Goal: Task Accomplishment & Management: Manage account settings

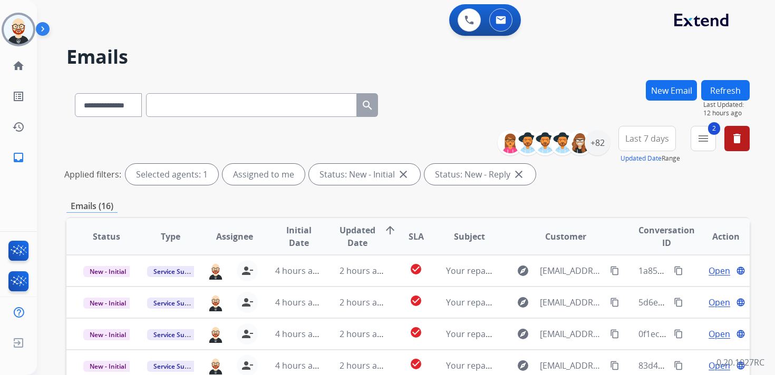
select select "**********"
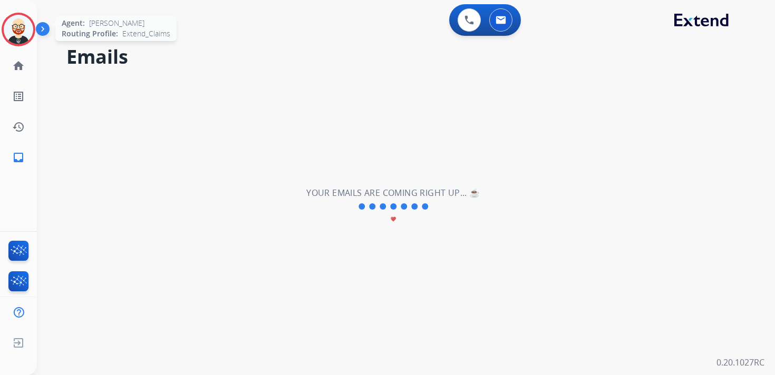
click at [14, 25] on img at bounding box center [19, 30] width 30 height 30
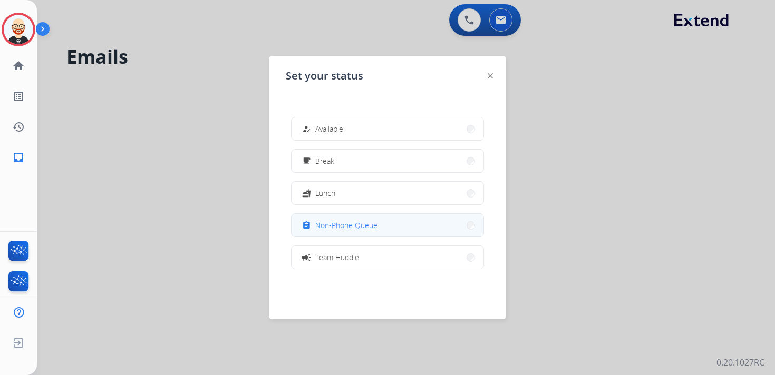
click at [336, 225] on span "Non-Phone Queue" at bounding box center [346, 225] width 62 height 11
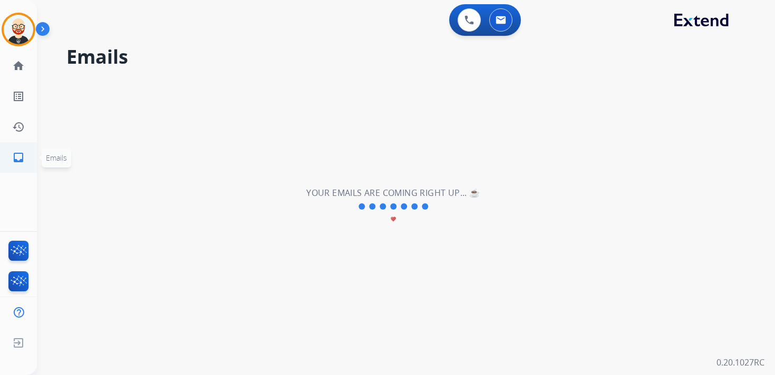
click at [13, 145] on link "inbox Emails" at bounding box center [19, 158] width 30 height 30
click at [11, 128] on link "history Interaction Log" at bounding box center [19, 127] width 30 height 30
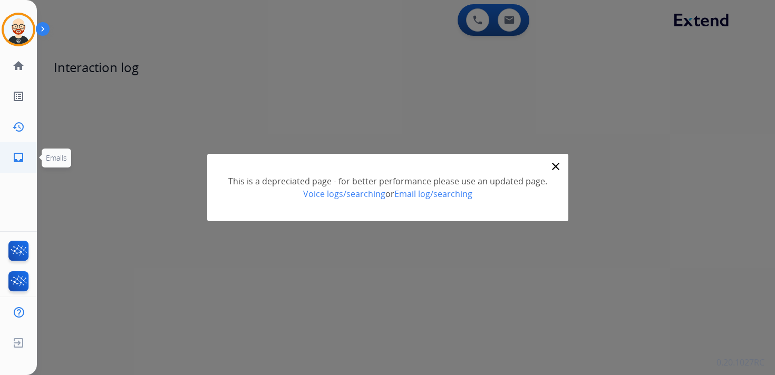
click at [12, 155] on link "inbox Emails" at bounding box center [19, 158] width 30 height 30
select select "**********"
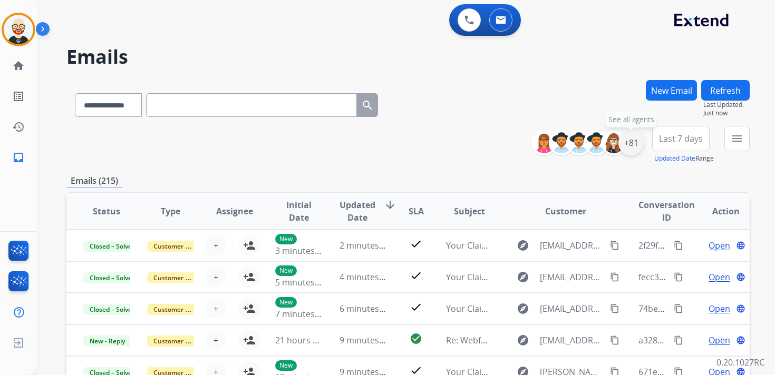
click at [629, 144] on div "+81" at bounding box center [630, 142] width 25 height 25
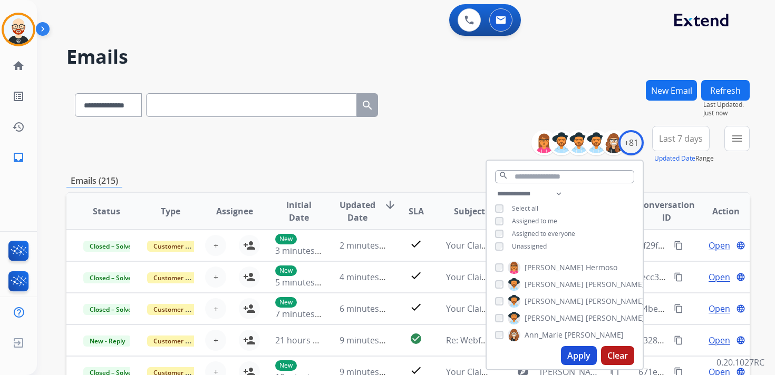
click at [531, 246] on span "Unassigned" at bounding box center [529, 246] width 35 height 9
click at [578, 353] on button "Apply" at bounding box center [579, 355] width 36 height 19
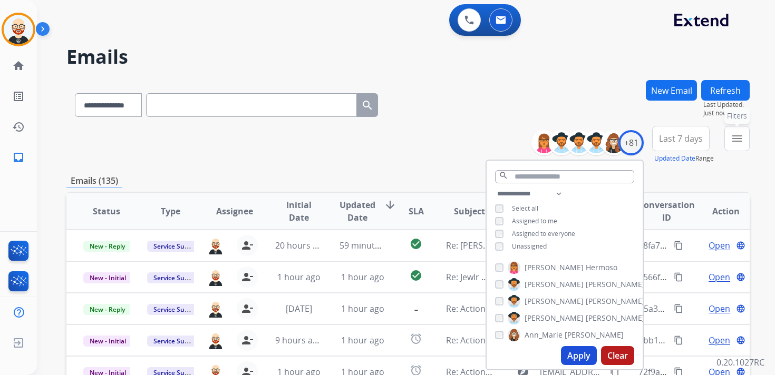
click at [737, 132] on mat-icon "menu" at bounding box center [736, 138] width 13 height 13
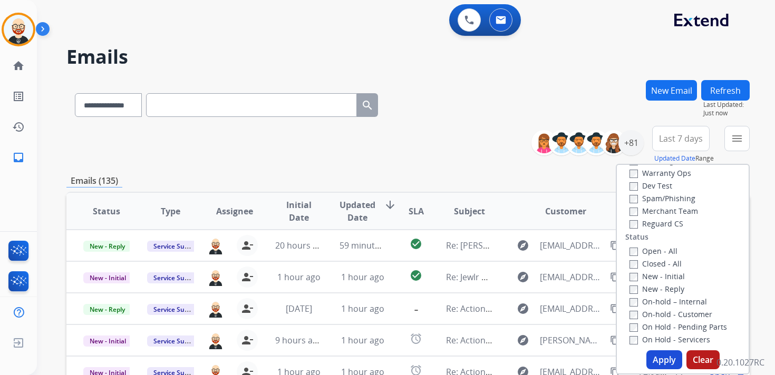
scroll to position [84, 0]
click at [664, 272] on label "New - Initial" at bounding box center [656, 273] width 55 height 10
click at [664, 288] on label "New - Reply" at bounding box center [656, 286] width 55 height 10
click at [660, 357] on button "Apply" at bounding box center [664, 359] width 36 height 19
click at [660, 357] on div "**********" at bounding box center [393, 225] width 712 height 375
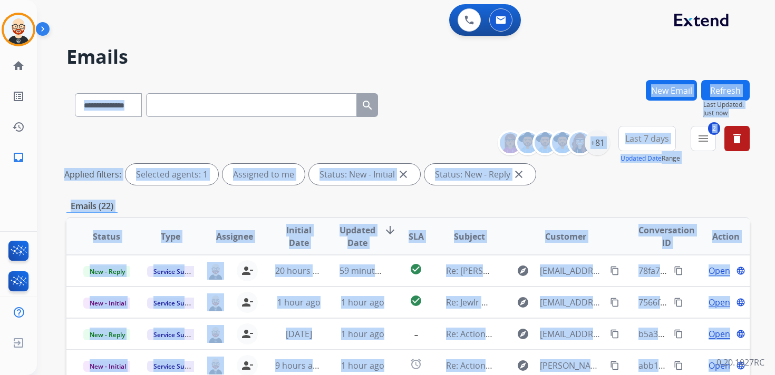
click at [638, 138] on span "Last 7 days" at bounding box center [647, 138] width 44 height 4
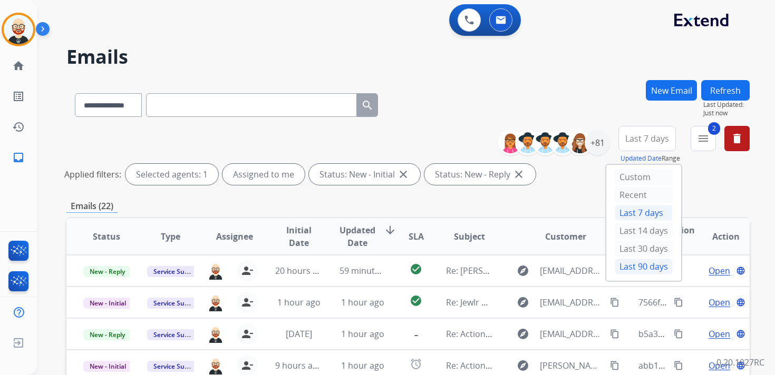
click at [625, 265] on div "Last 90 days" at bounding box center [643, 267] width 58 height 16
click at [351, 232] on span "Updated Date" at bounding box center [357, 236] width 36 height 25
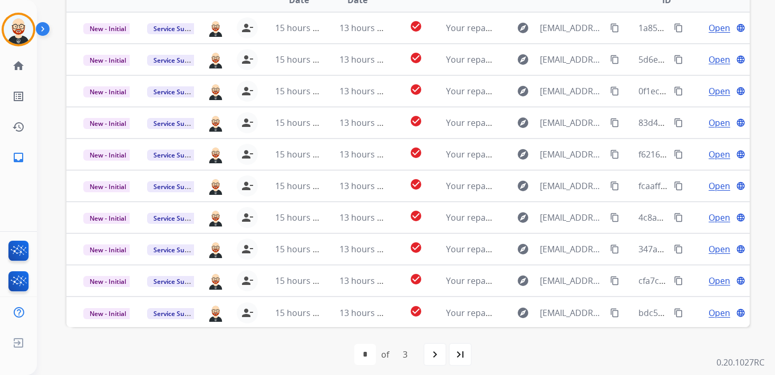
scroll to position [234, 0]
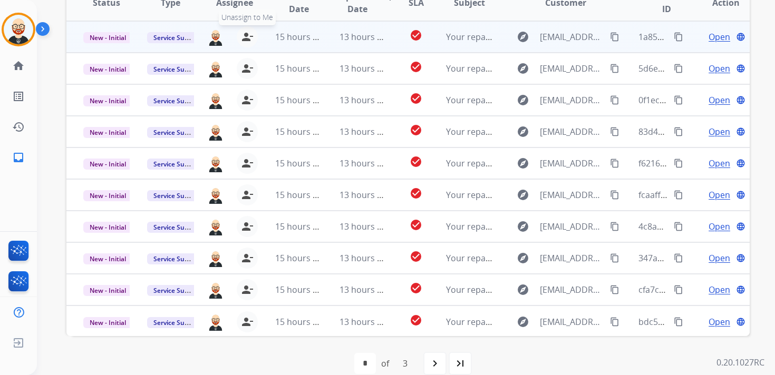
click at [246, 39] on mat-icon "person_remove" at bounding box center [247, 37] width 13 height 13
click at [250, 40] on mat-icon "person_add" at bounding box center [249, 37] width 13 height 13
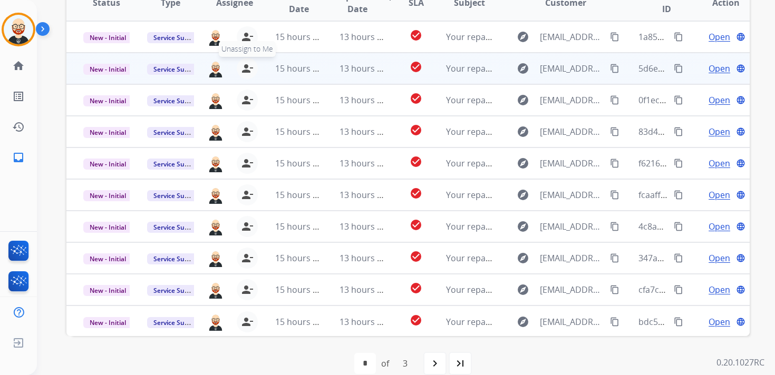
click at [247, 71] on mat-icon "person_remove" at bounding box center [247, 68] width 13 height 13
click at [247, 71] on mat-icon "person_add" at bounding box center [249, 68] width 13 height 13
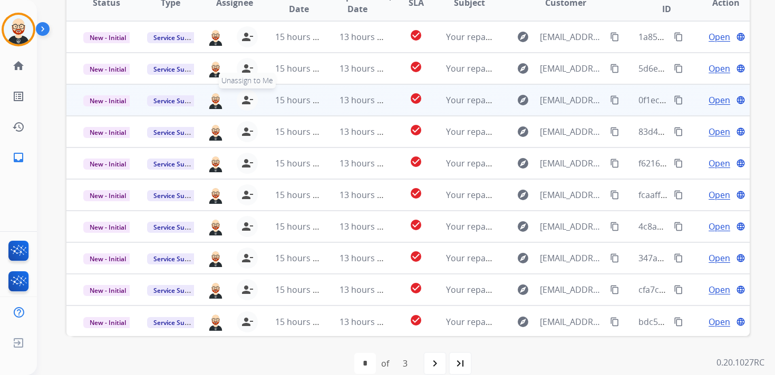
click at [248, 95] on mat-icon "person_remove" at bounding box center [247, 100] width 13 height 13
click at [248, 95] on mat-icon "person_add" at bounding box center [249, 100] width 13 height 13
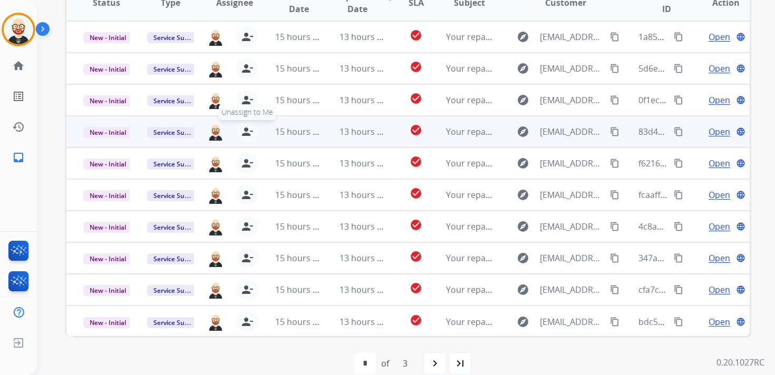
click at [245, 128] on mat-icon "person_remove" at bounding box center [247, 131] width 13 height 13
click at [245, 128] on mat-icon "person_add" at bounding box center [249, 131] width 13 height 13
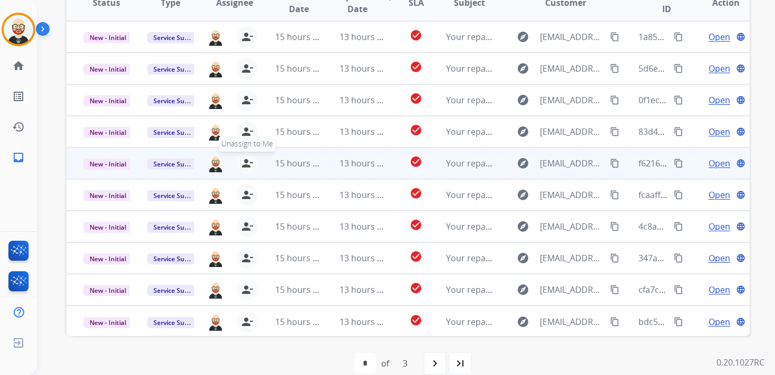
click at [247, 163] on mat-icon "person_remove" at bounding box center [247, 163] width 13 height 13
click at [247, 163] on mat-icon "person_add" at bounding box center [249, 163] width 13 height 13
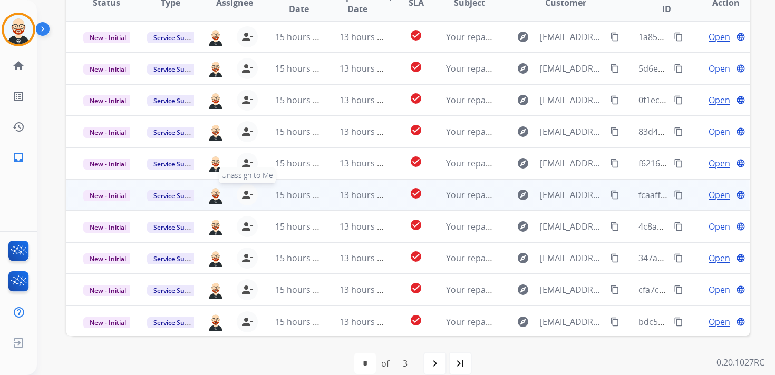
click at [242, 197] on mat-icon "person_remove" at bounding box center [247, 195] width 13 height 13
click at [243, 197] on mat-icon "person_add" at bounding box center [249, 195] width 13 height 13
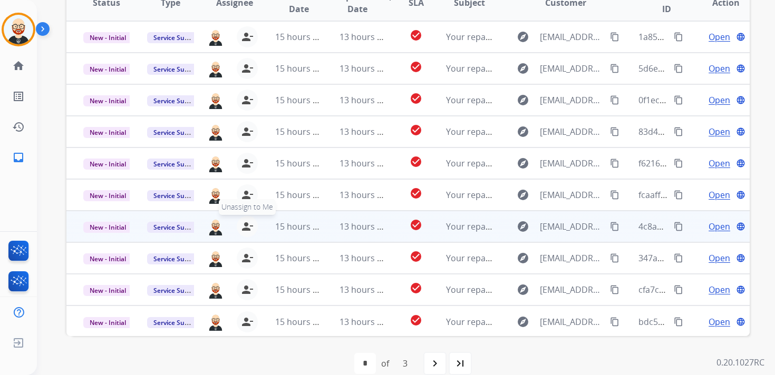
click at [245, 219] on button "person_remove Unassign to Me" at bounding box center [247, 226] width 21 height 21
click at [245, 219] on button "person_add Assign to Me" at bounding box center [249, 226] width 21 height 21
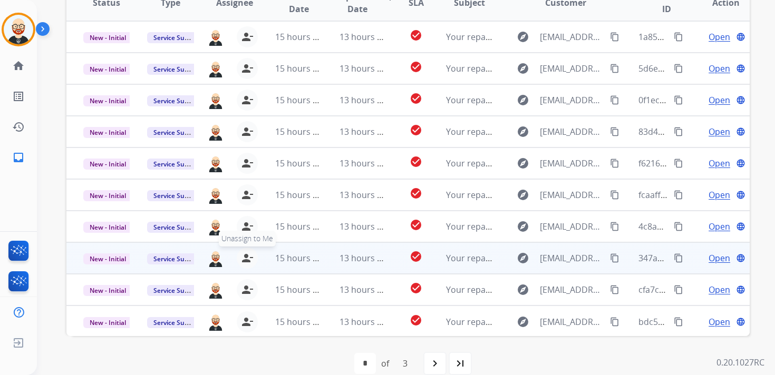
click at [245, 252] on mat-icon "person_remove" at bounding box center [247, 258] width 13 height 13
click at [245, 252] on mat-icon "person_add" at bounding box center [249, 258] width 13 height 13
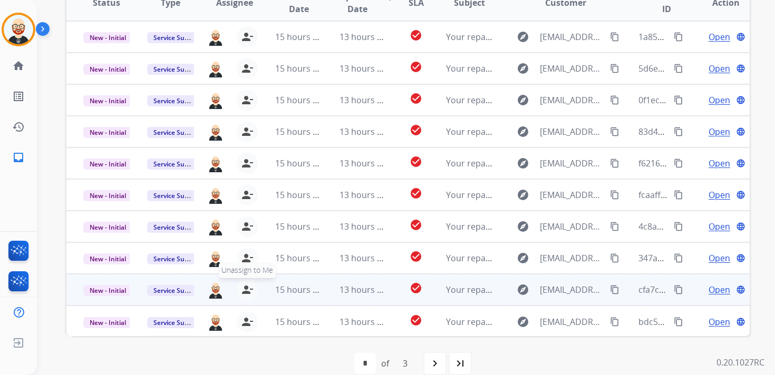
click at [246, 294] on mat-icon "person_remove" at bounding box center [247, 289] width 13 height 13
click at [246, 294] on mat-icon "person_add" at bounding box center [249, 289] width 13 height 13
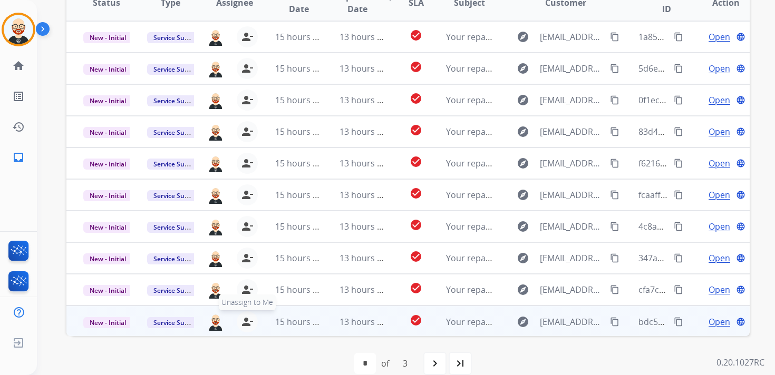
click at [247, 320] on mat-icon "person_remove" at bounding box center [247, 322] width 13 height 13
click at [247, 320] on mat-icon "person_add" at bounding box center [249, 322] width 13 height 13
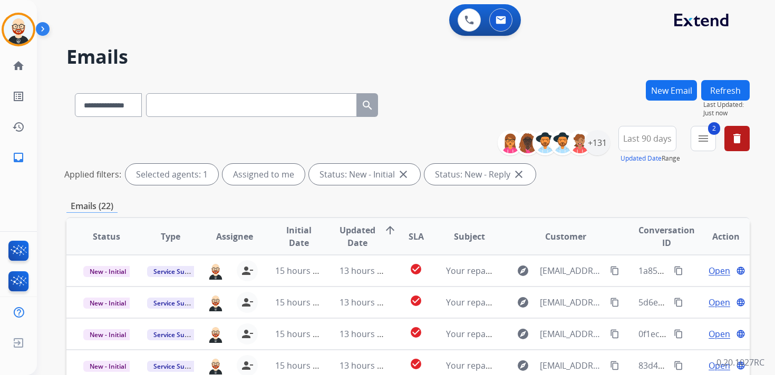
click at [731, 89] on button "Refresh" at bounding box center [725, 90] width 48 height 21
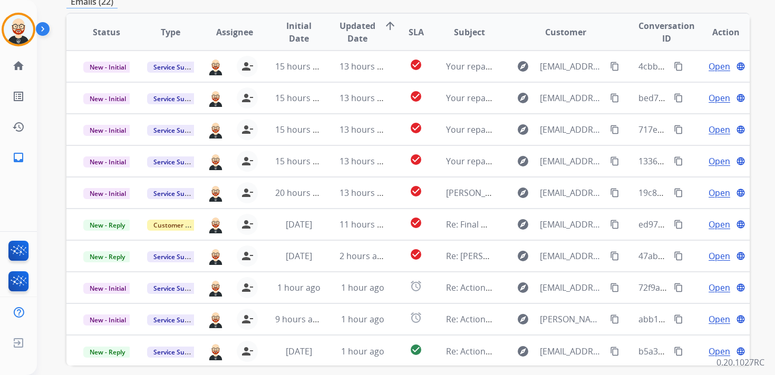
scroll to position [213, 0]
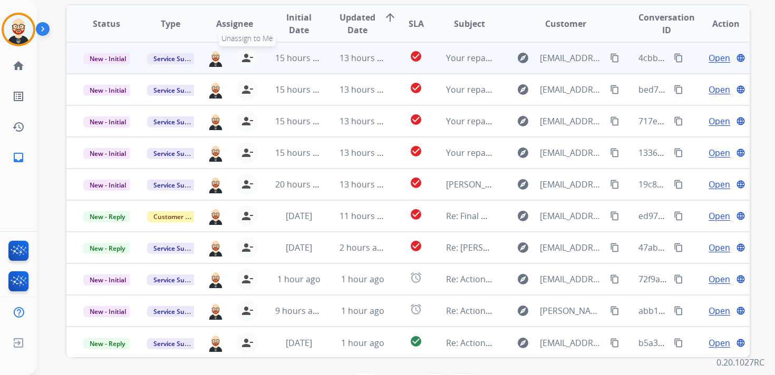
click at [245, 57] on mat-icon "person_remove" at bounding box center [247, 58] width 13 height 13
click at [245, 57] on mat-icon "person_add" at bounding box center [249, 58] width 13 height 13
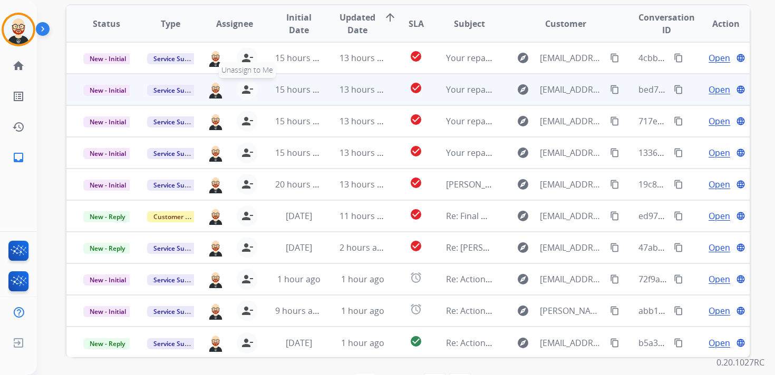
click at [246, 86] on mat-icon "person_remove" at bounding box center [247, 89] width 13 height 13
click at [246, 86] on mat-icon "person_add" at bounding box center [249, 89] width 13 height 13
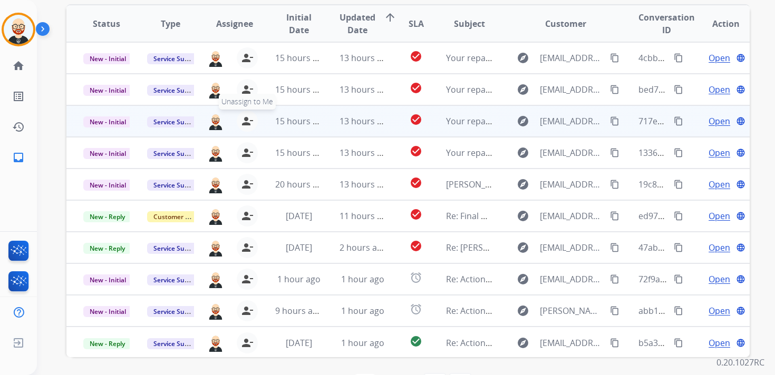
click at [248, 120] on mat-icon "person_remove" at bounding box center [247, 121] width 13 height 13
click at [248, 120] on mat-icon "person_add" at bounding box center [249, 121] width 13 height 13
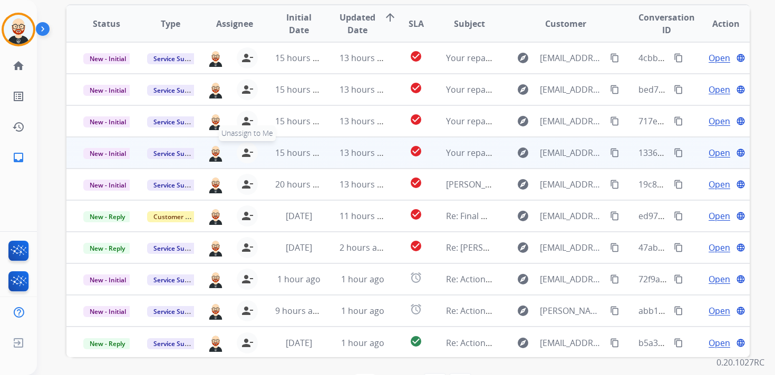
click at [245, 149] on mat-icon "person_remove" at bounding box center [247, 152] width 13 height 13
click at [245, 149] on mat-icon "person_add" at bounding box center [249, 152] width 13 height 13
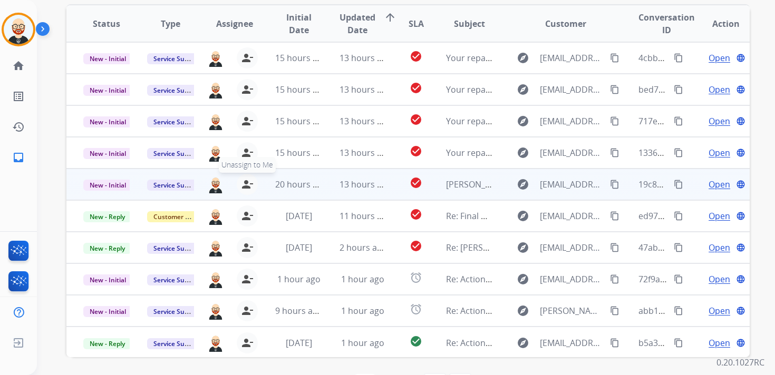
click at [247, 179] on mat-icon "person_remove" at bounding box center [247, 184] width 13 height 13
click at [247, 179] on mat-icon "person_add" at bounding box center [249, 184] width 13 height 13
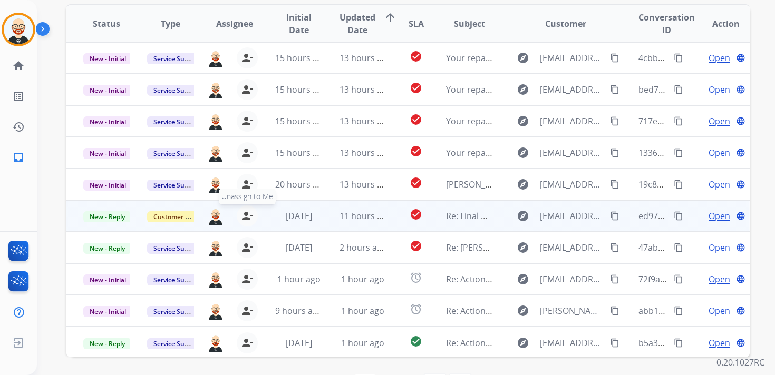
click at [248, 217] on mat-icon "person_remove" at bounding box center [247, 216] width 13 height 13
click at [248, 217] on mat-icon "person_add" at bounding box center [249, 216] width 13 height 13
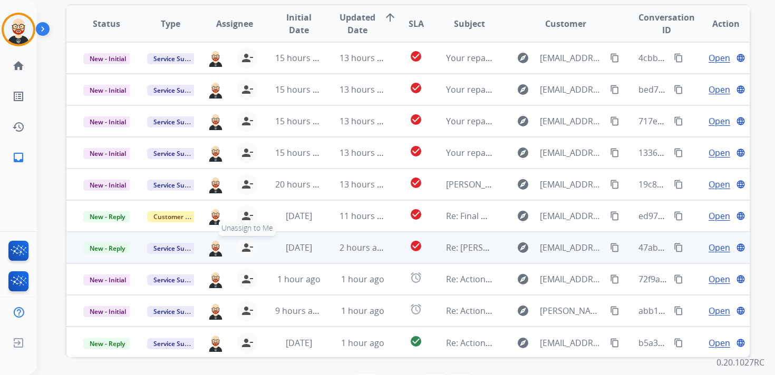
click at [247, 250] on mat-icon "person_remove" at bounding box center [247, 247] width 13 height 13
click at [247, 250] on mat-icon "person_add" at bounding box center [249, 247] width 13 height 13
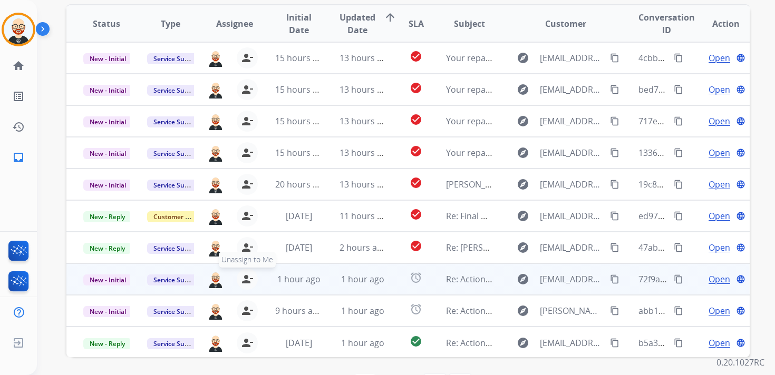
click at [243, 276] on mat-icon "person_remove" at bounding box center [247, 279] width 13 height 13
click at [243, 276] on mat-icon "person_add" at bounding box center [249, 279] width 13 height 13
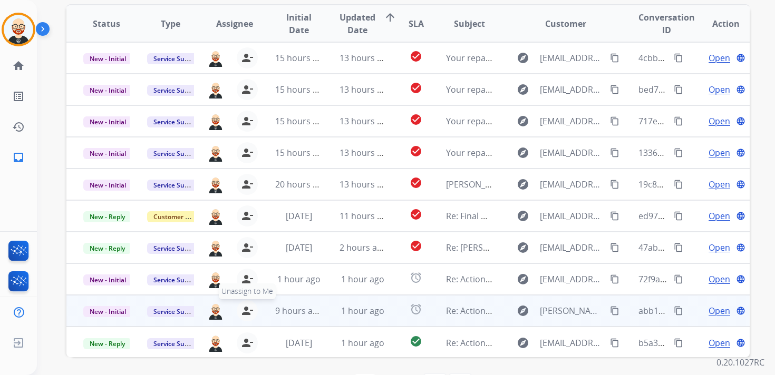
click at [243, 309] on mat-icon "person_remove" at bounding box center [247, 311] width 13 height 13
click at [243, 309] on mat-icon "person_add" at bounding box center [249, 311] width 13 height 13
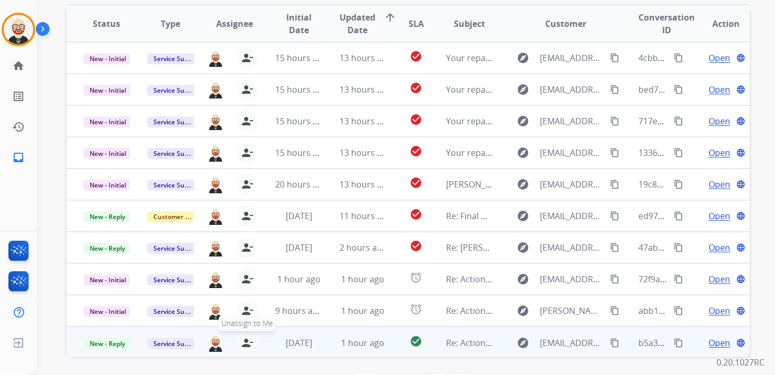
click at [244, 340] on mat-icon "person_remove" at bounding box center [247, 343] width 13 height 13
click at [244, 340] on mat-icon "person_add" at bounding box center [249, 343] width 13 height 13
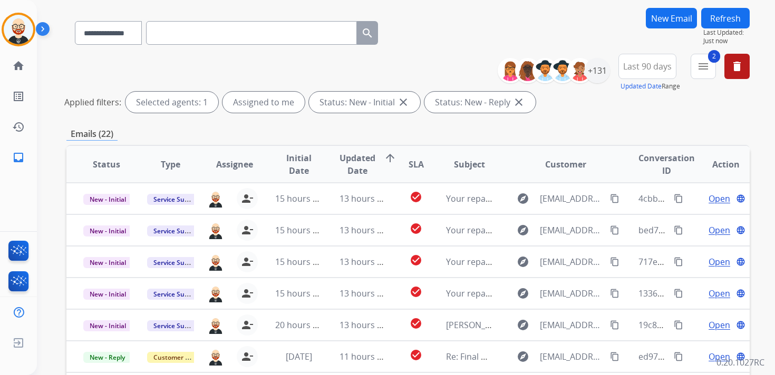
scroll to position [0, 0]
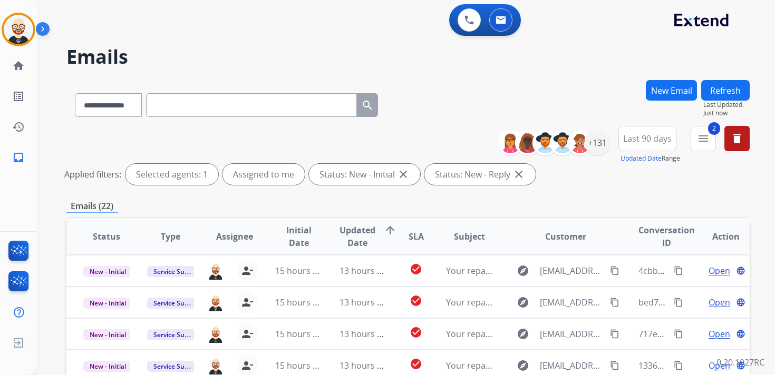
click at [717, 87] on button "Refresh" at bounding box center [725, 90] width 48 height 21
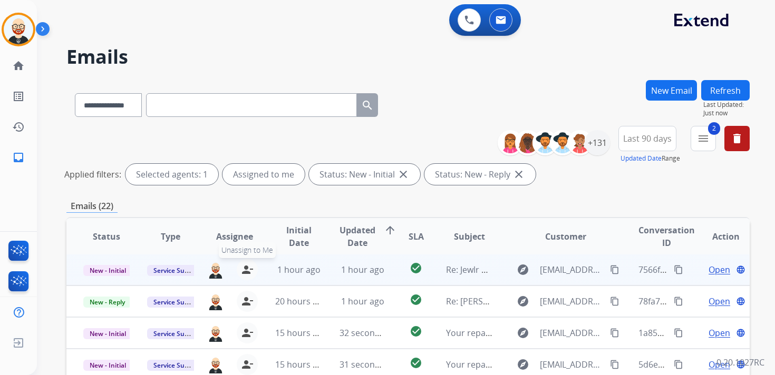
click at [248, 269] on mat-icon "person_remove" at bounding box center [247, 269] width 13 height 13
click at [248, 269] on mat-icon "person_add" at bounding box center [249, 269] width 13 height 13
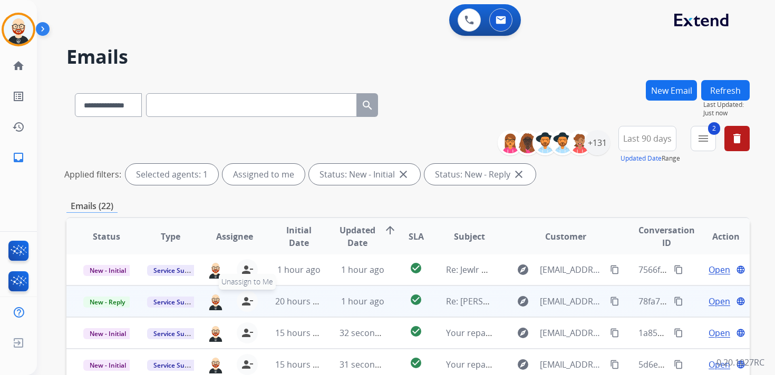
click at [247, 303] on mat-icon "person_remove" at bounding box center [247, 301] width 13 height 13
click at [247, 303] on mat-icon "person_add" at bounding box center [249, 301] width 13 height 13
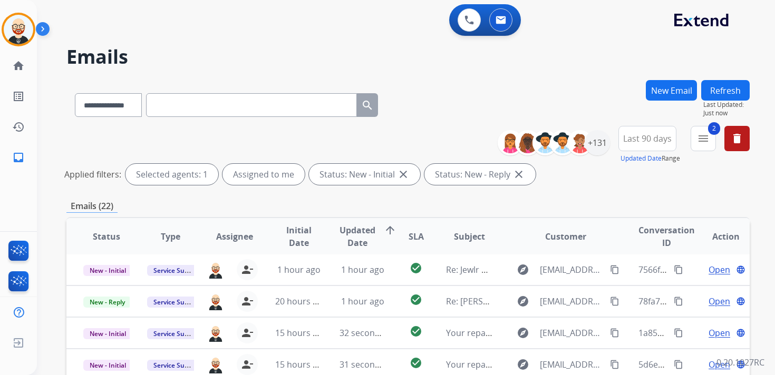
click at [735, 85] on button "Refresh" at bounding box center [725, 90] width 48 height 21
click at [661, 92] on button "New Email" at bounding box center [671, 90] width 51 height 21
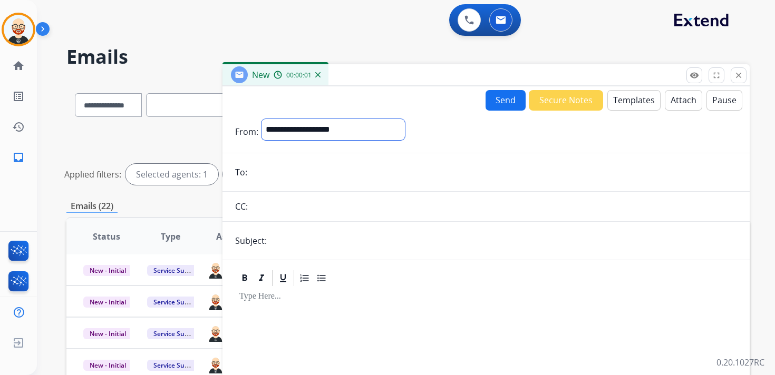
click at [326, 138] on select "**********" at bounding box center [332, 129] width 143 height 21
click at [350, 160] on form "**********" at bounding box center [485, 303] width 527 height 385
click at [349, 172] on input "email" at bounding box center [493, 173] width 486 height 21
type input "**********"
click at [349, 175] on input "**********" at bounding box center [493, 173] width 486 height 21
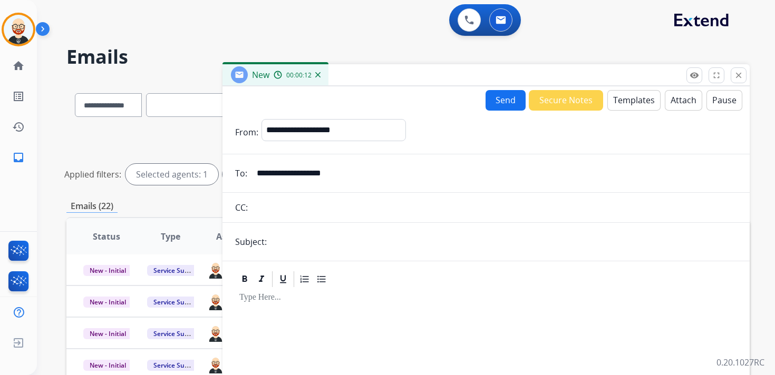
click at [349, 175] on input "**********" at bounding box center [493, 173] width 486 height 21
click at [738, 77] on mat-icon "close" at bounding box center [738, 75] width 9 height 9
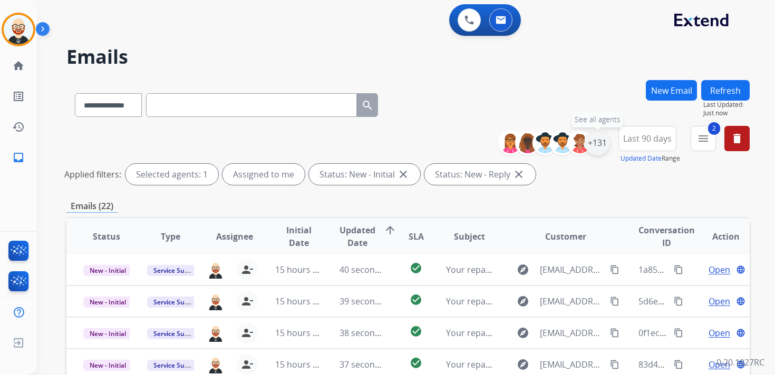
click at [597, 148] on div "+131" at bounding box center [596, 142] width 25 height 25
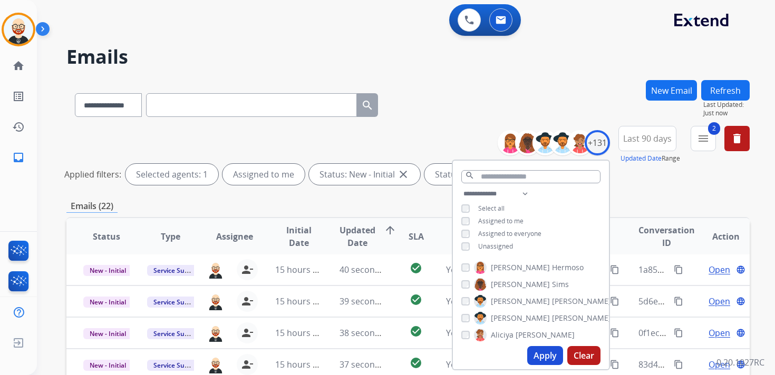
click at [502, 249] on span "Unassigned" at bounding box center [495, 246] width 35 height 9
click at [540, 353] on button "Apply" at bounding box center [545, 355] width 36 height 19
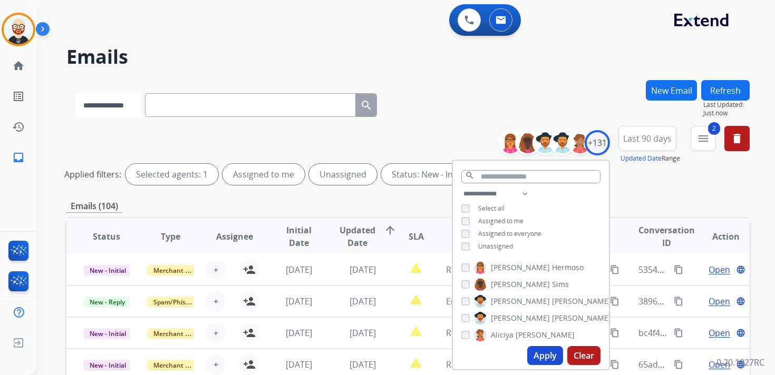
click at [125, 105] on select "**********" at bounding box center [108, 105] width 66 height 24
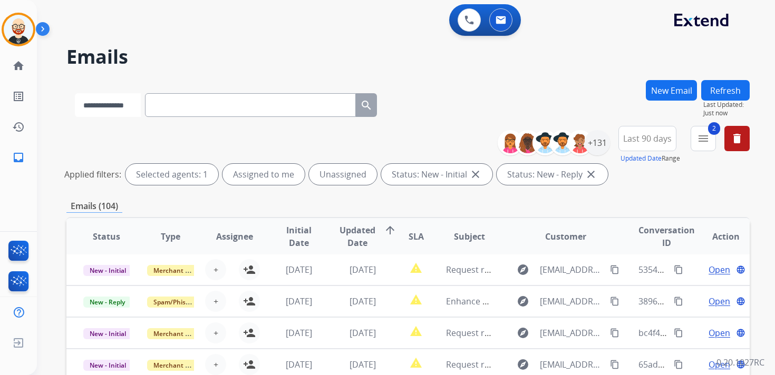
select select "**********"
click at [75, 93] on select "**********" at bounding box center [108, 105] width 66 height 24
click at [193, 109] on input "text" at bounding box center [251, 105] width 211 height 24
paste input "**********"
type input "**********"
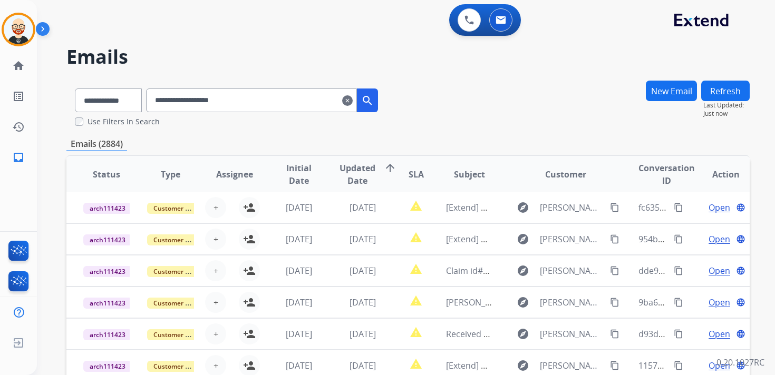
click at [349, 172] on span "Updated Date" at bounding box center [357, 174] width 36 height 25
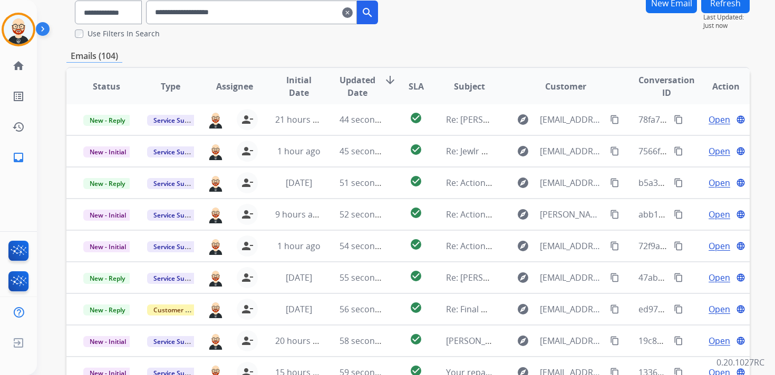
scroll to position [188, 0]
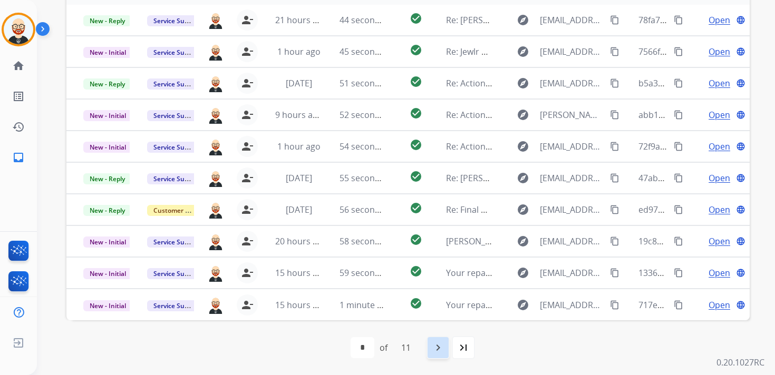
click at [442, 350] on mat-icon "navigate_next" at bounding box center [438, 347] width 13 height 13
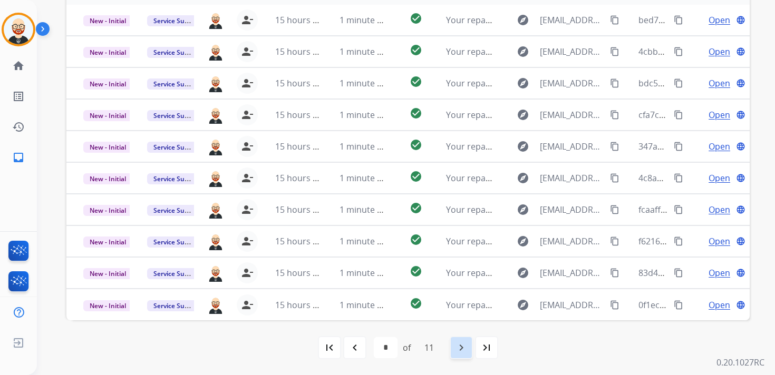
click at [454, 350] on div "navigate_next" at bounding box center [460, 347] width 23 height 23
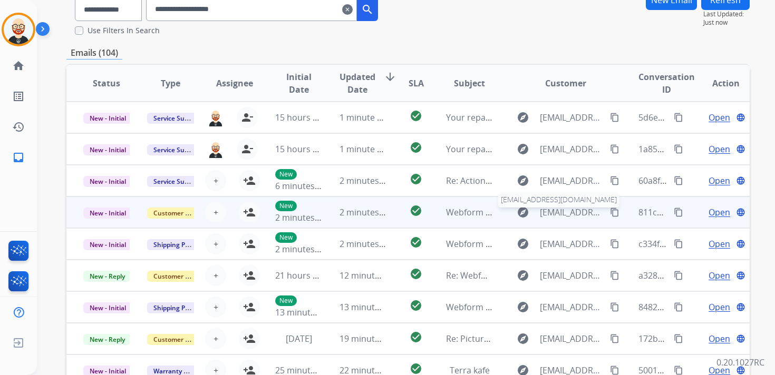
scroll to position [0, 0]
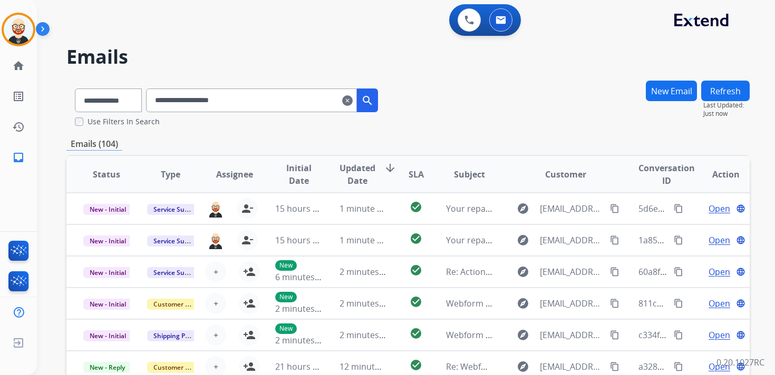
click at [280, 108] on input "**********" at bounding box center [251, 101] width 211 height 24
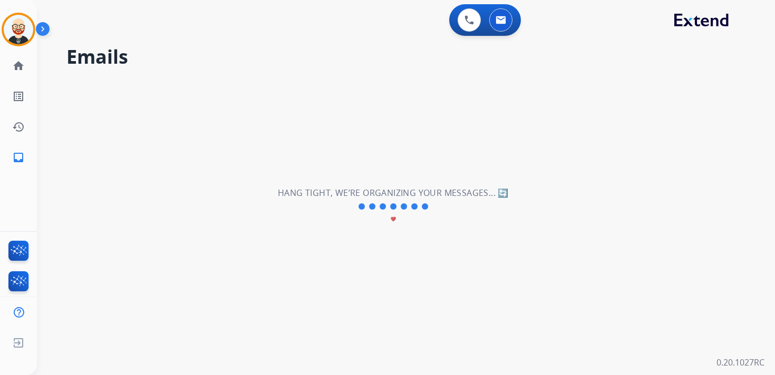
select select "*"
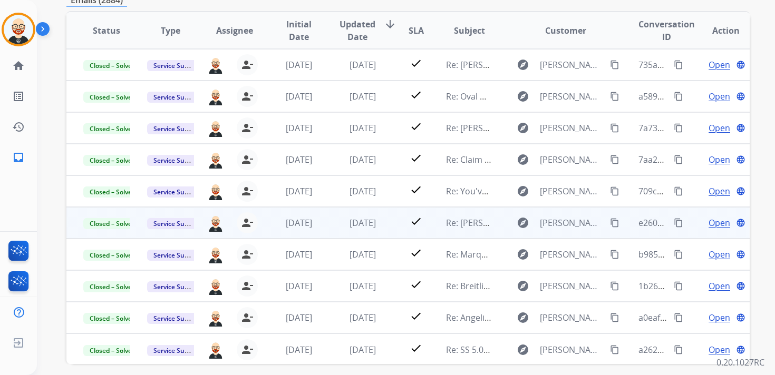
scroll to position [188, 0]
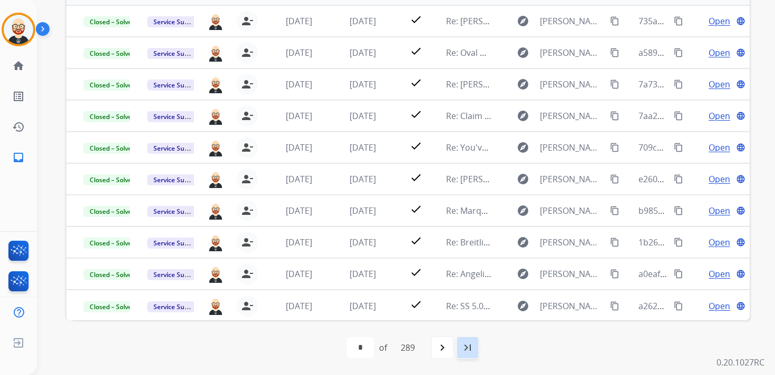
click at [477, 350] on div "last_page" at bounding box center [467, 347] width 23 height 23
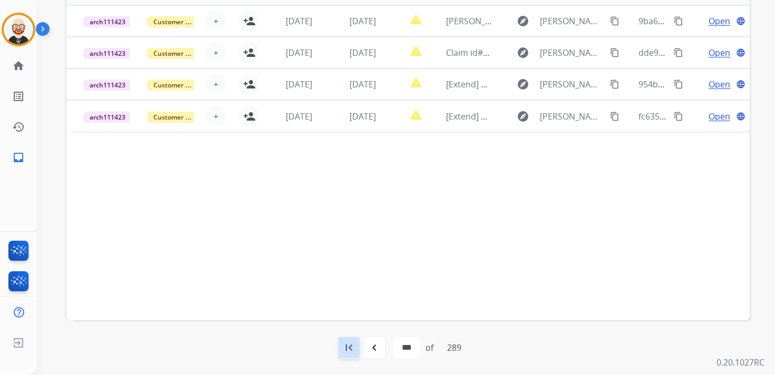
click at [348, 347] on mat-icon "first_page" at bounding box center [349, 347] width 13 height 13
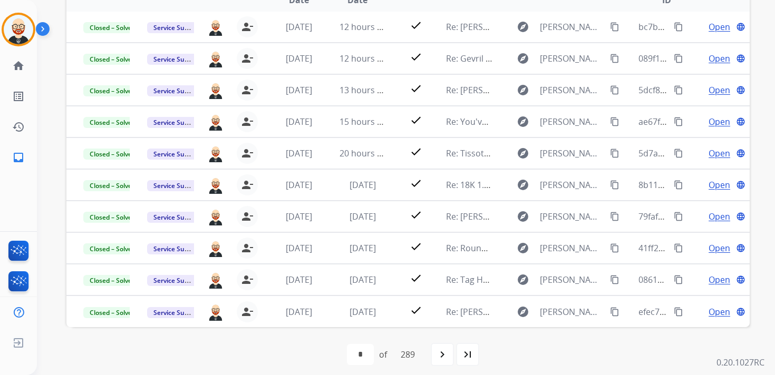
scroll to position [183, 0]
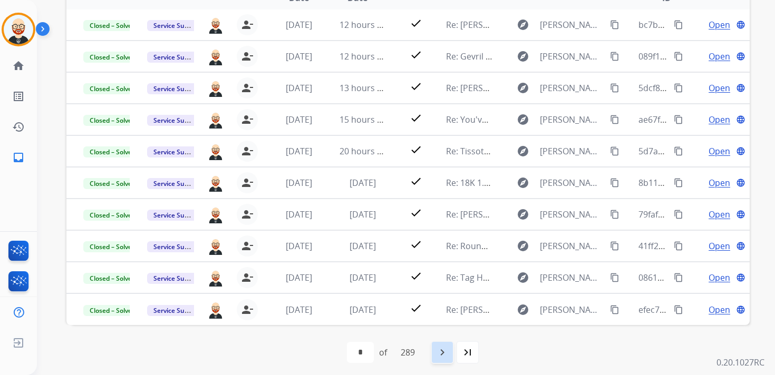
click at [451, 354] on div "navigate_next" at bounding box center [442, 352] width 23 height 23
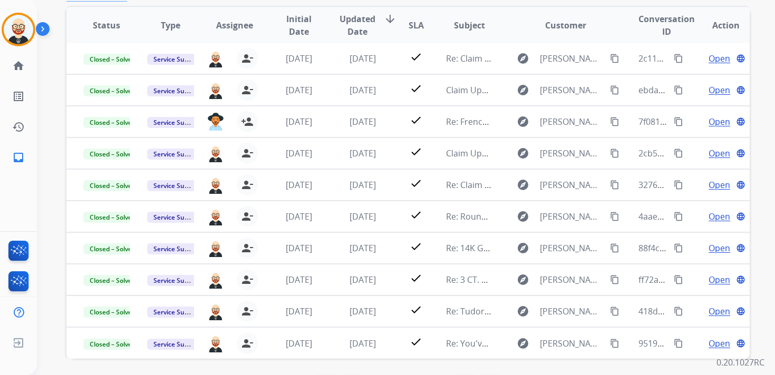
scroll to position [150, 0]
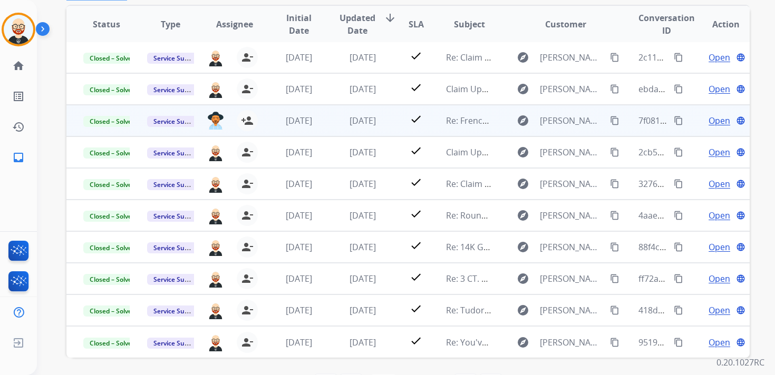
click at [716, 120] on span "Open" at bounding box center [719, 120] width 22 height 13
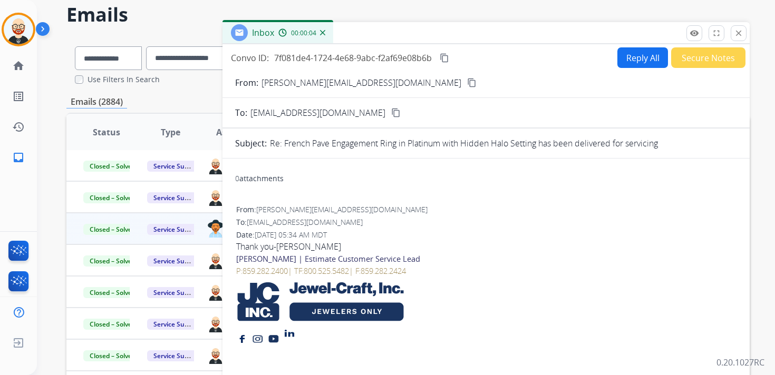
scroll to position [0, 0]
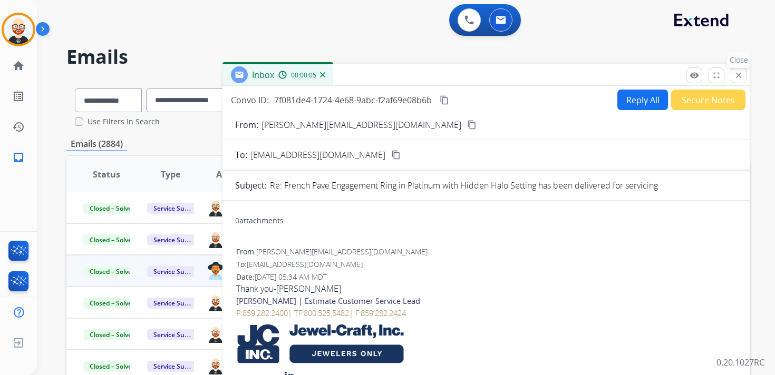
click at [737, 74] on mat-icon "close" at bounding box center [738, 75] width 9 height 9
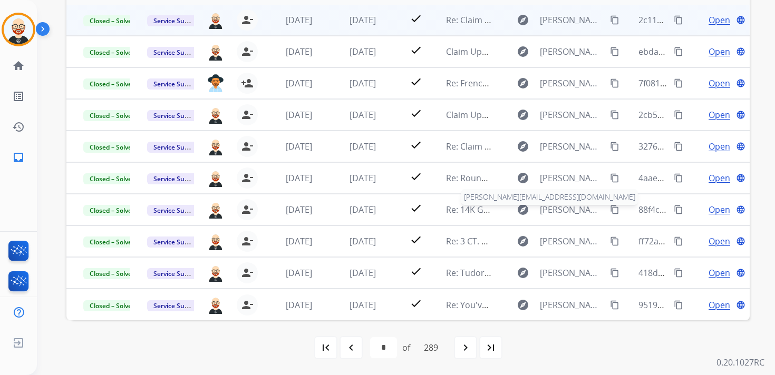
scroll to position [1, 0]
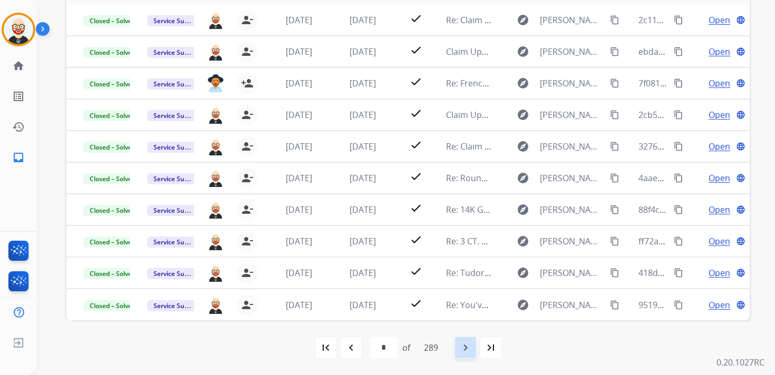
click at [462, 347] on mat-icon "navigate_next" at bounding box center [465, 347] width 13 height 13
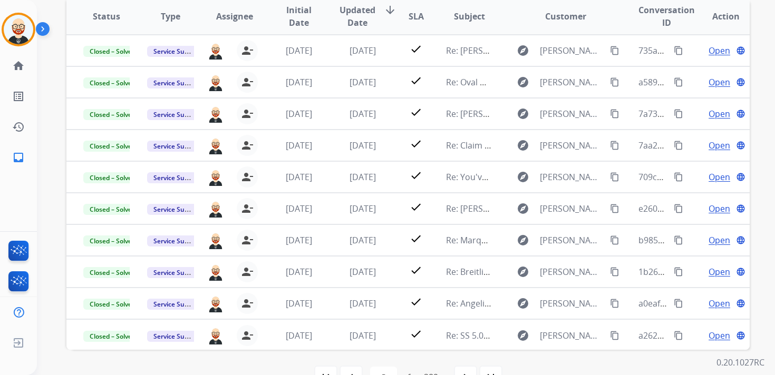
scroll to position [188, 0]
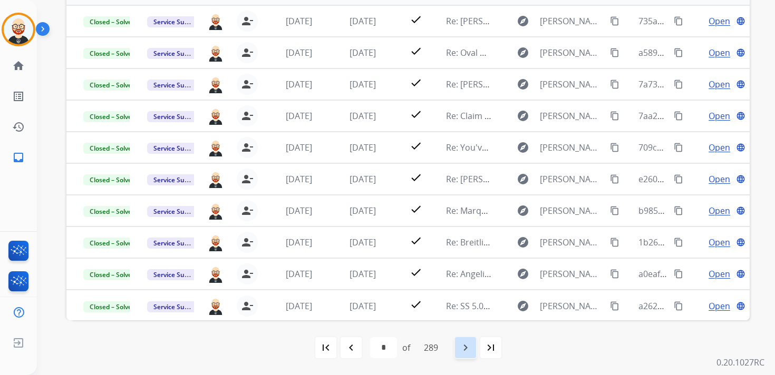
click at [468, 347] on mat-icon "navigate_next" at bounding box center [465, 347] width 13 height 13
click at [463, 351] on mat-icon "navigate_next" at bounding box center [465, 347] width 13 height 13
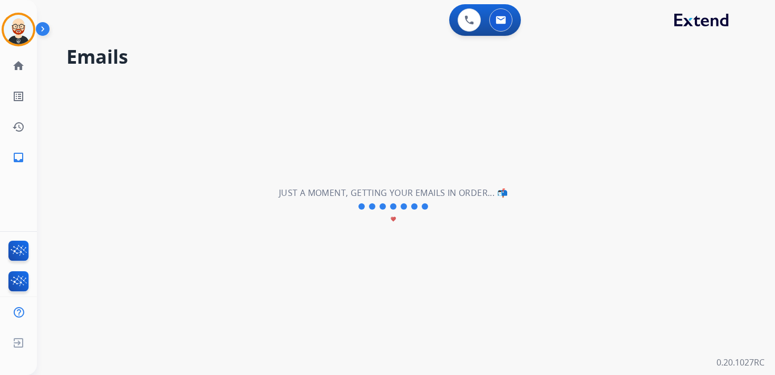
scroll to position [0, 0]
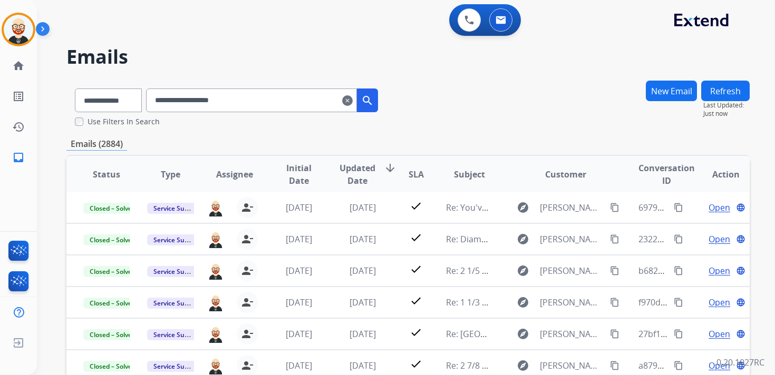
click at [353, 101] on mat-icon "clear" at bounding box center [347, 100] width 11 height 13
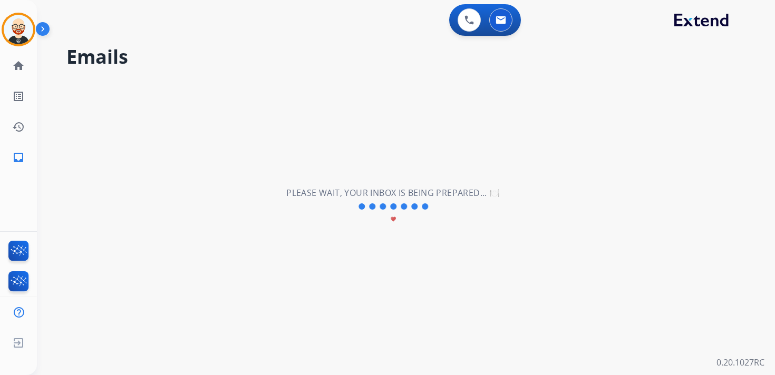
select select "**********"
select select "*"
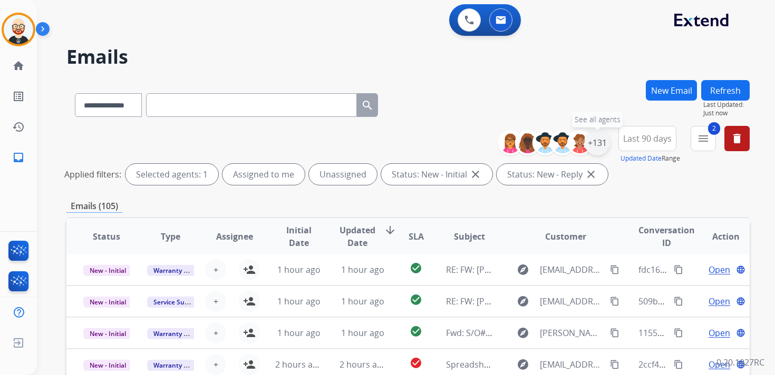
click at [599, 151] on div "+131" at bounding box center [596, 142] width 25 height 25
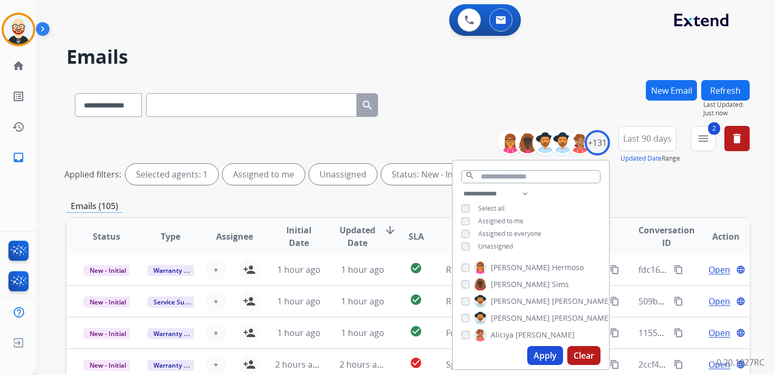
click at [503, 220] on span "Assigned to me" at bounding box center [500, 221] width 45 height 9
click at [549, 358] on button "Apply" at bounding box center [545, 355] width 36 height 19
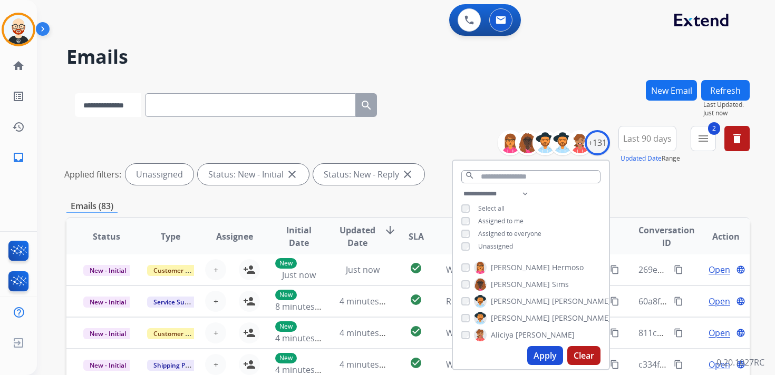
click at [126, 110] on select "**********" at bounding box center [108, 105] width 66 height 24
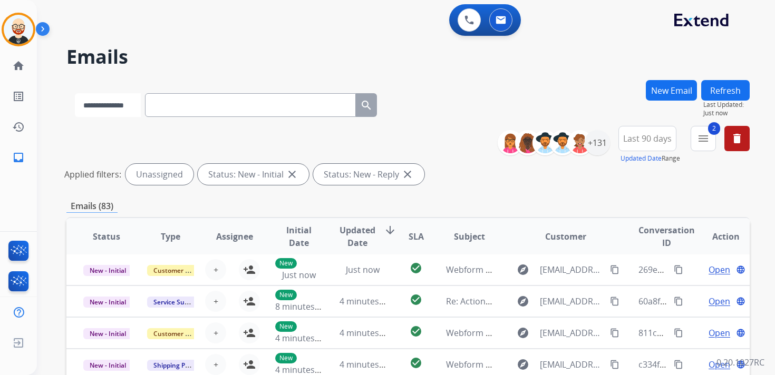
select select "**********"
click at [75, 93] on select "**********" at bounding box center [108, 105] width 66 height 24
click at [187, 118] on div "**********" at bounding box center [226, 103] width 320 height 36
click at [187, 115] on input "text" at bounding box center [251, 105] width 211 height 24
paste input "**********"
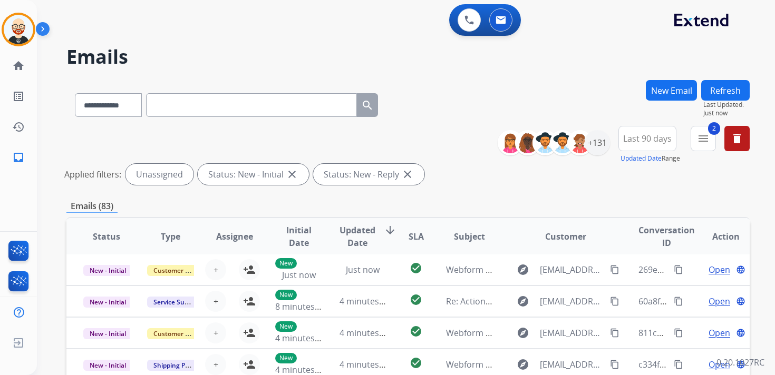
type input "**********"
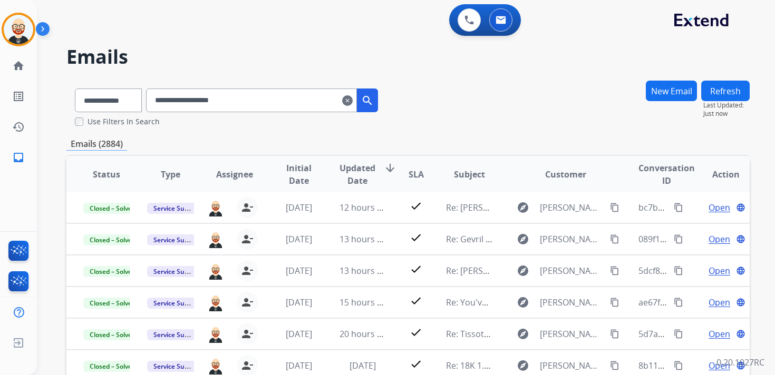
click at [353, 105] on mat-icon "clear" at bounding box center [347, 100] width 11 height 13
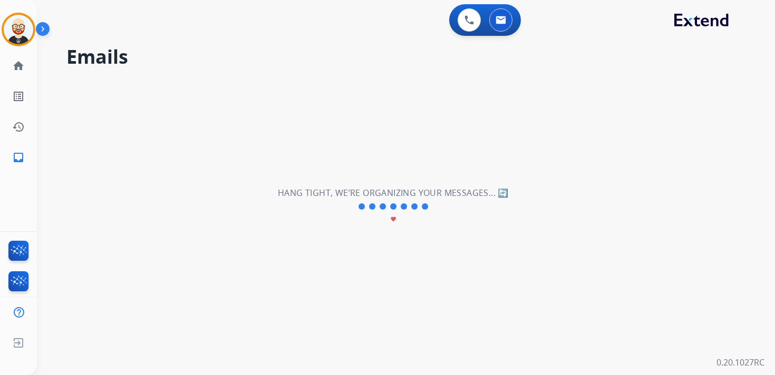
select select "**********"
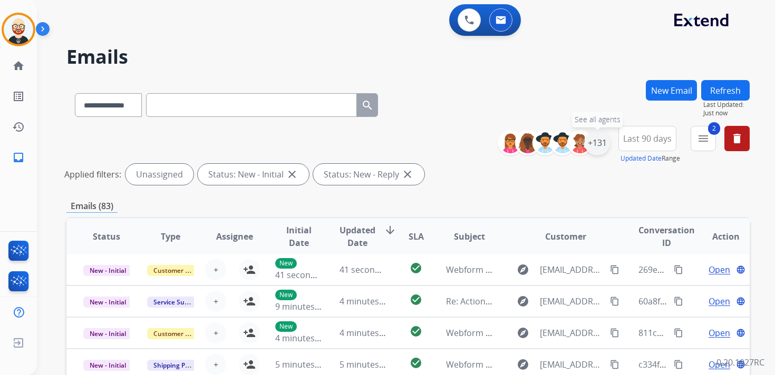
click at [598, 146] on div "+131" at bounding box center [596, 142] width 25 height 25
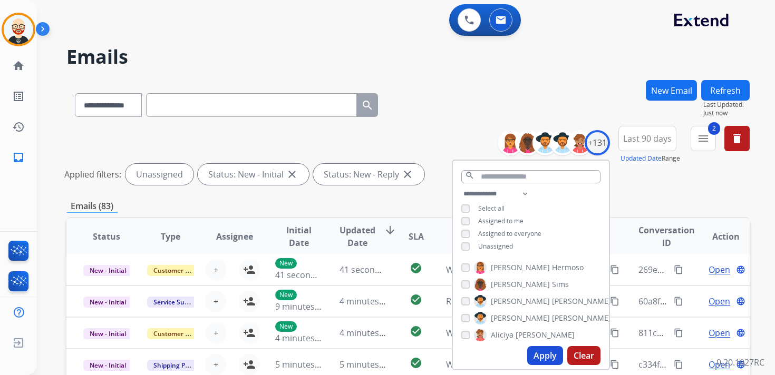
click at [498, 218] on span "Assigned to me" at bounding box center [500, 221] width 45 height 9
click at [546, 359] on button "Apply" at bounding box center [545, 355] width 36 height 19
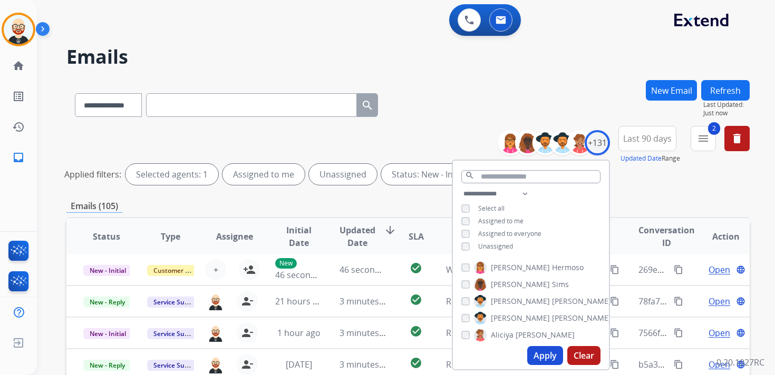
click at [218, 105] on input "text" at bounding box center [251, 105] width 211 height 24
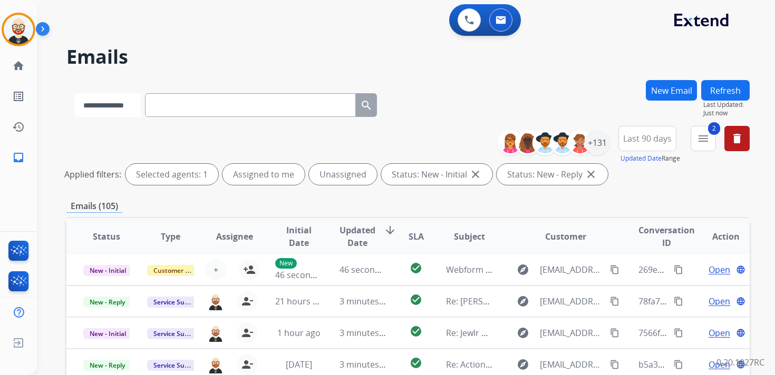
click at [115, 103] on select "**********" at bounding box center [108, 105] width 66 height 24
select select "**********"
click at [75, 93] on select "**********" at bounding box center [108, 105] width 66 height 24
click at [190, 107] on input "text" at bounding box center [251, 105] width 211 height 24
paste input "**********"
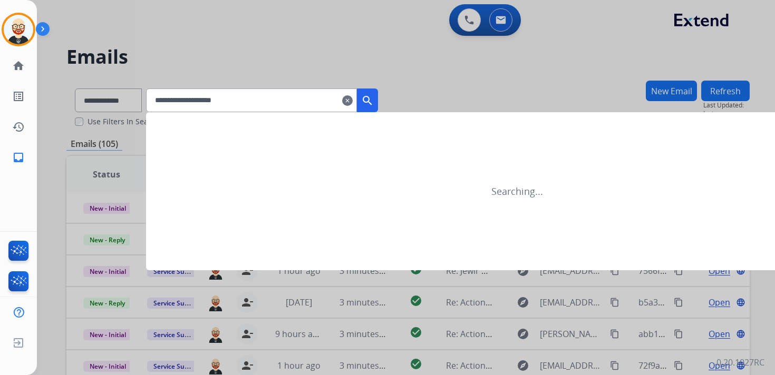
type input "**********"
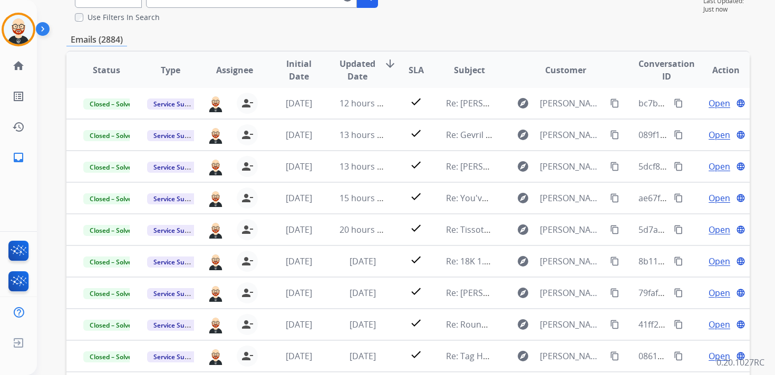
scroll to position [188, 0]
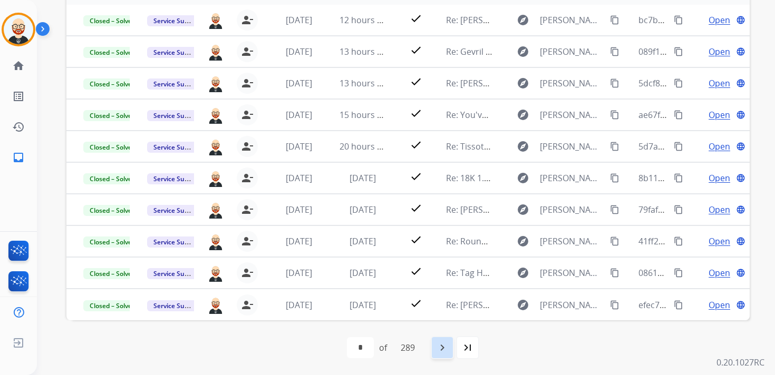
click at [443, 349] on mat-icon "navigate_next" at bounding box center [442, 347] width 13 height 13
click at [468, 350] on mat-icon "navigate_next" at bounding box center [465, 347] width 13 height 13
click at [462, 344] on mat-icon "navigate_next" at bounding box center [465, 347] width 13 height 13
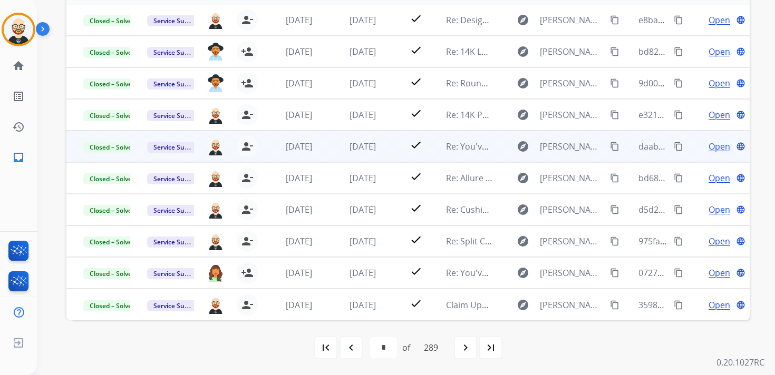
click at [462, 344] on mat-icon "navigate_next" at bounding box center [465, 347] width 13 height 13
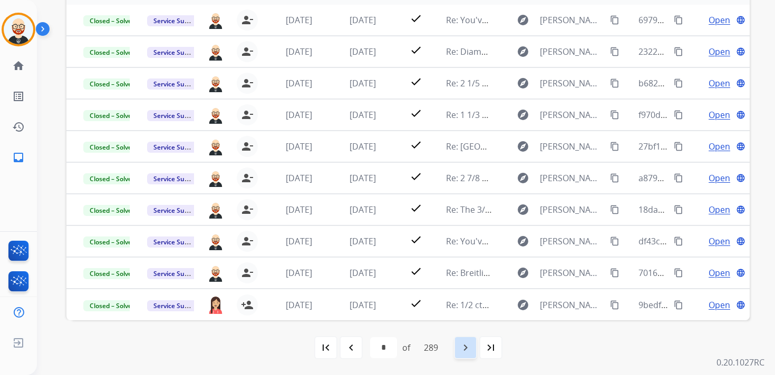
click at [471, 348] on mat-icon "navigate_next" at bounding box center [465, 347] width 13 height 13
click at [466, 346] on mat-icon "navigate_next" at bounding box center [465, 347] width 13 height 13
click at [467, 353] on mat-icon "navigate_next" at bounding box center [465, 347] width 13 height 13
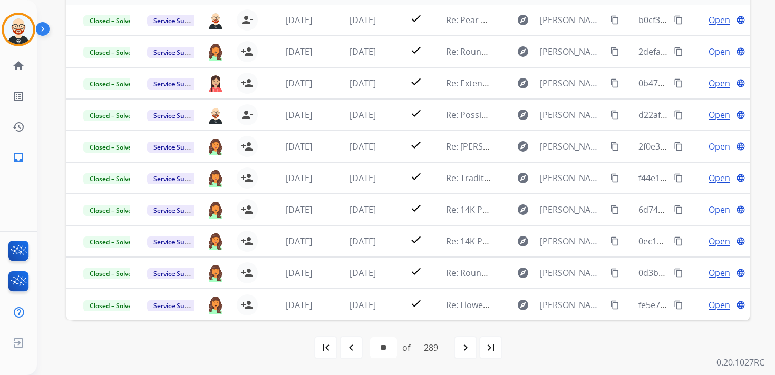
scroll to position [0, 0]
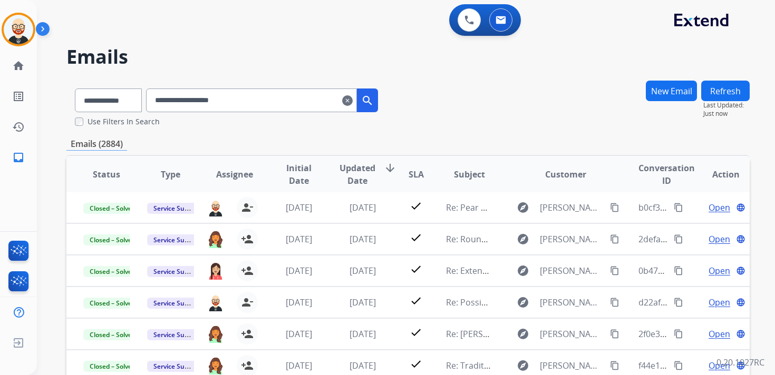
click at [668, 92] on button "New Email" at bounding box center [671, 91] width 51 height 21
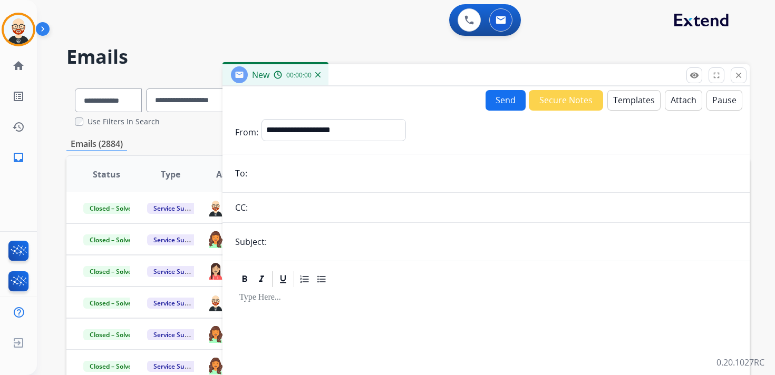
click at [324, 178] on input "email" at bounding box center [493, 173] width 486 height 21
type input "**********"
click at [329, 172] on input "**********" at bounding box center [493, 173] width 486 height 21
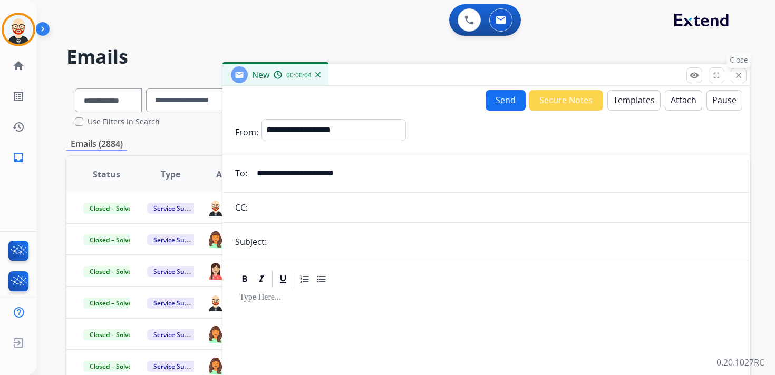
click at [739, 76] on mat-icon "close" at bounding box center [738, 75] width 9 height 9
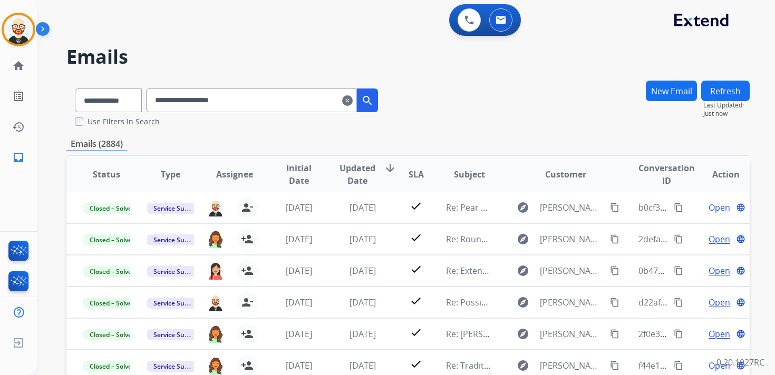
click at [270, 110] on input "**********" at bounding box center [251, 101] width 211 height 24
paste input "****"
type input "**********"
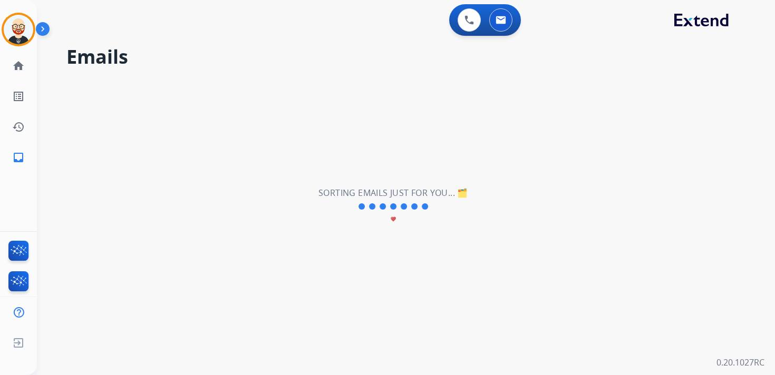
select select "*"
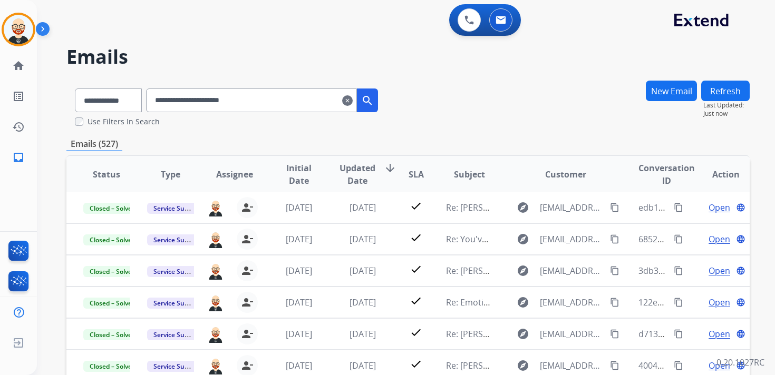
click at [354, 171] on span "Updated Date" at bounding box center [357, 174] width 36 height 25
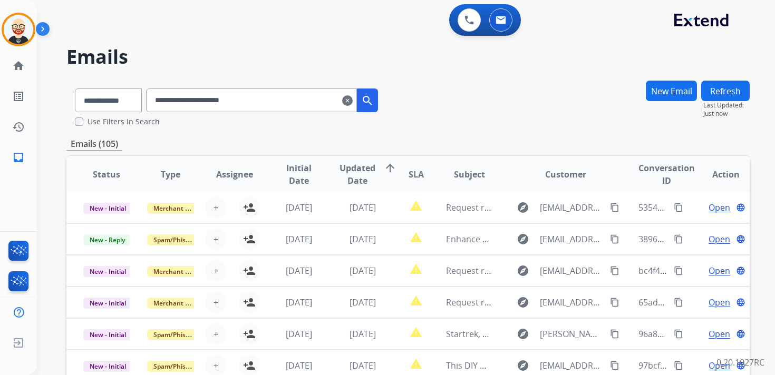
click at [351, 178] on span "Updated Date" at bounding box center [357, 174] width 36 height 25
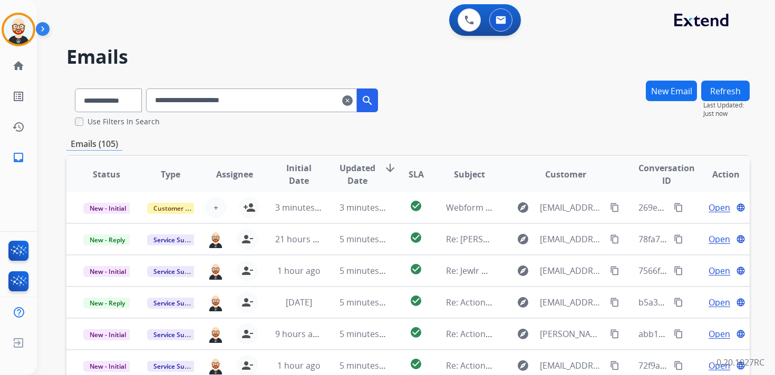
click at [261, 102] on input "**********" at bounding box center [251, 101] width 211 height 24
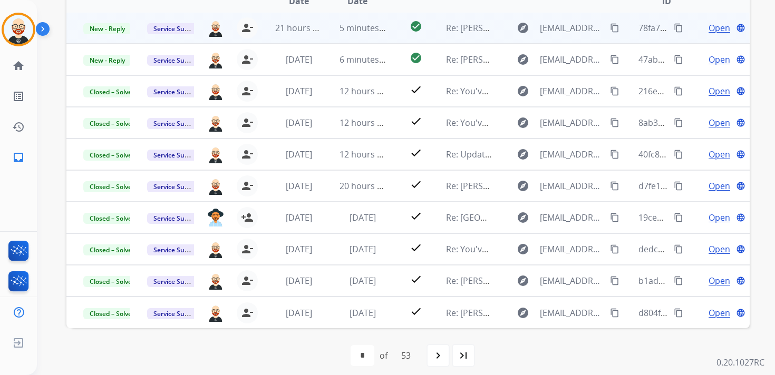
scroll to position [188, 0]
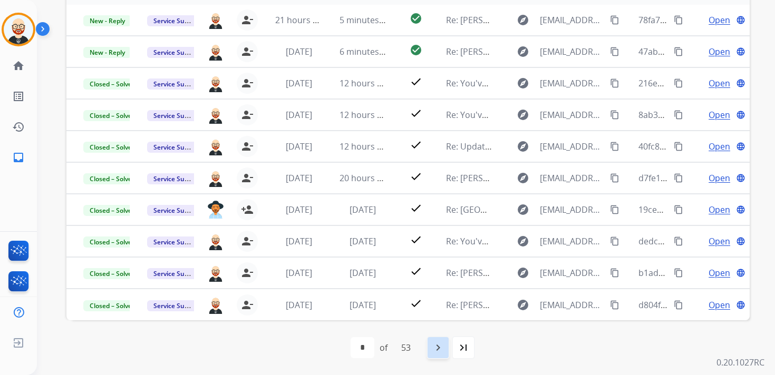
click at [434, 342] on mat-icon "navigate_next" at bounding box center [438, 347] width 13 height 13
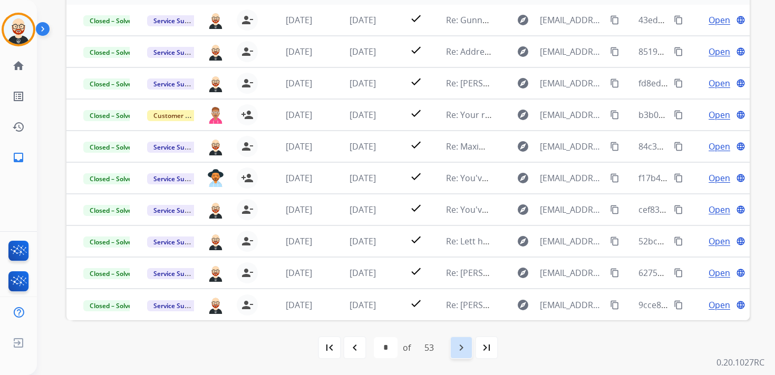
click at [462, 345] on mat-icon "navigate_next" at bounding box center [461, 347] width 13 height 13
click at [464, 344] on mat-icon "navigate_next" at bounding box center [461, 347] width 13 height 13
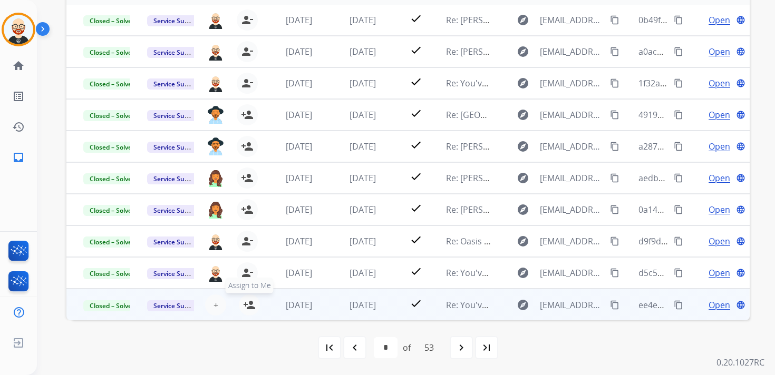
click at [250, 306] on mat-icon "person_add" at bounding box center [249, 305] width 13 height 13
click at [709, 305] on span "Open" at bounding box center [719, 305] width 22 height 13
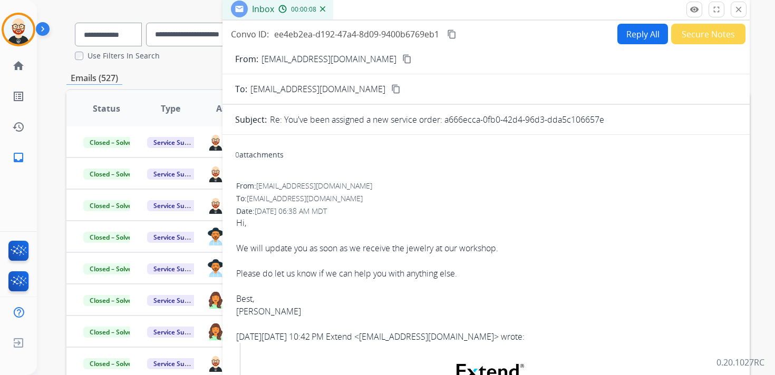
scroll to position [62, 0]
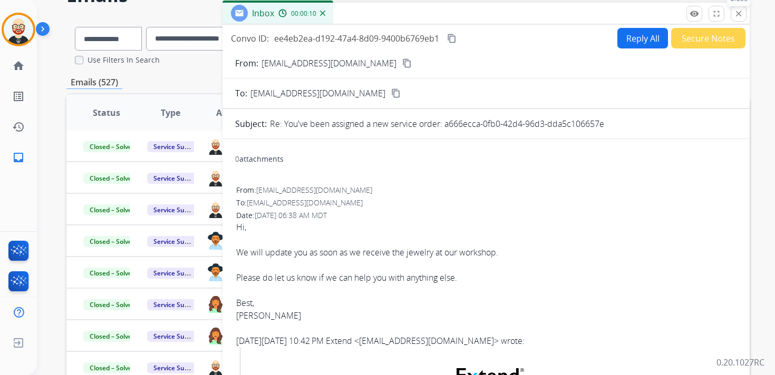
click at [737, 14] on mat-icon "close" at bounding box center [738, 13] width 9 height 9
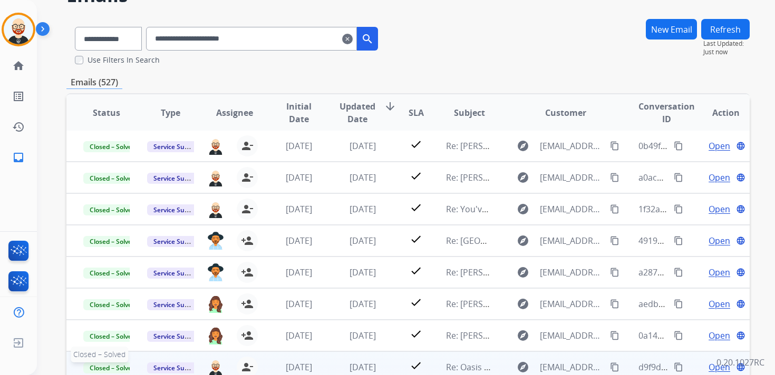
scroll to position [1, 0]
click at [101, 362] on p "Closed – Solved" at bounding box center [106, 367] width 46 height 13
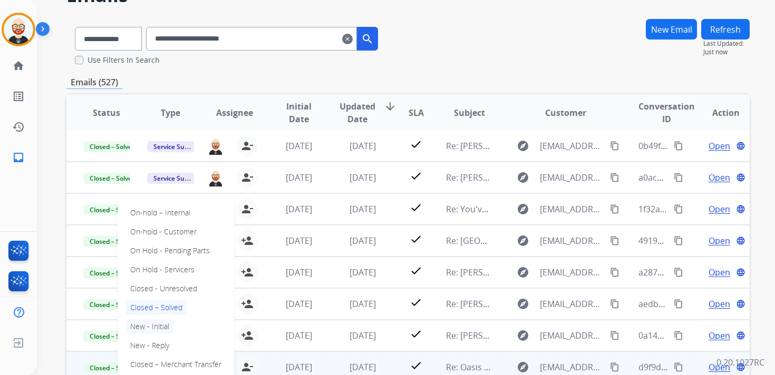
click at [158, 328] on p "New - Initial" at bounding box center [149, 326] width 47 height 15
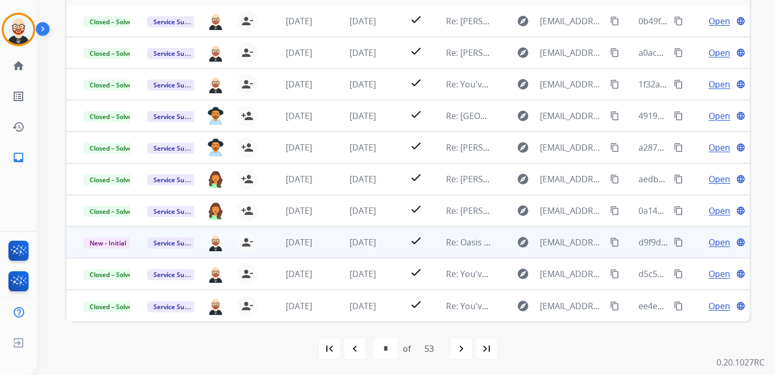
scroll to position [188, 0]
click at [118, 242] on span "New - Initial" at bounding box center [107, 242] width 49 height 11
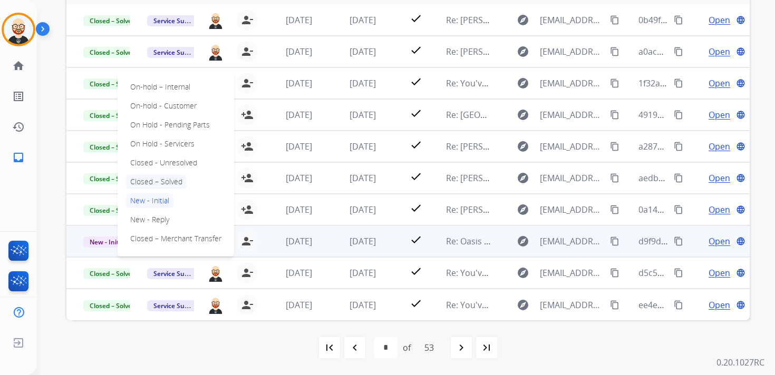
click at [167, 180] on p "Closed – Solved" at bounding box center [156, 181] width 61 height 15
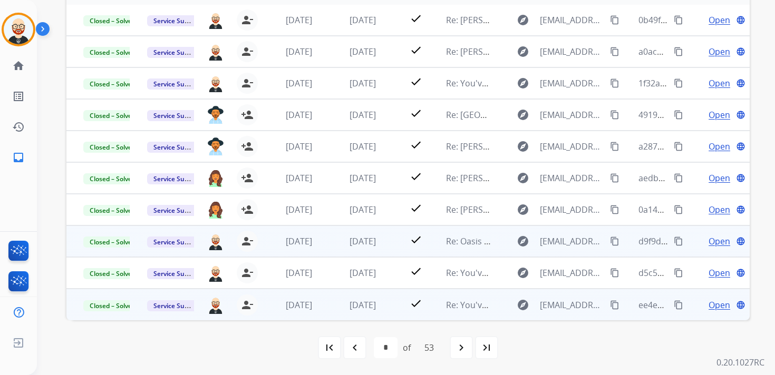
click at [433, 314] on td "Re: You've been assigned a new service order: a666ecca-0fb0-42d4-96d3-dda5c1066…" at bounding box center [461, 305] width 64 height 32
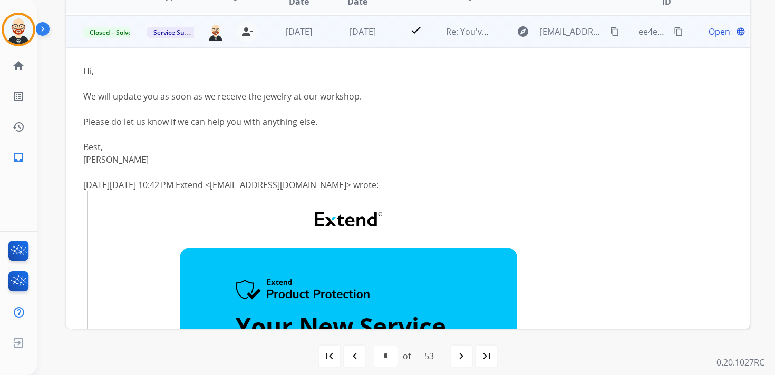
scroll to position [285, 0]
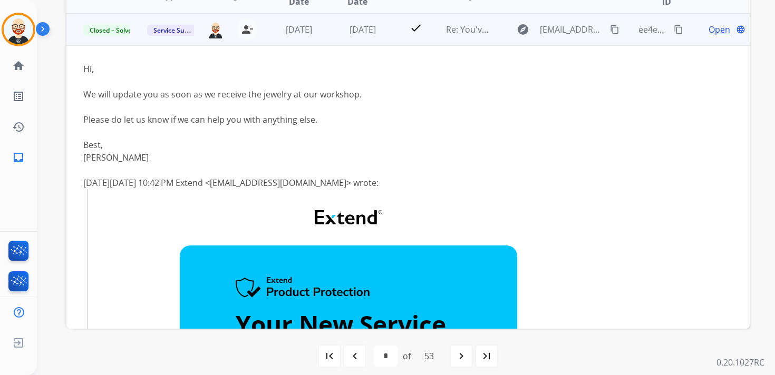
click at [391, 38] on td "check" at bounding box center [407, 30] width 43 height 32
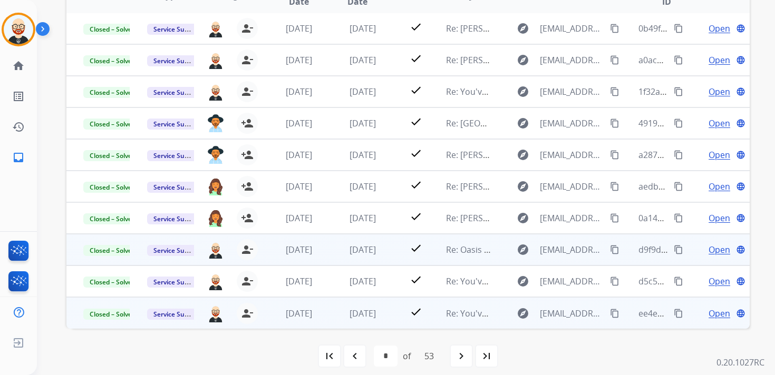
scroll to position [188, 0]
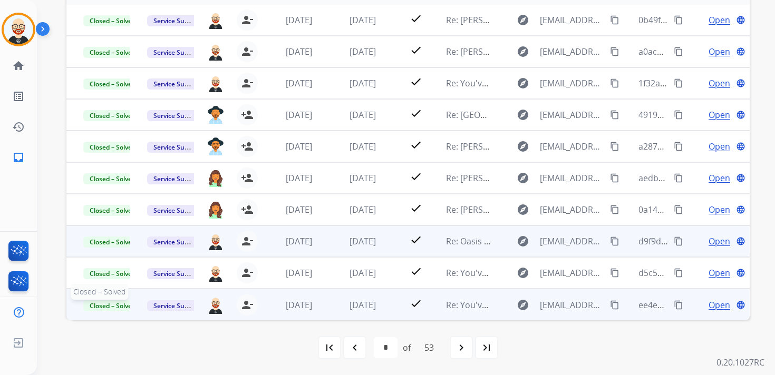
click at [102, 304] on span "Closed – Solved" at bounding box center [112, 305] width 58 height 11
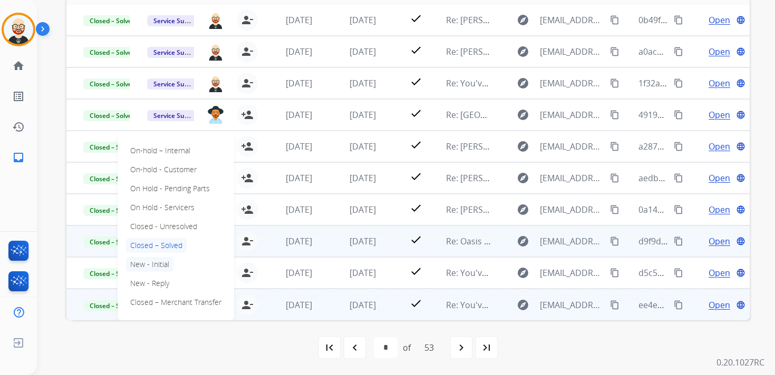
click at [158, 266] on p "New - Initial" at bounding box center [149, 264] width 47 height 15
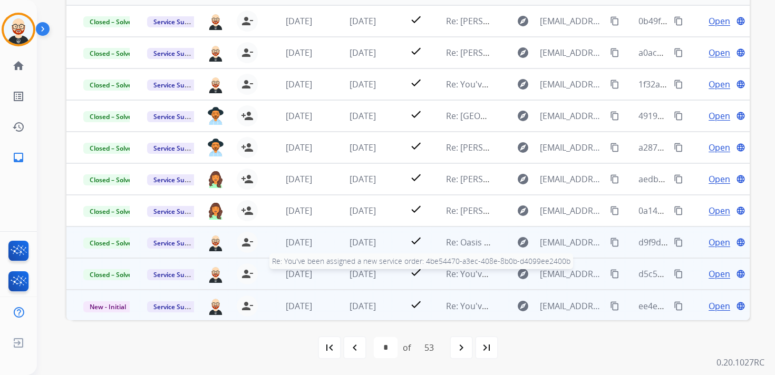
scroll to position [0, 0]
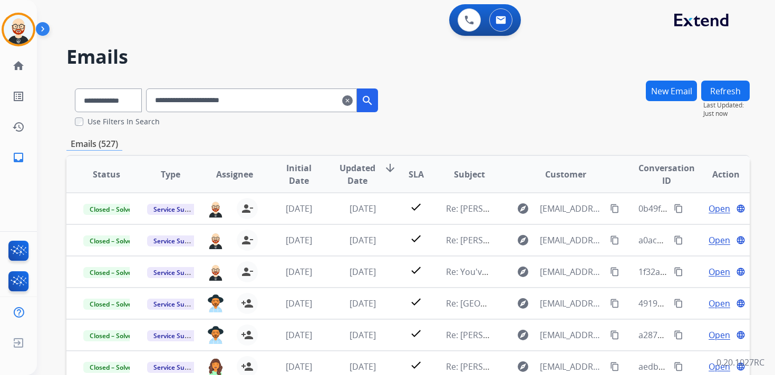
click at [735, 81] on div "Refresh Last Updated: Just now" at bounding box center [725, 99] width 48 height 37
click at [717, 93] on button "Refresh" at bounding box center [725, 91] width 48 height 21
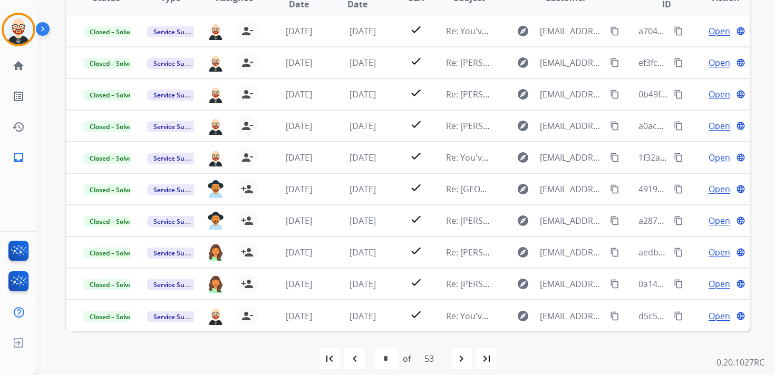
scroll to position [188, 0]
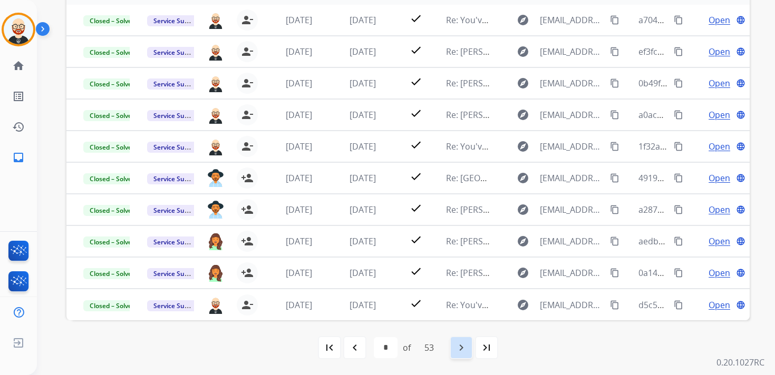
click at [465, 348] on mat-icon "navigate_next" at bounding box center [461, 347] width 13 height 13
click at [463, 341] on mat-icon "navigate_next" at bounding box center [461, 347] width 13 height 13
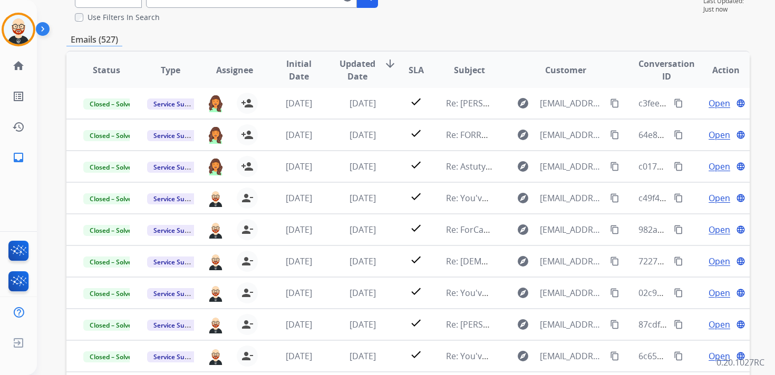
scroll to position [0, 0]
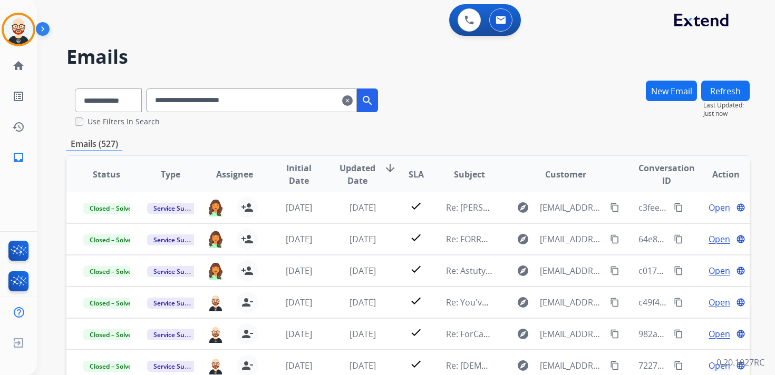
click at [667, 97] on button "New Email" at bounding box center [671, 91] width 51 height 21
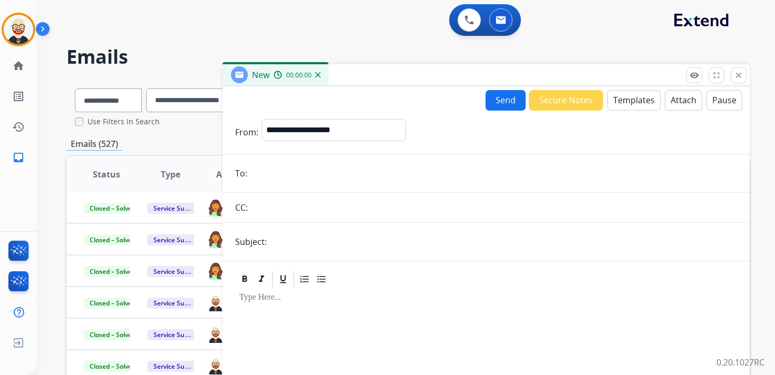
click at [302, 184] on form "**********" at bounding box center [485, 279] width 527 height 336
click at [306, 171] on input "email" at bounding box center [493, 173] width 486 height 21
type input "**********"
click at [301, 174] on input "**********" at bounding box center [493, 173] width 486 height 21
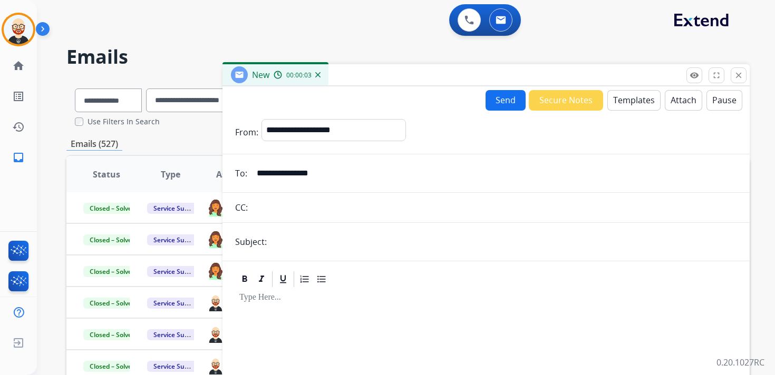
click at [301, 174] on input "**********" at bounding box center [493, 173] width 486 height 21
click at [734, 75] on mat-icon "close" at bounding box center [738, 75] width 9 height 9
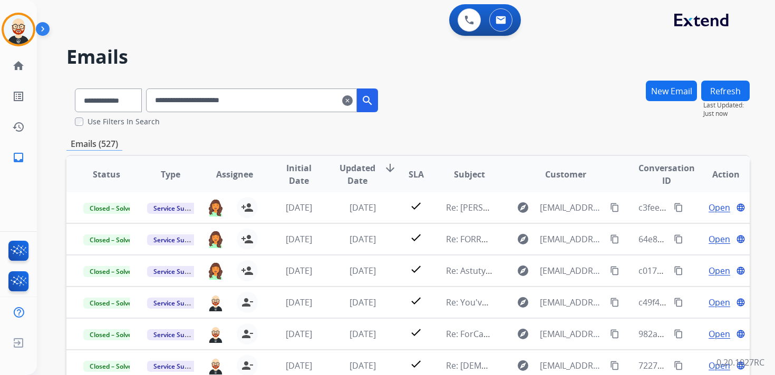
click at [248, 93] on input "**********" at bounding box center [251, 101] width 211 height 24
paste input "text"
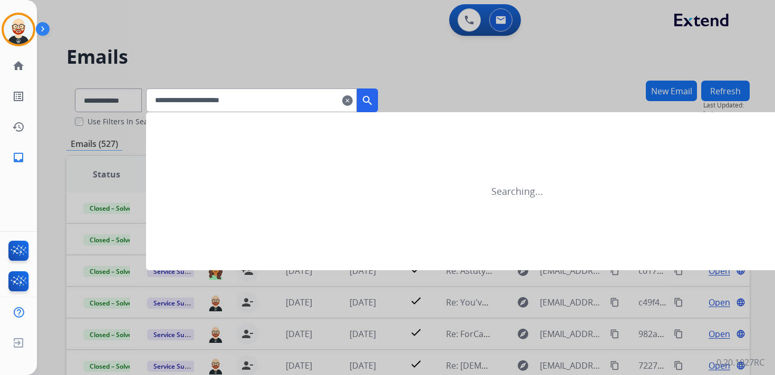
type input "**********"
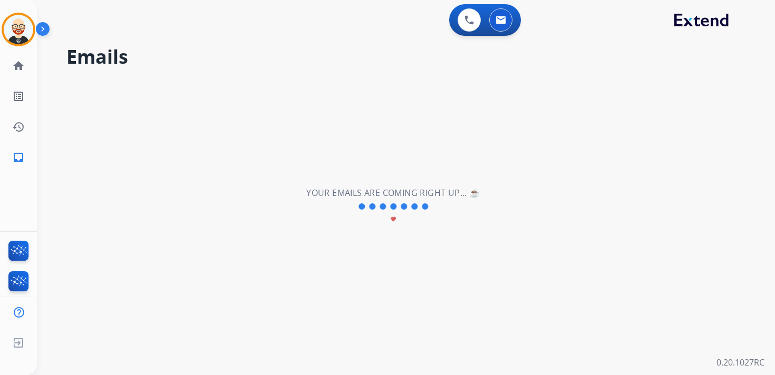
select select "*"
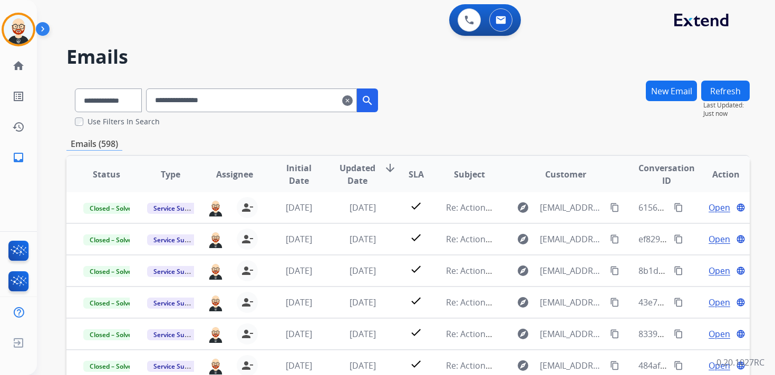
click at [350, 174] on span "Updated Date" at bounding box center [357, 174] width 36 height 25
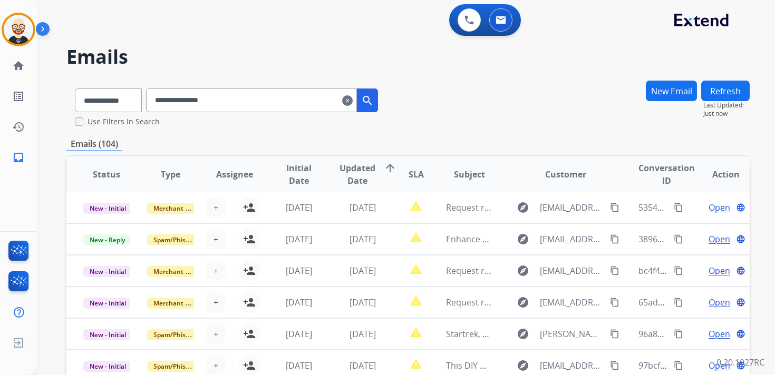
click at [350, 174] on span "Updated Date" at bounding box center [357, 174] width 36 height 25
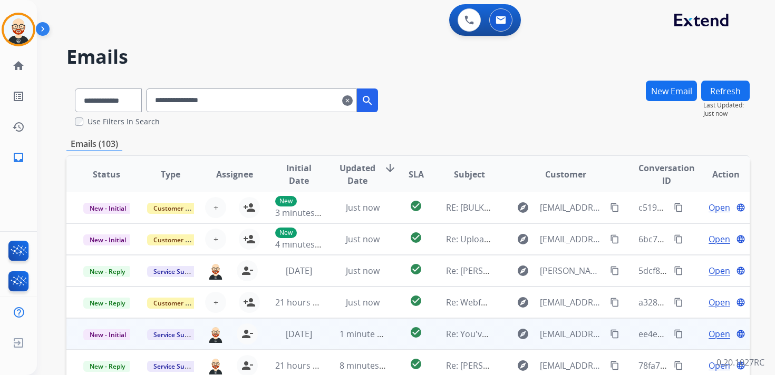
click at [247, 98] on input "**********" at bounding box center [251, 101] width 211 height 24
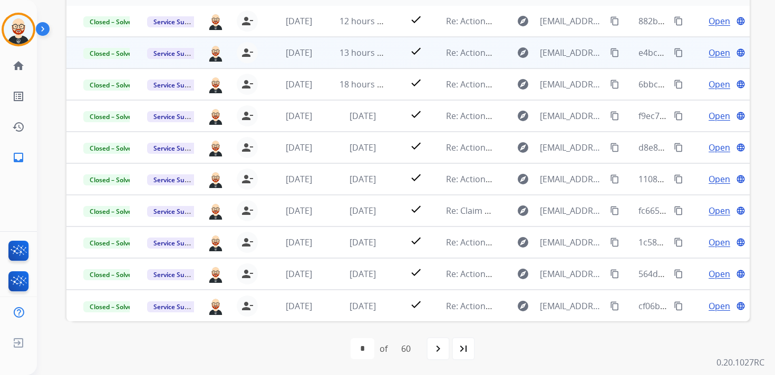
scroll to position [188, 0]
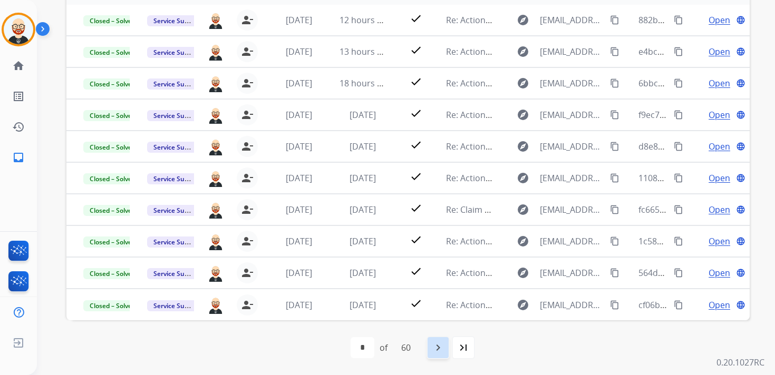
click at [436, 345] on mat-icon "navigate_next" at bounding box center [438, 347] width 13 height 13
click at [454, 349] on div "navigate_next" at bounding box center [460, 347] width 23 height 23
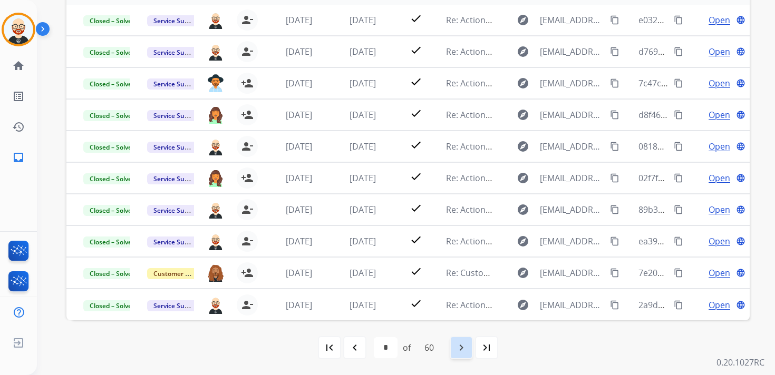
click at [458, 349] on mat-icon "navigate_next" at bounding box center [461, 347] width 13 height 13
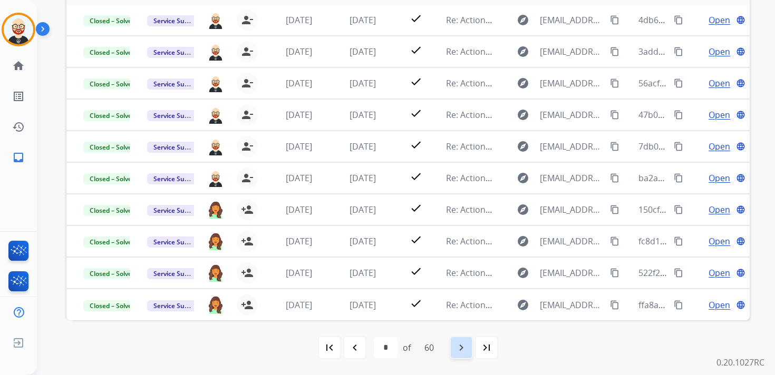
click at [458, 349] on mat-icon "navigate_next" at bounding box center [461, 347] width 13 height 13
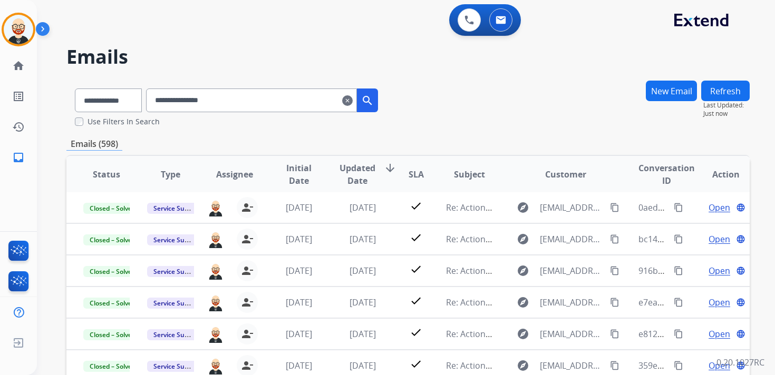
click at [661, 87] on button "New Email" at bounding box center [671, 91] width 51 height 21
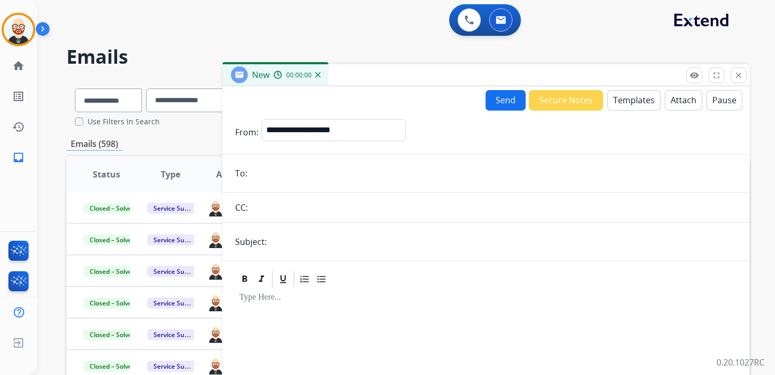
click at [338, 164] on input "email" at bounding box center [493, 173] width 486 height 21
type input "**********"
click at [321, 175] on input "**********" at bounding box center [493, 173] width 486 height 21
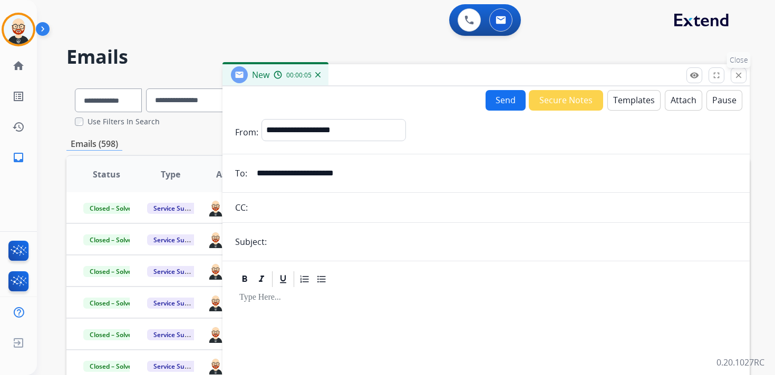
click at [740, 78] on mat-icon "close" at bounding box center [738, 75] width 9 height 9
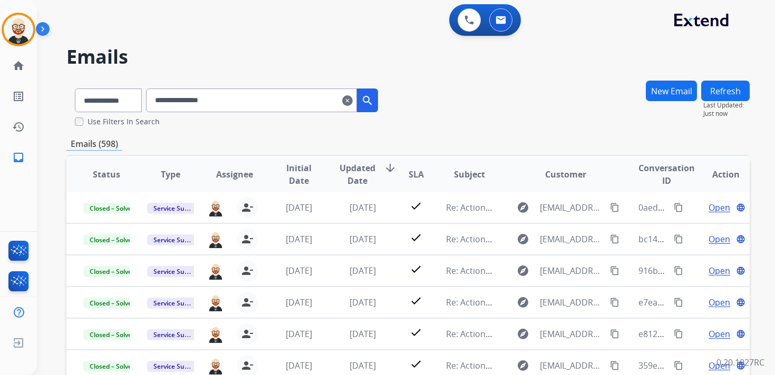
click at [268, 101] on input "**********" at bounding box center [251, 101] width 211 height 24
paste input "********"
type input "**********"
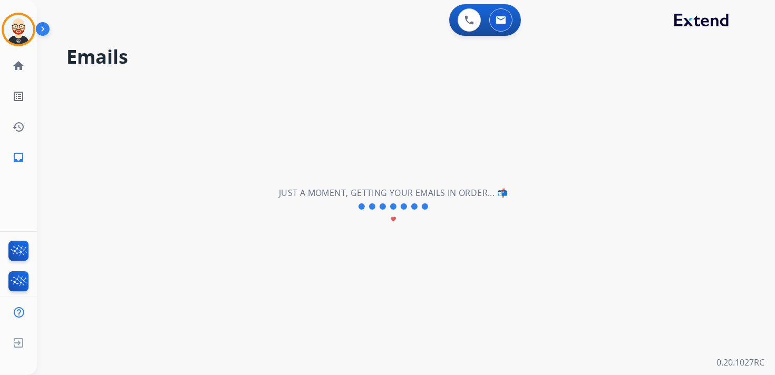
select select "*"
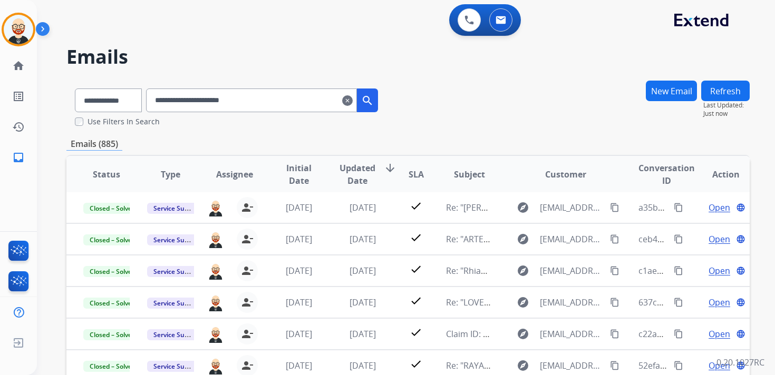
click at [735, 94] on button "Refresh" at bounding box center [725, 91] width 48 height 21
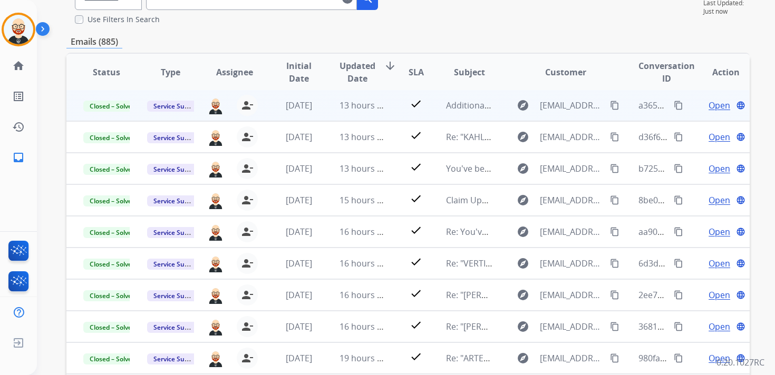
scroll to position [188, 0]
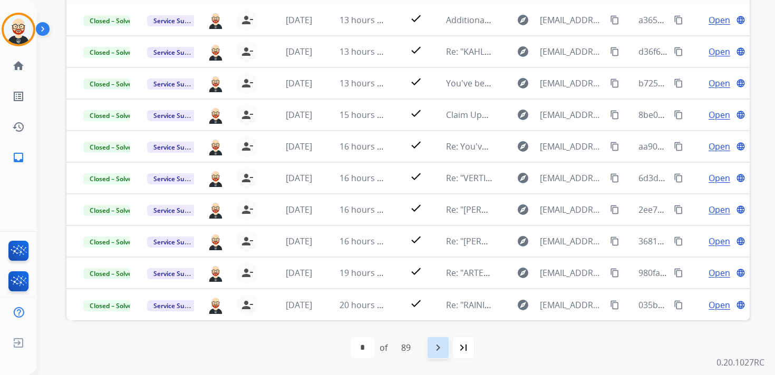
click at [446, 345] on div "navigate_next" at bounding box center [437, 347] width 23 height 23
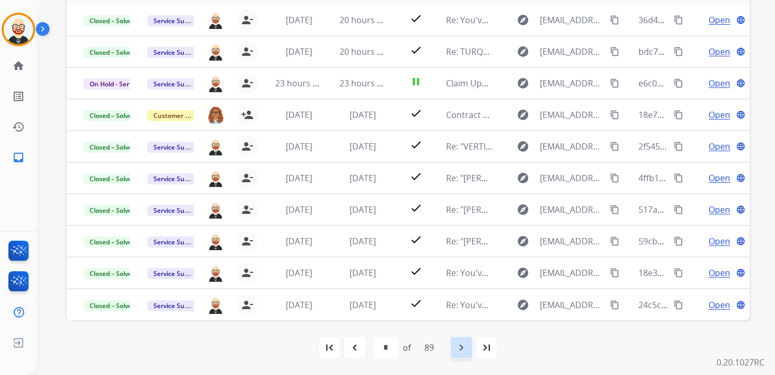
click at [468, 355] on div "navigate_next" at bounding box center [460, 347] width 23 height 23
click at [469, 356] on div "navigate_next" at bounding box center [460, 347] width 23 height 23
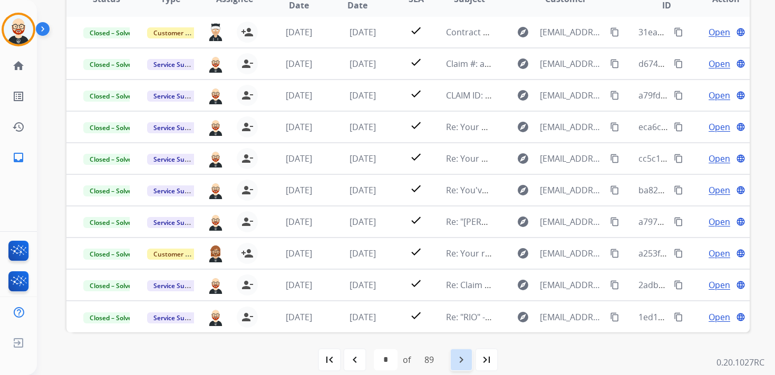
scroll to position [179, 0]
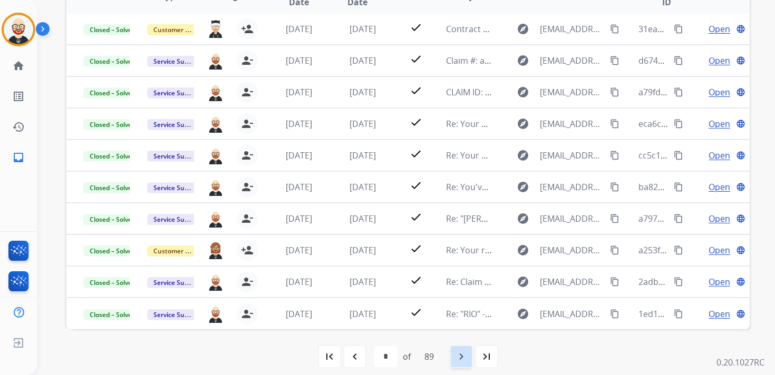
click at [469, 356] on div "navigate_next" at bounding box center [460, 356] width 23 height 23
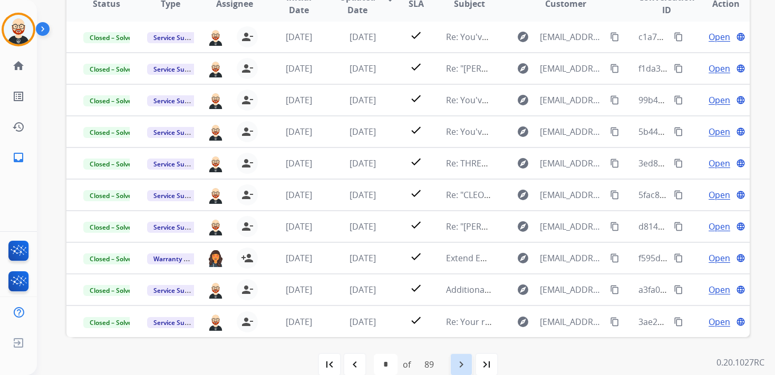
scroll to position [188, 0]
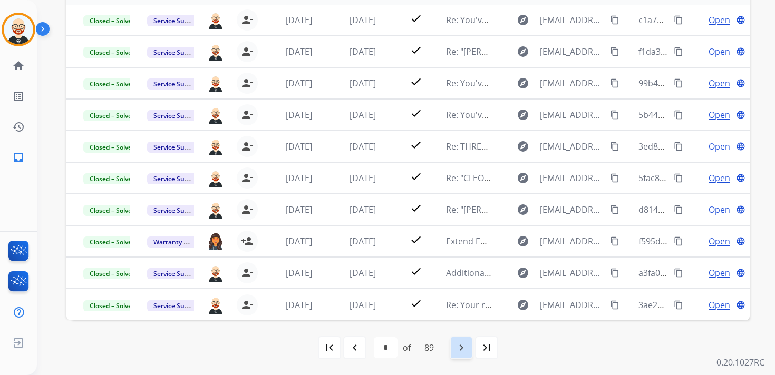
click at [462, 355] on div "navigate_next" at bounding box center [460, 347] width 23 height 23
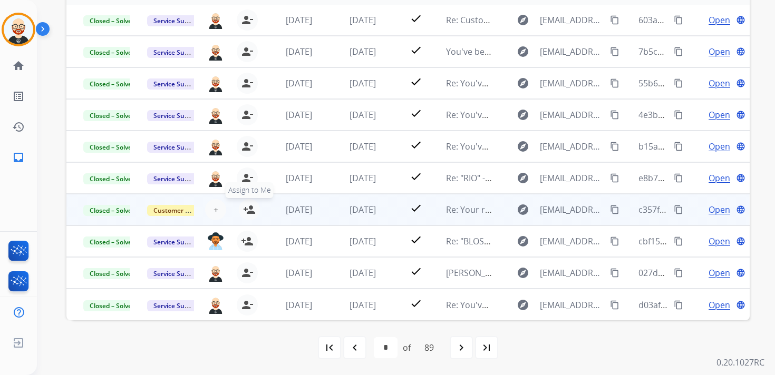
click at [248, 211] on mat-icon "person_add" at bounding box center [249, 209] width 13 height 13
click at [120, 208] on span "Closed – Solved" at bounding box center [112, 210] width 58 height 11
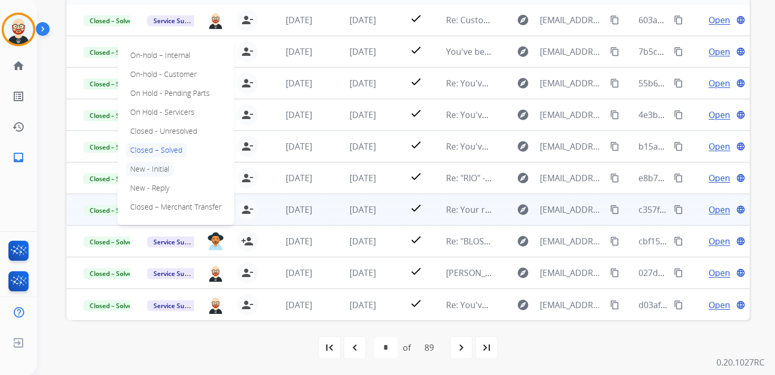
click at [144, 163] on p "New - Initial" at bounding box center [149, 169] width 47 height 15
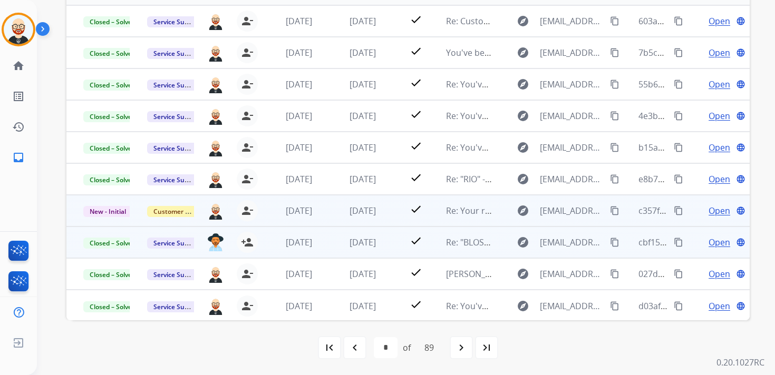
scroll to position [0, 0]
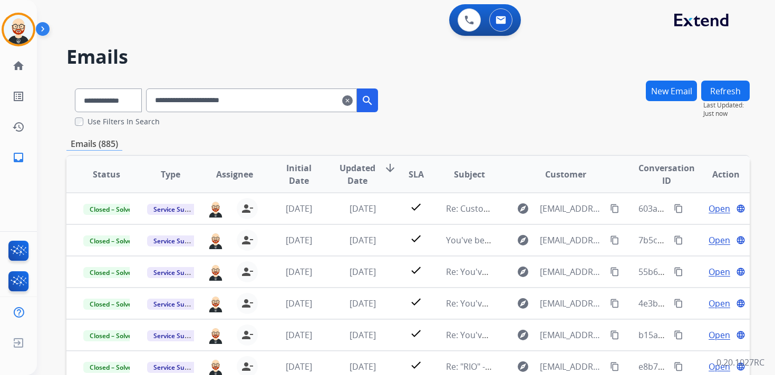
click at [722, 93] on button "Refresh" at bounding box center [725, 91] width 48 height 21
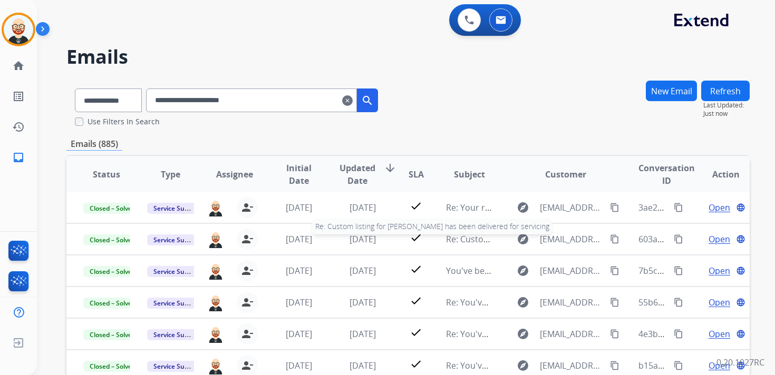
scroll to position [188, 0]
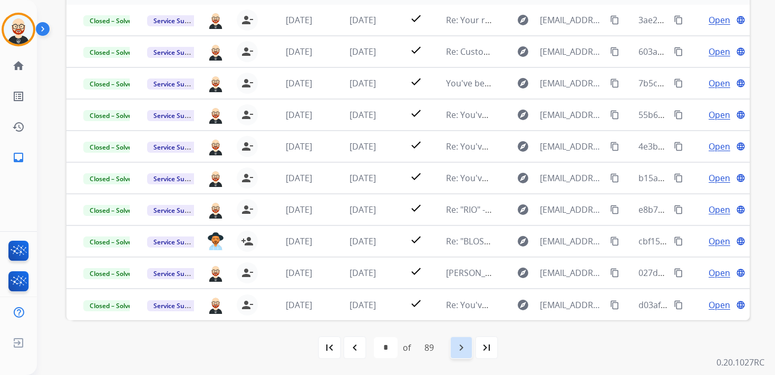
click at [457, 346] on mat-icon "navigate_next" at bounding box center [461, 347] width 13 height 13
click at [459, 346] on mat-icon "navigate_next" at bounding box center [461, 347] width 13 height 13
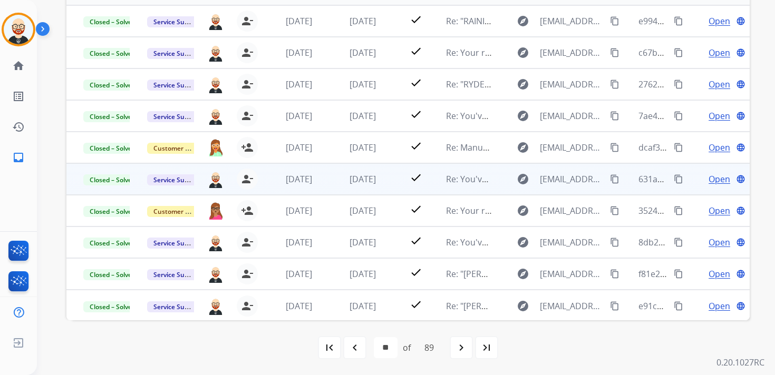
scroll to position [0, 0]
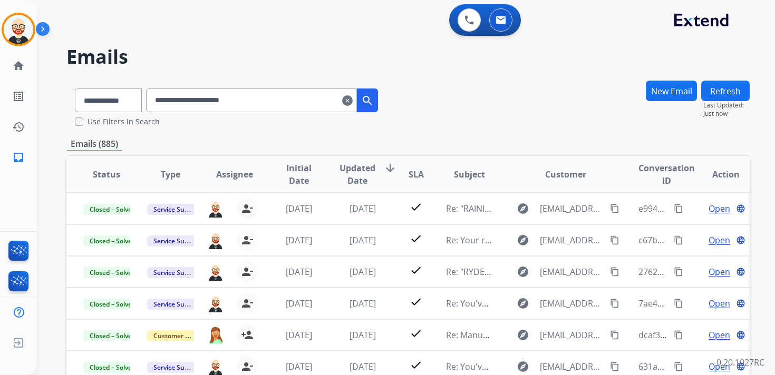
click at [667, 90] on button "New Email" at bounding box center [671, 91] width 51 height 21
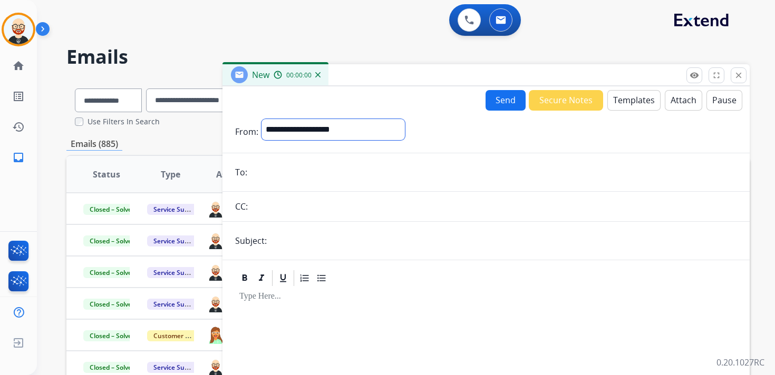
click at [336, 137] on select "**********" at bounding box center [332, 129] width 143 height 21
click at [349, 198] on input "text" at bounding box center [494, 207] width 486 height 21
click at [311, 170] on input "email" at bounding box center [493, 173] width 486 height 21
type input "**********"
click at [282, 170] on input "**********" at bounding box center [493, 173] width 486 height 21
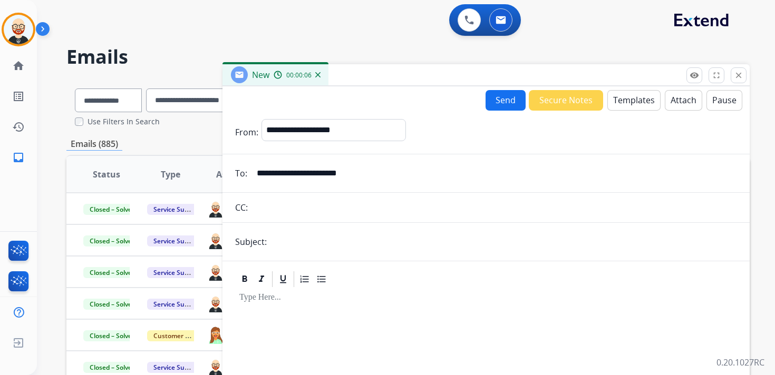
click at [282, 170] on input "**********" at bounding box center [493, 173] width 486 height 21
click at [740, 77] on mat-icon "close" at bounding box center [738, 75] width 9 height 9
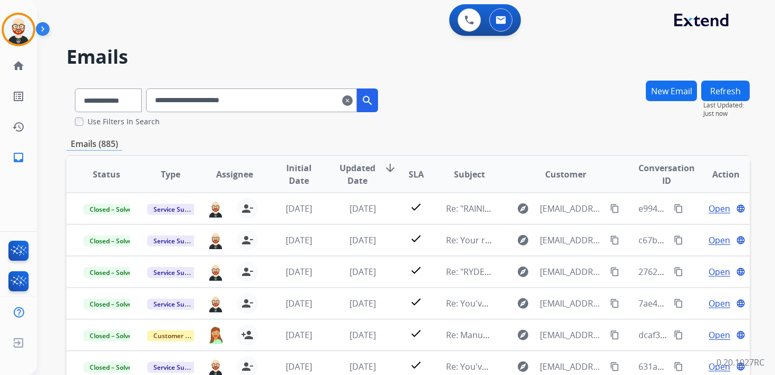
click at [353, 99] on mat-icon "clear" at bounding box center [347, 100] width 11 height 13
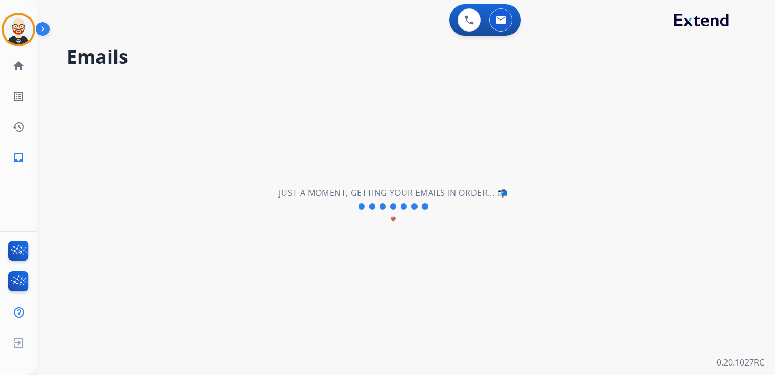
select select "**********"
select select "*"
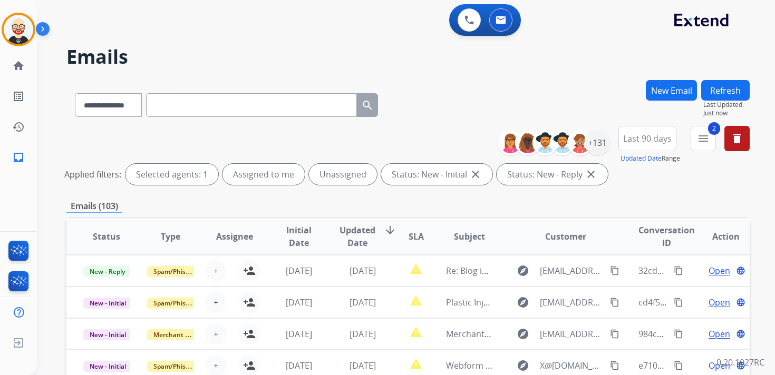
click at [246, 103] on input "text" at bounding box center [251, 105] width 211 height 24
paste input "**********"
type input "**********"
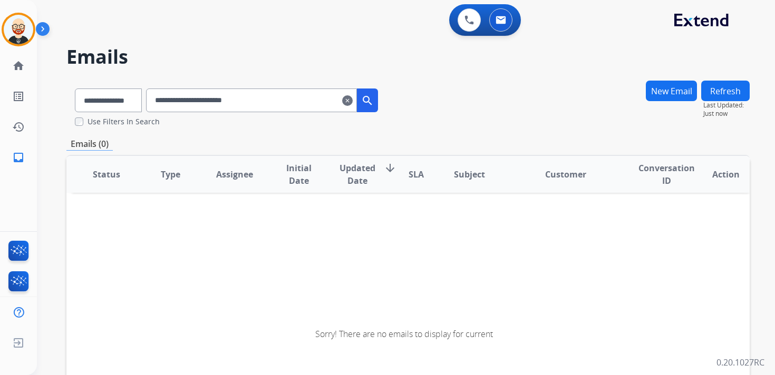
click at [242, 102] on input "**********" at bounding box center [251, 101] width 211 height 24
click at [136, 98] on select "**********" at bounding box center [108, 101] width 66 height 24
select select "**********"
click at [75, 89] on select "**********" at bounding box center [108, 101] width 66 height 24
click at [208, 109] on input "**********" at bounding box center [251, 101] width 211 height 24
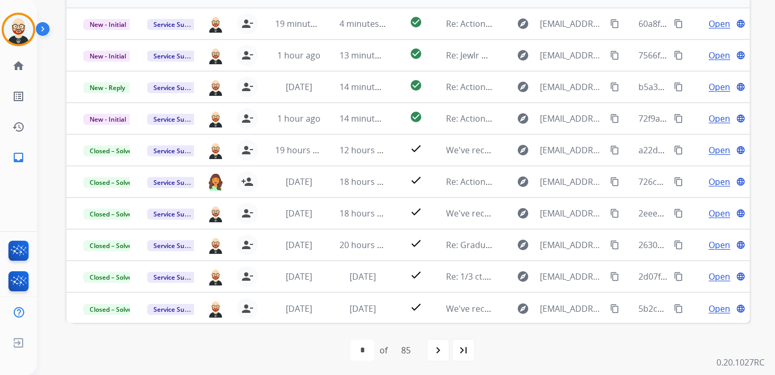
scroll to position [188, 0]
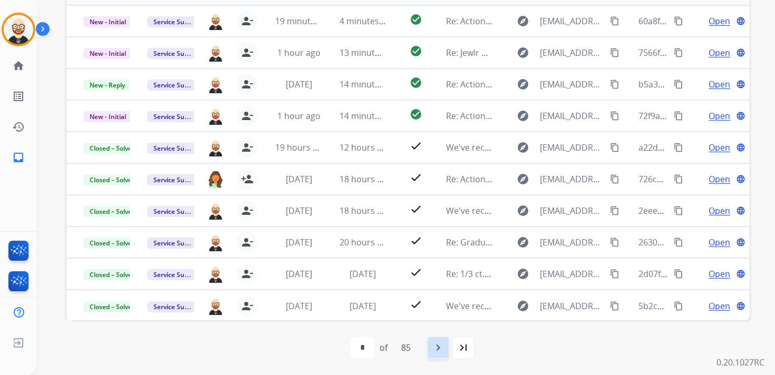
click at [441, 345] on mat-icon "navigate_next" at bounding box center [438, 347] width 13 height 13
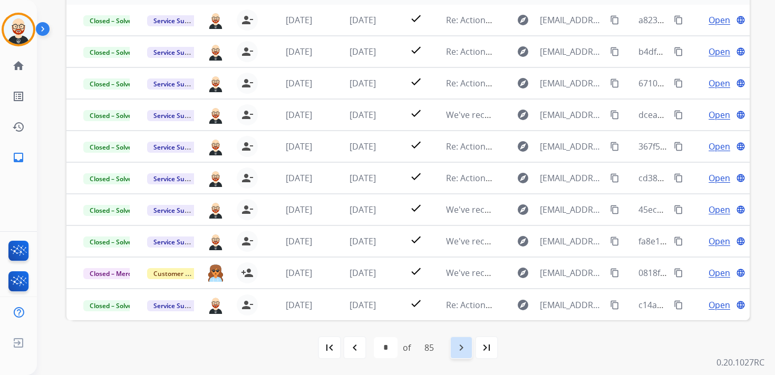
click at [462, 354] on mat-icon "navigate_next" at bounding box center [461, 347] width 13 height 13
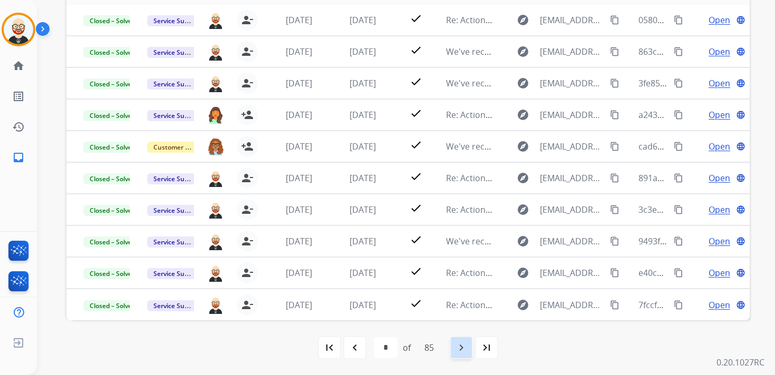
click at [457, 340] on div "navigate_next" at bounding box center [460, 347] width 23 height 23
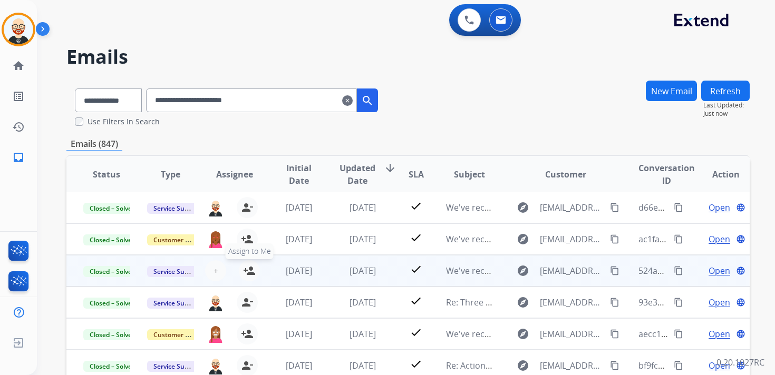
click at [252, 276] on mat-icon "person_add" at bounding box center [249, 271] width 13 height 13
click at [116, 267] on span "Closed – Solved" at bounding box center [112, 271] width 58 height 11
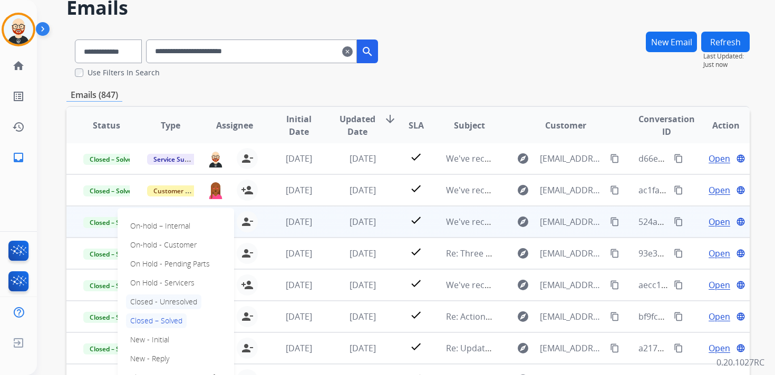
scroll to position [61, 0]
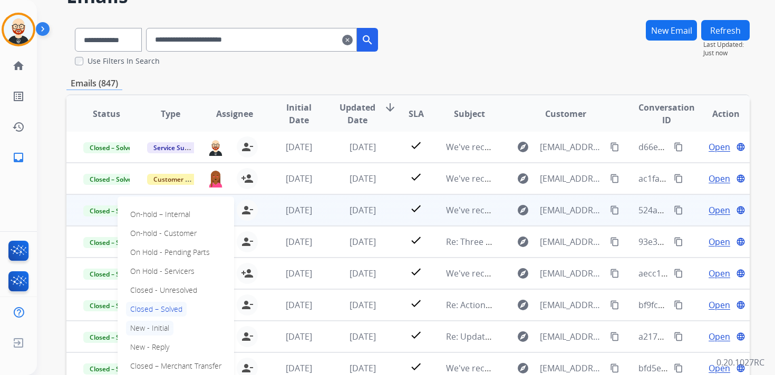
click at [163, 335] on p "New - Initial" at bounding box center [149, 328] width 47 height 15
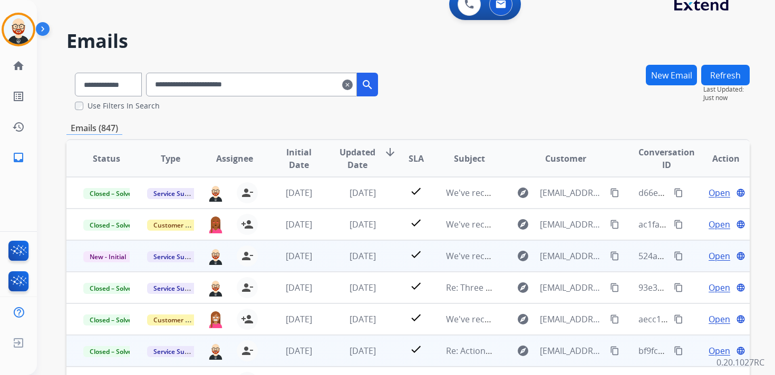
scroll to position [0, 0]
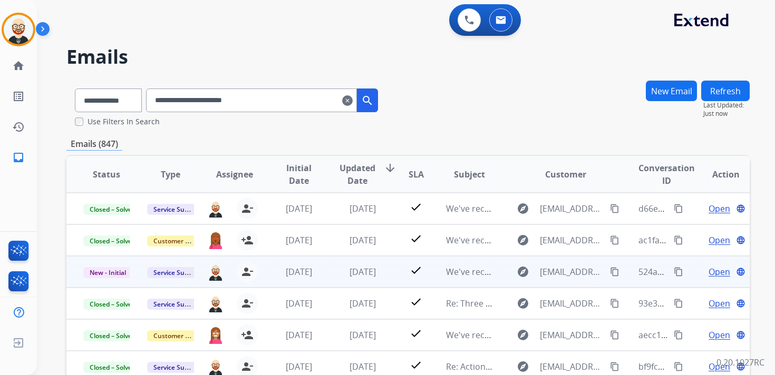
click at [718, 95] on button "Refresh" at bounding box center [725, 91] width 48 height 21
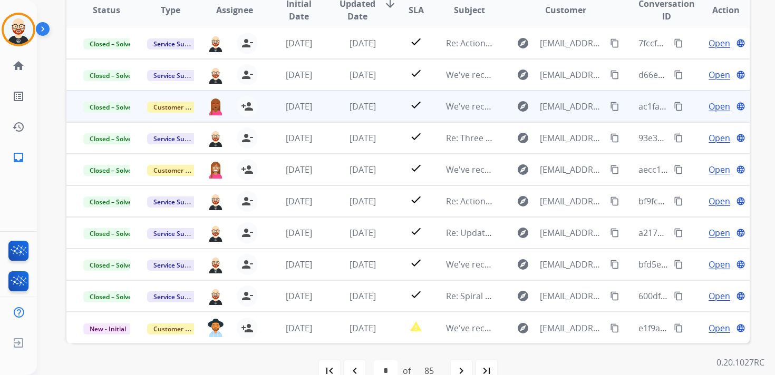
scroll to position [188, 0]
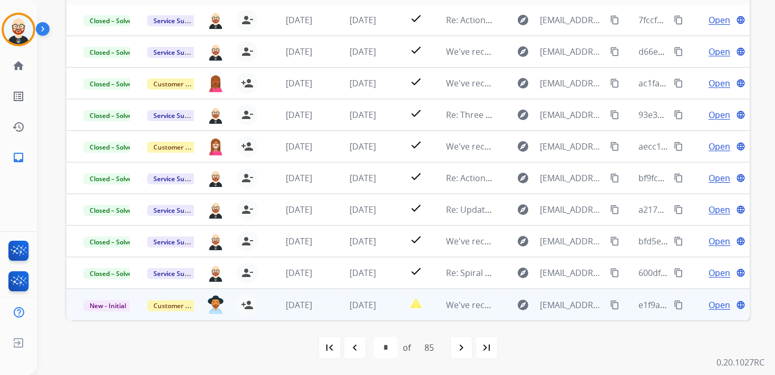
click at [501, 310] on td "explore customerservice@jewlr.com content_copy" at bounding box center [557, 305] width 128 height 32
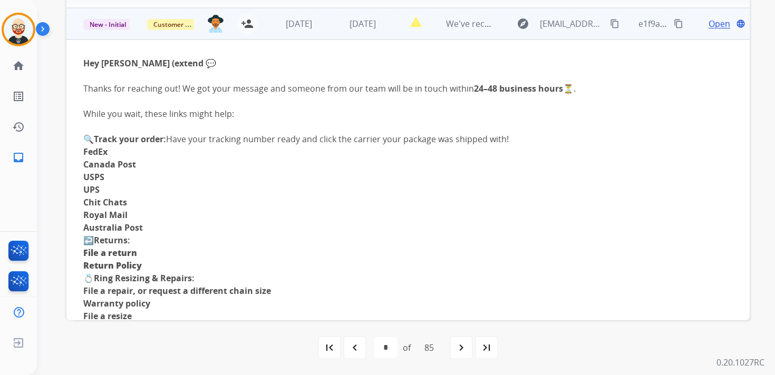
scroll to position [285, 0]
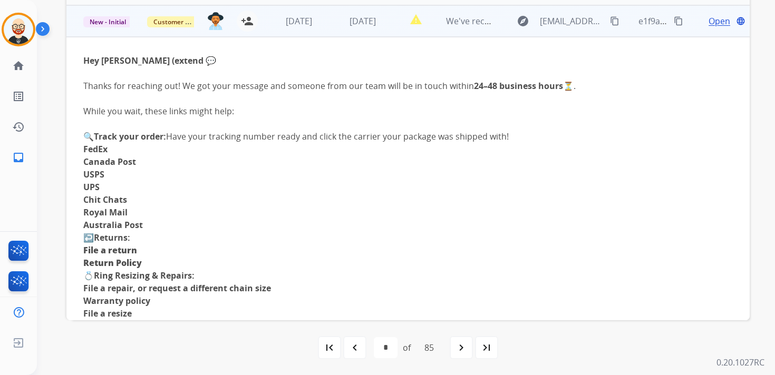
click at [429, 34] on td "We've received your message 💌 -4289598" at bounding box center [461, 21] width 64 height 32
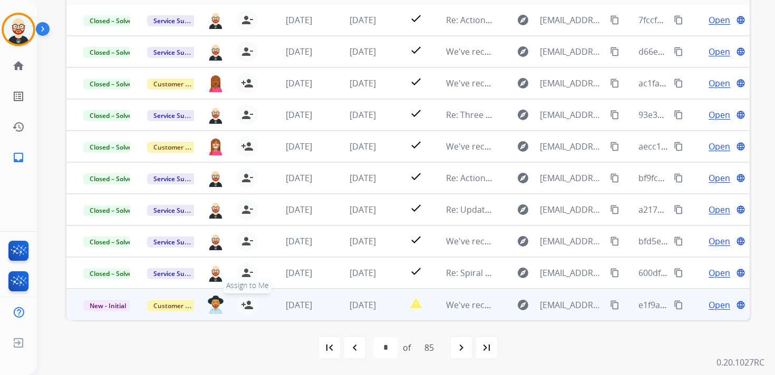
click at [248, 306] on mat-icon "person_add" at bounding box center [247, 305] width 13 height 13
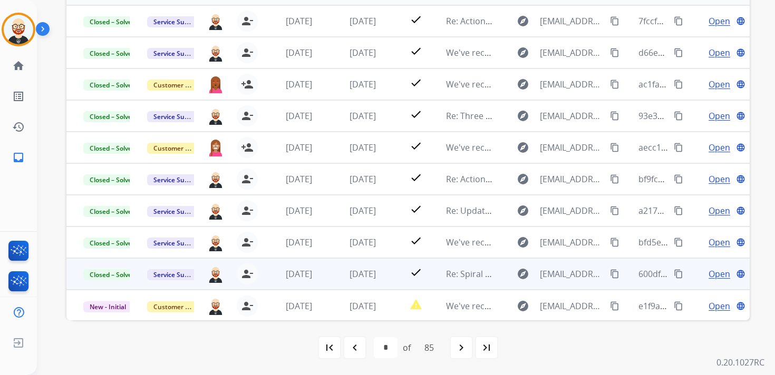
scroll to position [0, 0]
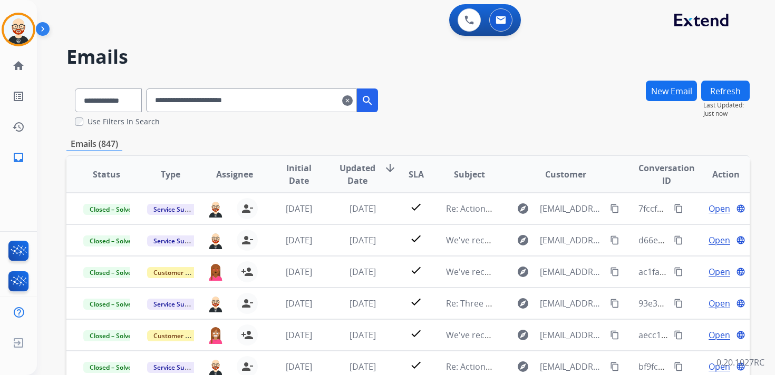
click at [719, 89] on button "Refresh" at bounding box center [725, 91] width 48 height 21
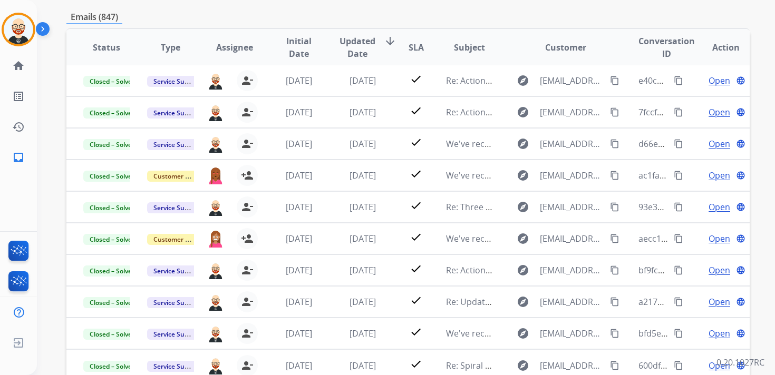
scroll to position [188, 0]
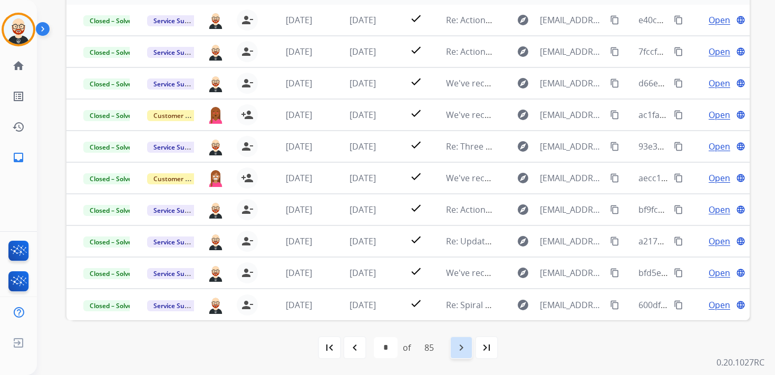
click at [459, 349] on mat-icon "navigate_next" at bounding box center [461, 347] width 13 height 13
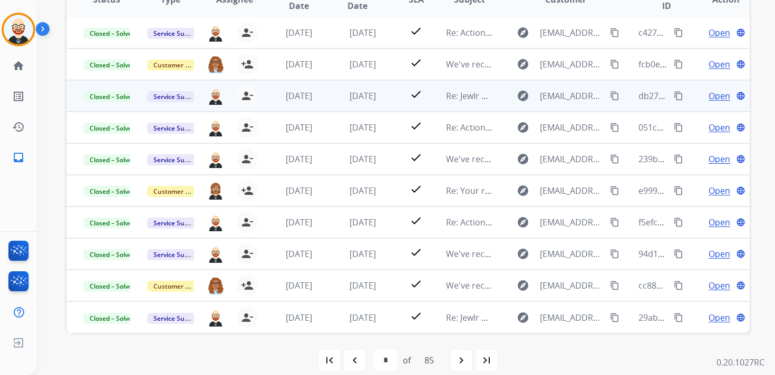
scroll to position [176, 0]
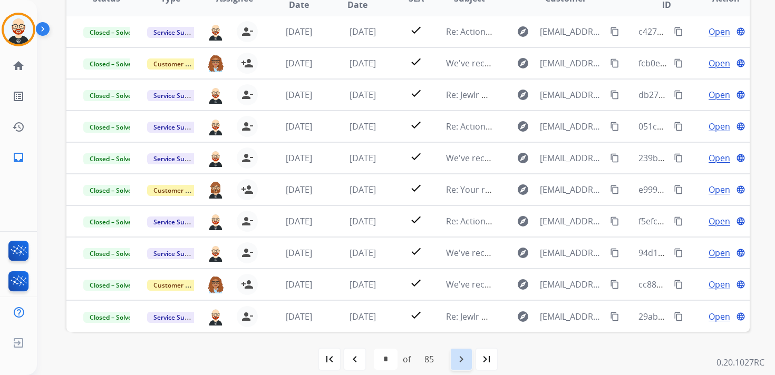
click at [462, 354] on mat-icon "navigate_next" at bounding box center [461, 359] width 13 height 13
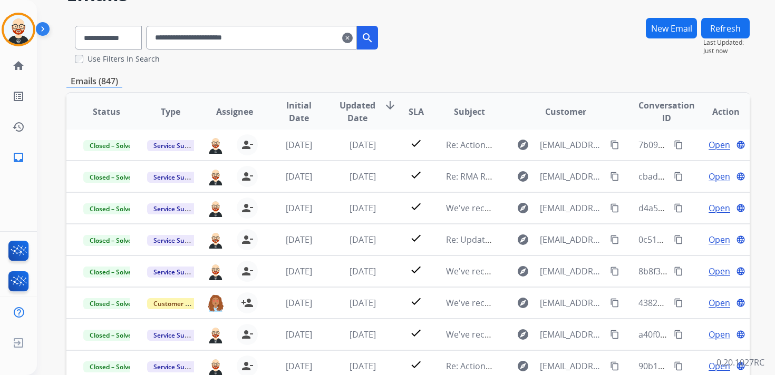
scroll to position [188, 0]
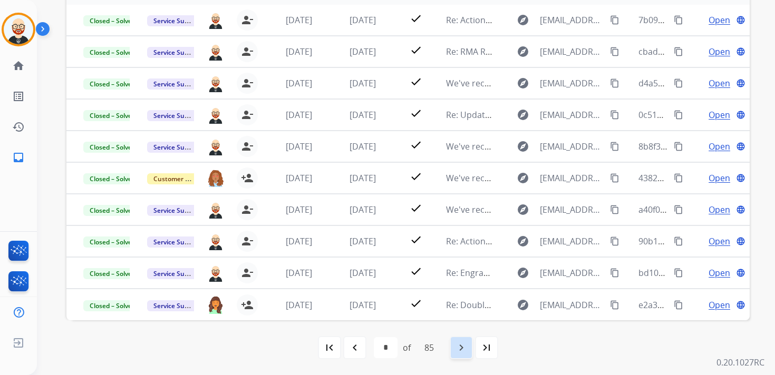
click at [462, 354] on mat-icon "navigate_next" at bounding box center [461, 347] width 13 height 13
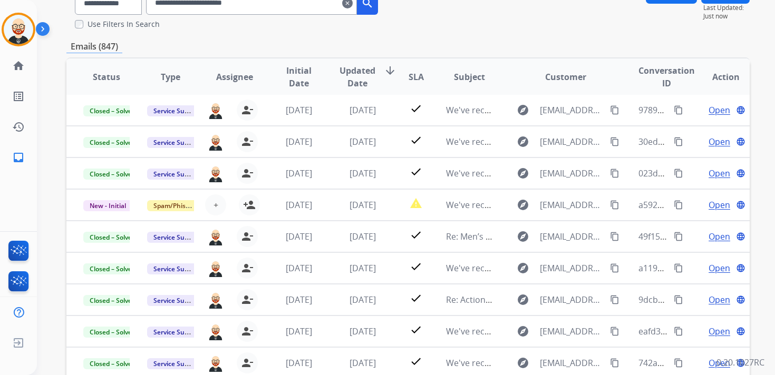
scroll to position [98, 0]
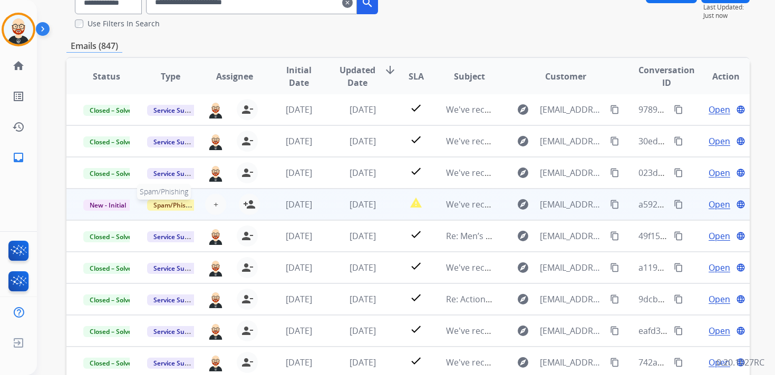
click at [178, 207] on span "Spam/Phishing" at bounding box center [176, 205] width 58 height 11
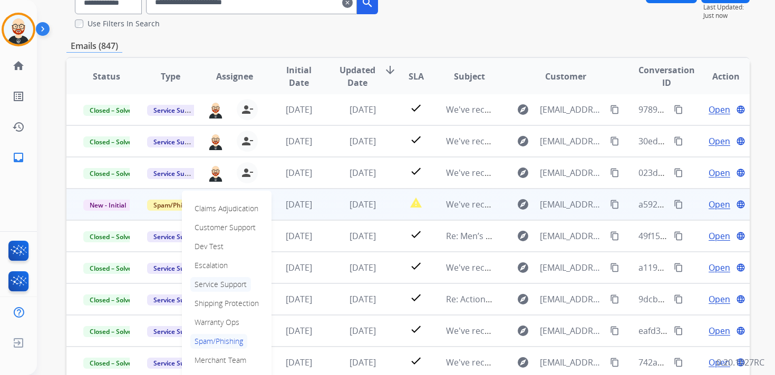
click at [218, 287] on p "Service Support" at bounding box center [220, 284] width 61 height 15
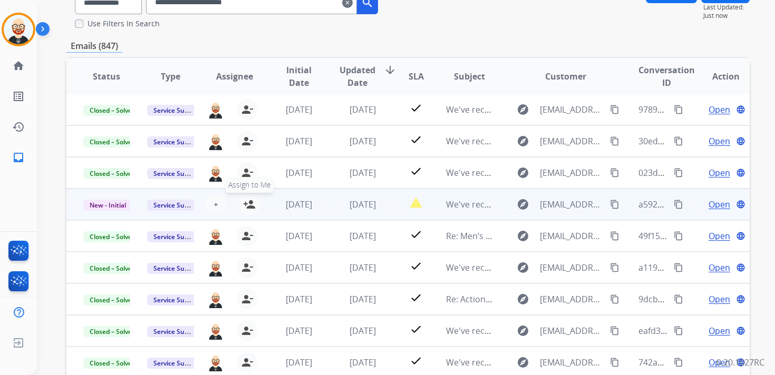
click at [251, 204] on mat-icon "person_add" at bounding box center [249, 204] width 13 height 13
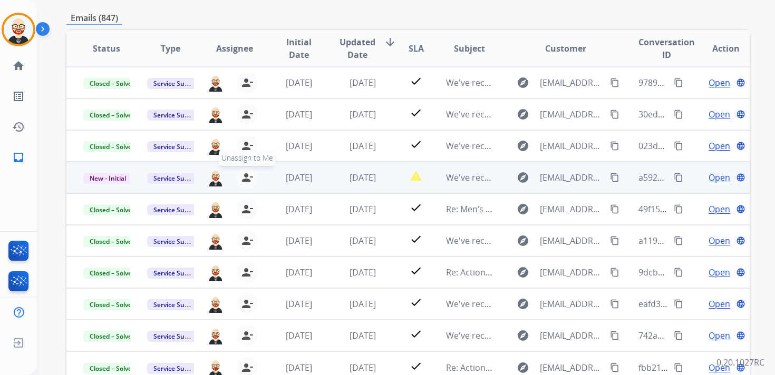
scroll to position [0, 0]
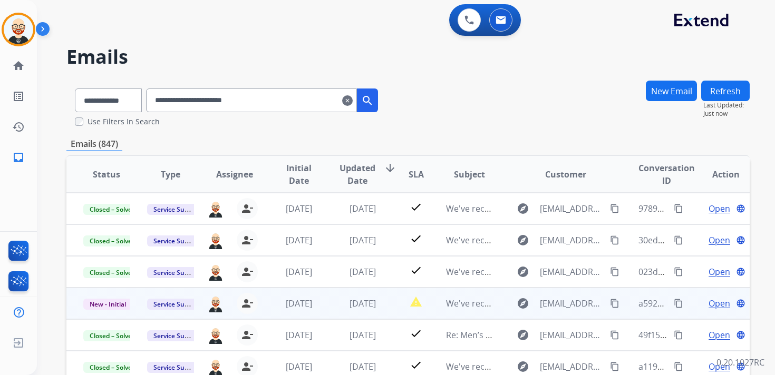
click at [724, 84] on button "Refresh" at bounding box center [725, 91] width 48 height 21
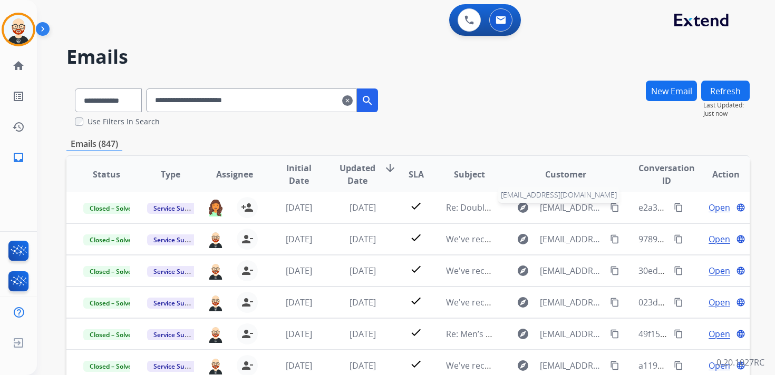
scroll to position [188, 0]
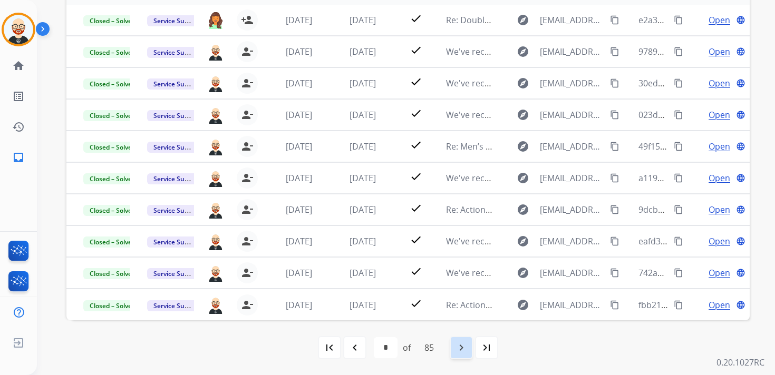
click at [462, 348] on mat-icon "navigate_next" at bounding box center [461, 347] width 13 height 13
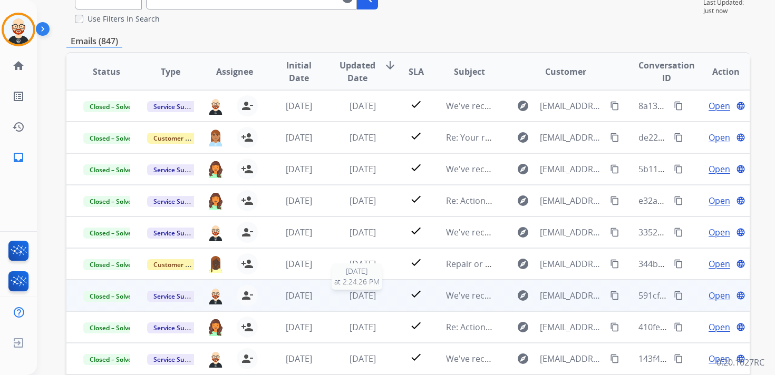
scroll to position [0, 0]
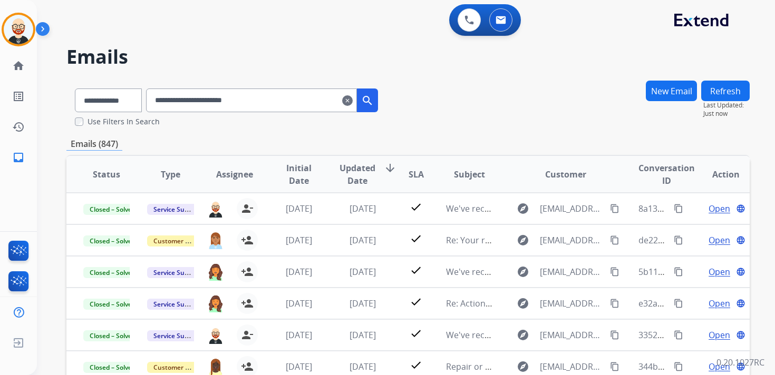
click at [669, 94] on button "New Email" at bounding box center [671, 91] width 51 height 21
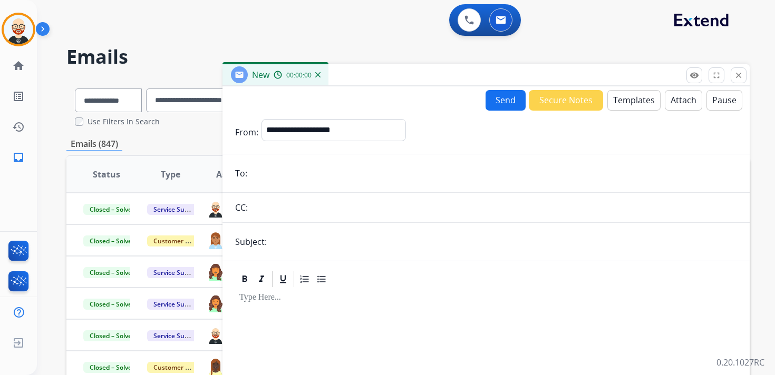
click at [261, 192] on form "**********" at bounding box center [485, 279] width 527 height 336
click at [274, 178] on input "email" at bounding box center [493, 173] width 486 height 21
type input "**********"
click at [336, 175] on input "**********" at bounding box center [493, 173] width 486 height 21
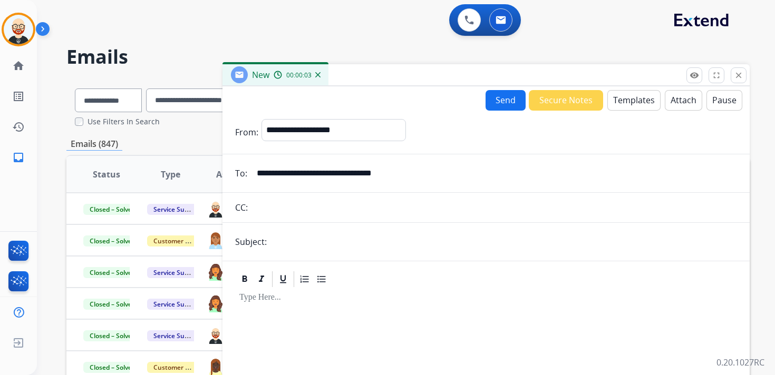
click at [336, 175] on input "**********" at bounding box center [493, 173] width 486 height 21
click at [734, 73] on mat-icon "close" at bounding box center [738, 75] width 9 height 9
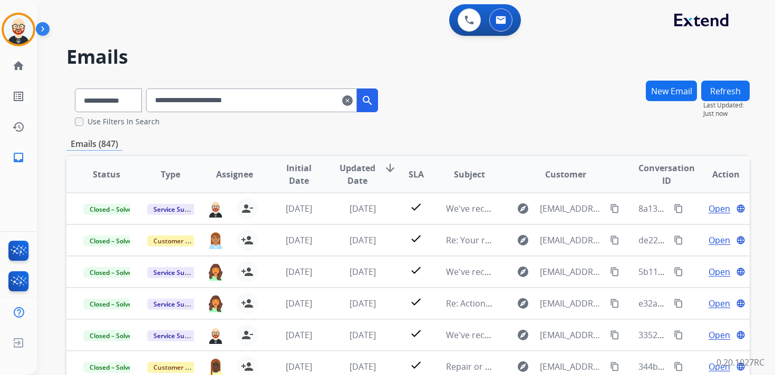
click at [222, 101] on input "**********" at bounding box center [251, 101] width 211 height 24
paste input "**********"
type input "**********"
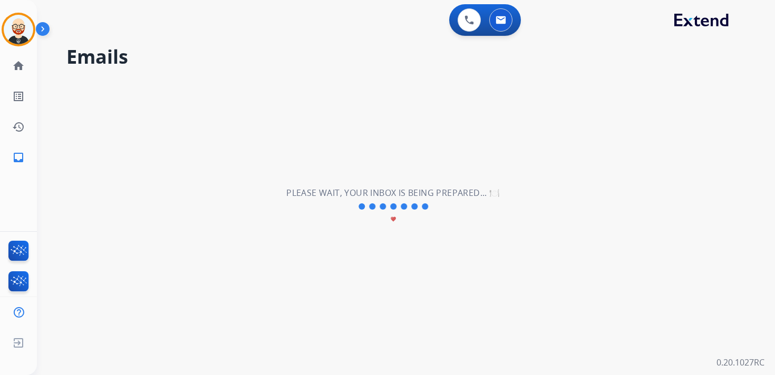
select select "*"
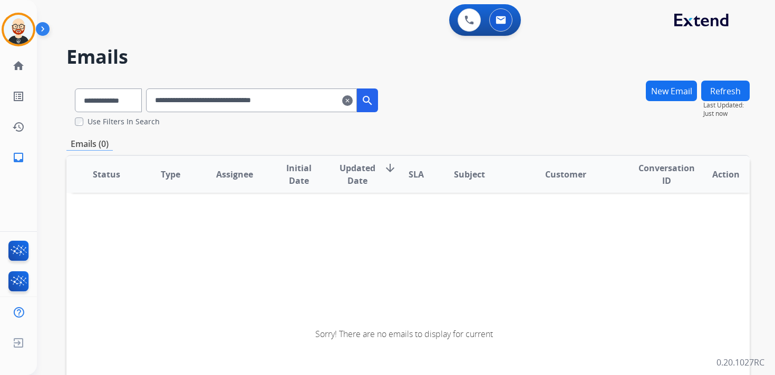
click at [318, 103] on input "**********" at bounding box center [251, 101] width 211 height 24
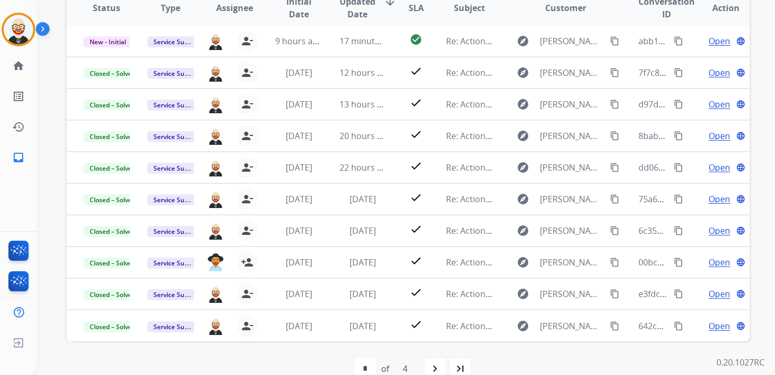
scroll to position [188, 0]
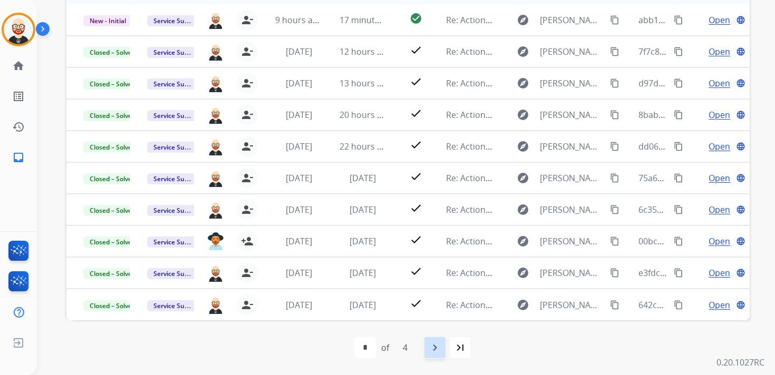
click at [437, 346] on mat-icon "navigate_next" at bounding box center [434, 347] width 13 height 13
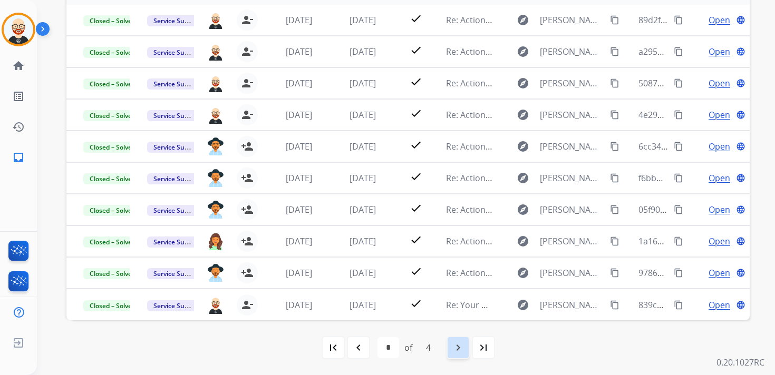
click at [457, 346] on mat-icon "navigate_next" at bounding box center [458, 347] width 13 height 13
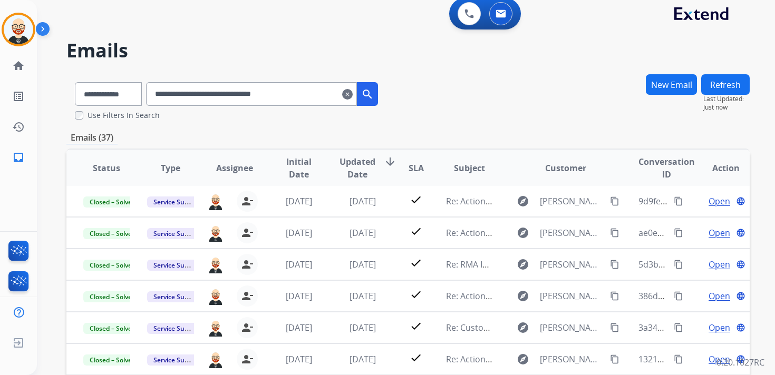
scroll to position [0, 0]
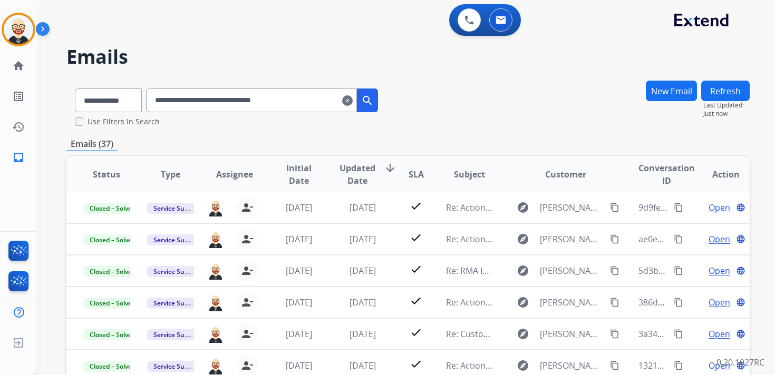
click at [353, 104] on mat-icon "clear" at bounding box center [347, 100] width 11 height 13
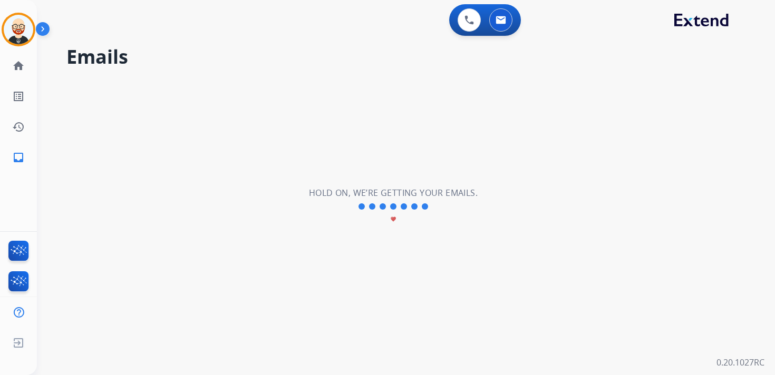
select select "**********"
select select "*"
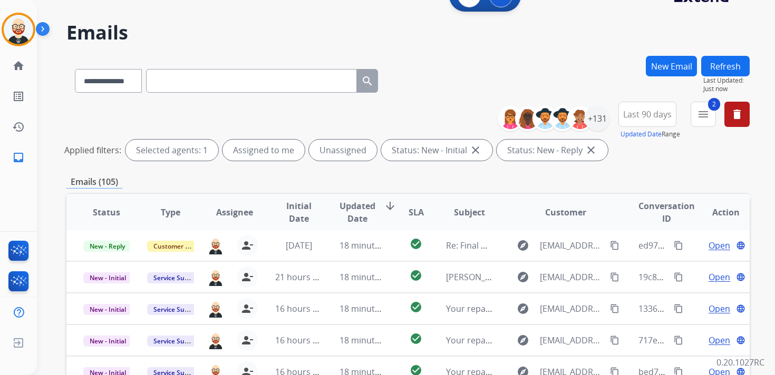
scroll to position [25, 0]
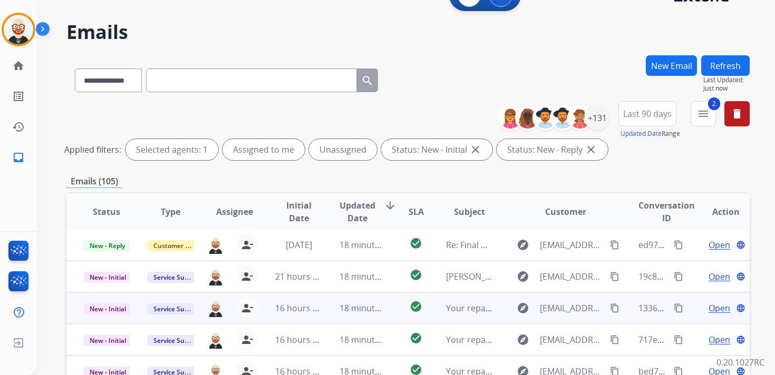
click at [610, 309] on mat-icon "content_copy" at bounding box center [614, 308] width 9 height 9
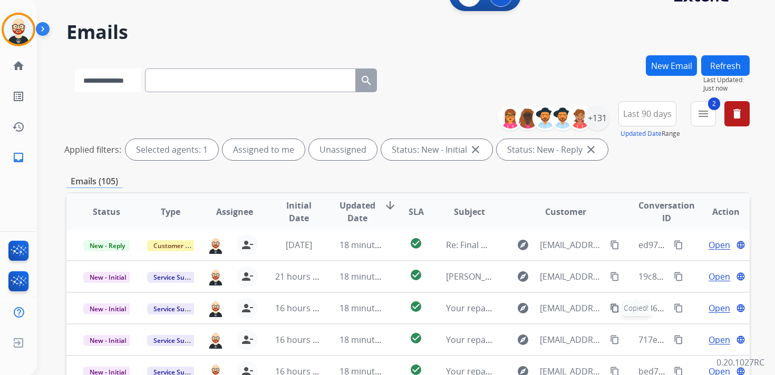
click at [128, 75] on select "**********" at bounding box center [108, 81] width 66 height 24
select select "**********"
click at [75, 69] on select "**********" at bounding box center [108, 81] width 66 height 24
click at [188, 85] on input "text" at bounding box center [251, 81] width 211 height 24
paste input "**********"
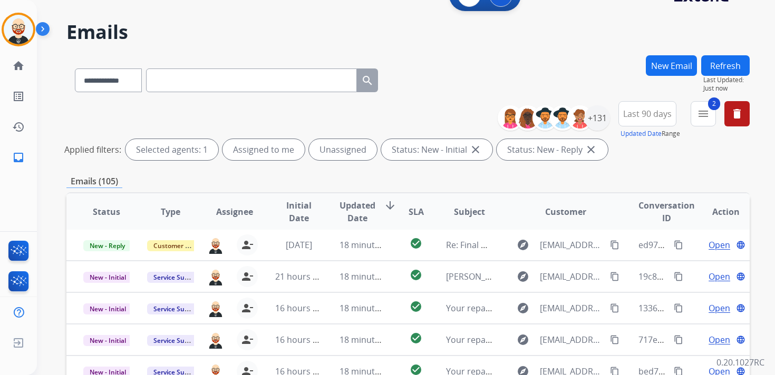
type input "**********"
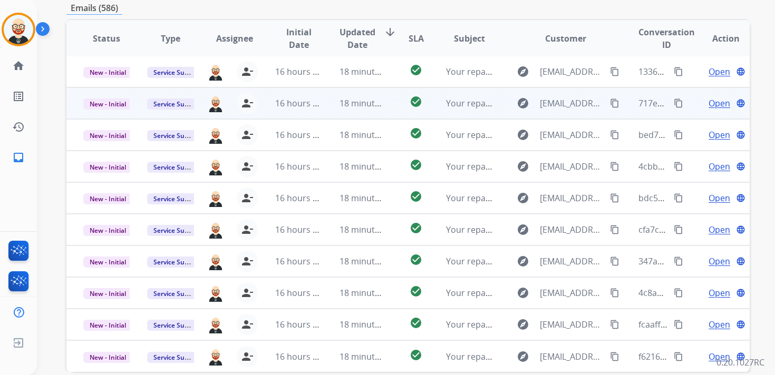
scroll to position [188, 0]
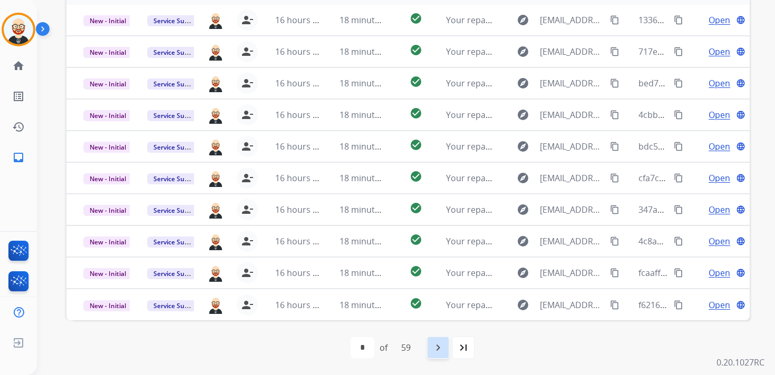
click at [448, 346] on div "navigate_next" at bounding box center [437, 347] width 23 height 23
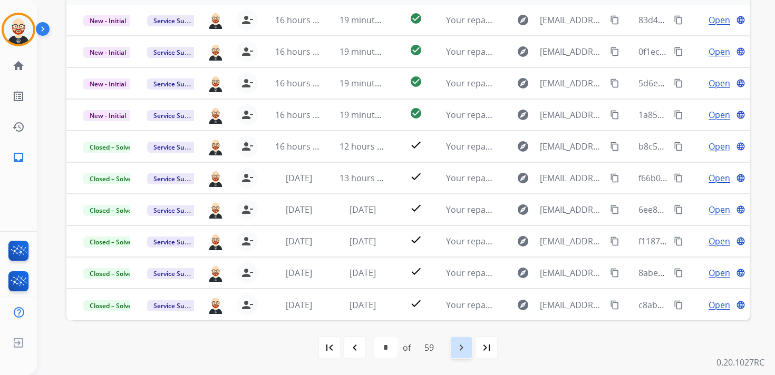
click at [457, 347] on mat-icon "navigate_next" at bounding box center [461, 347] width 13 height 13
click at [456, 351] on mat-icon "navigate_next" at bounding box center [461, 347] width 13 height 13
click at [456, 348] on mat-icon "navigate_next" at bounding box center [461, 347] width 13 height 13
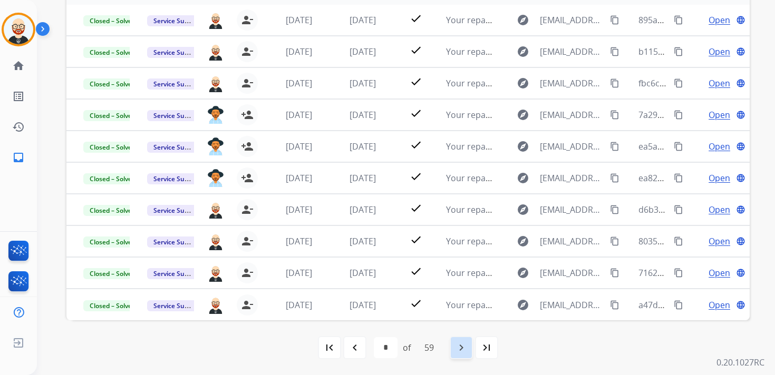
click at [465, 349] on mat-icon "navigate_next" at bounding box center [461, 347] width 13 height 13
click at [470, 350] on div "navigate_next" at bounding box center [460, 347] width 23 height 23
click at [467, 349] on mat-icon "navigate_next" at bounding box center [461, 347] width 13 height 13
click at [464, 350] on mat-icon "navigate_next" at bounding box center [461, 347] width 13 height 13
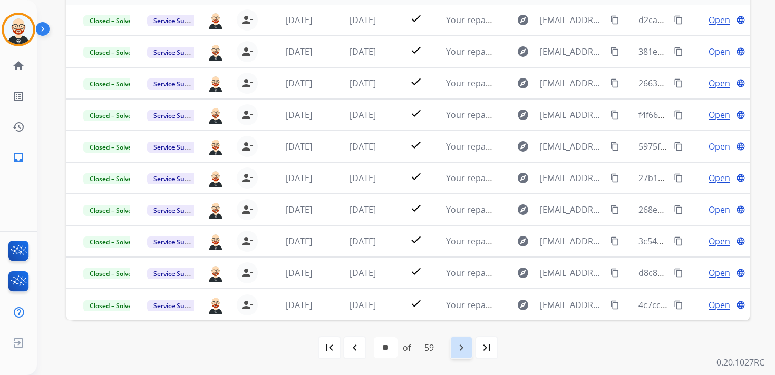
click at [464, 350] on mat-icon "navigate_next" at bounding box center [461, 347] width 13 height 13
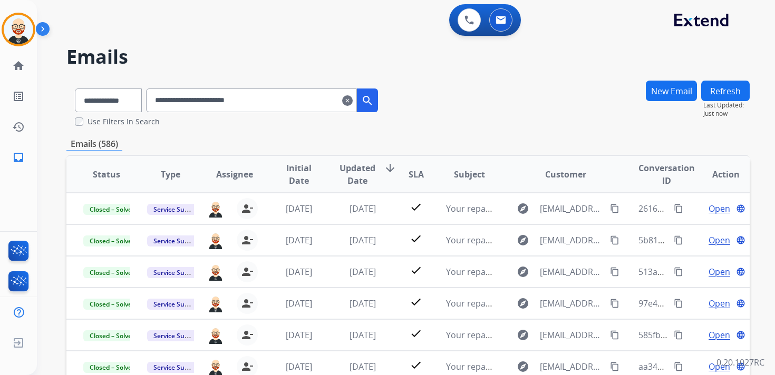
click at [353, 96] on mat-icon "clear" at bounding box center [347, 100] width 11 height 13
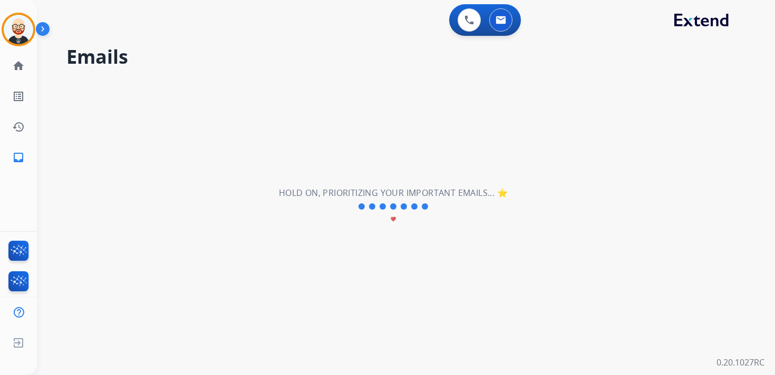
select select "**********"
select select "*"
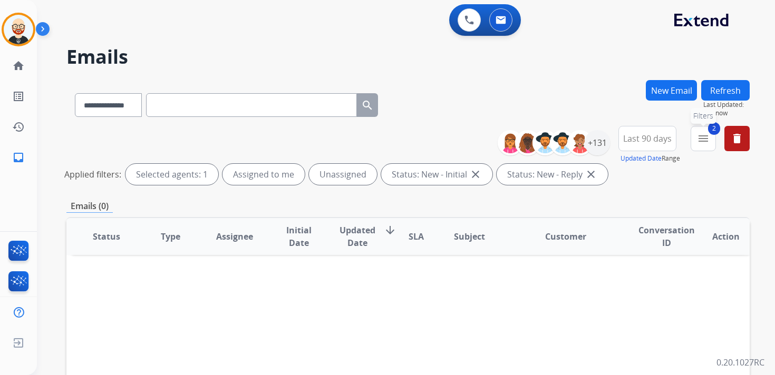
click at [701, 140] on mat-icon "menu" at bounding box center [703, 138] width 13 height 13
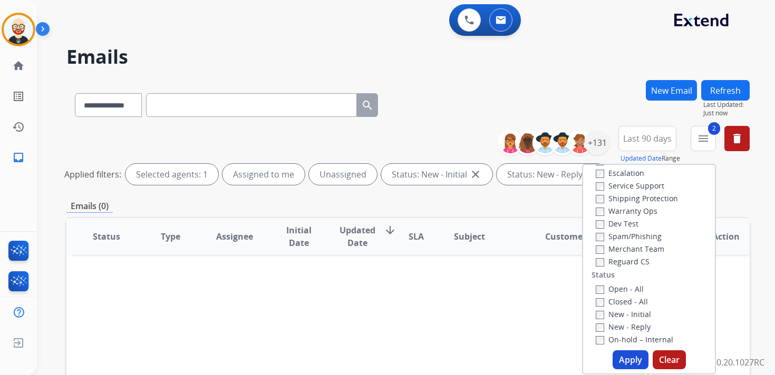
scroll to position [42, 0]
click at [622, 187] on label "Service Support" at bounding box center [629, 186] width 69 height 10
click at [630, 362] on button "Apply" at bounding box center [630, 359] width 36 height 19
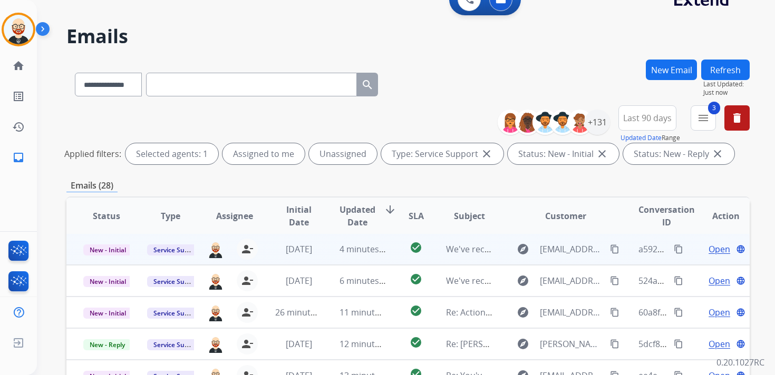
scroll to position [22, 0]
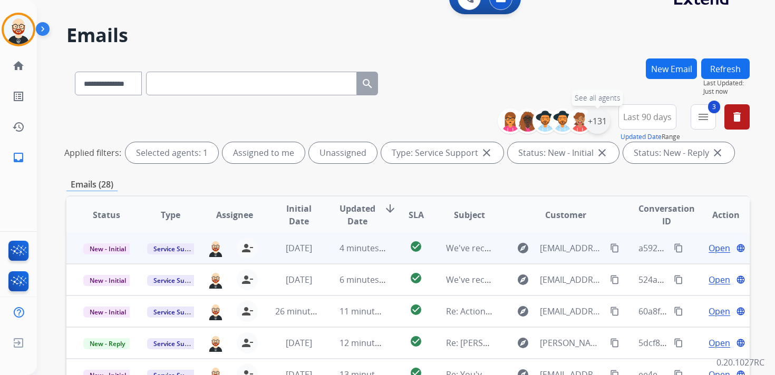
click at [601, 124] on div "+131" at bounding box center [596, 121] width 25 height 25
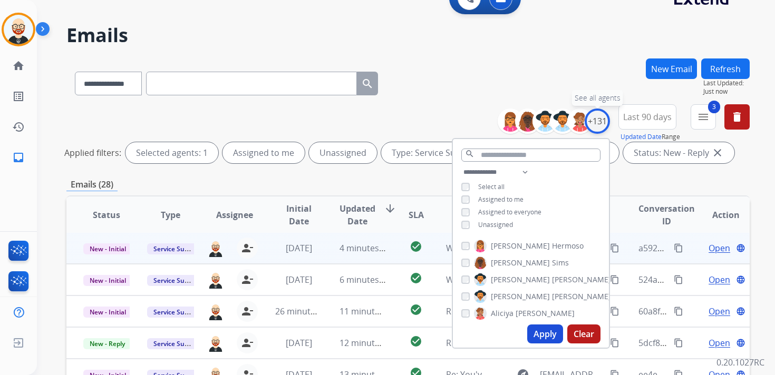
click at [601, 124] on div "+131" at bounding box center [596, 121] width 25 height 25
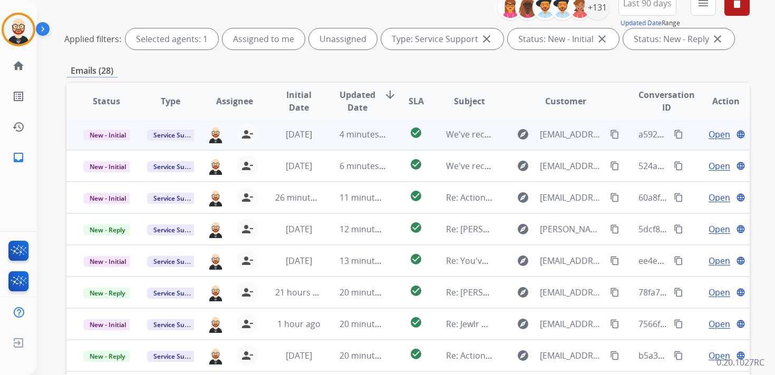
scroll to position [250, 0]
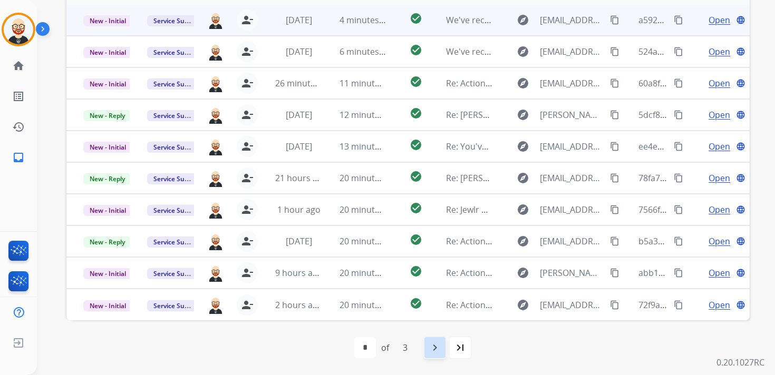
click at [438, 348] on mat-icon "navigate_next" at bounding box center [434, 347] width 13 height 13
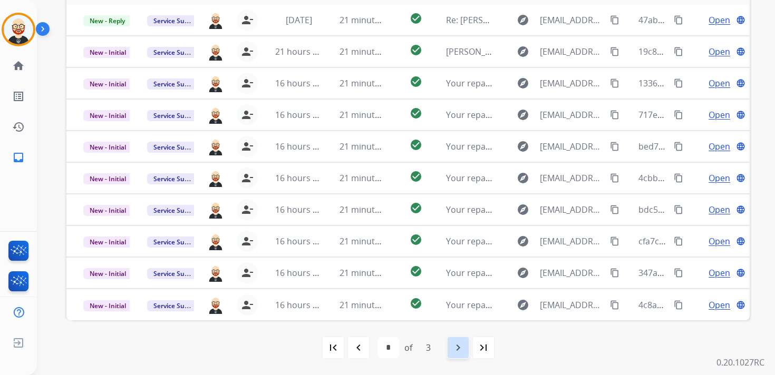
click at [459, 350] on mat-icon "navigate_next" at bounding box center [458, 347] width 13 height 13
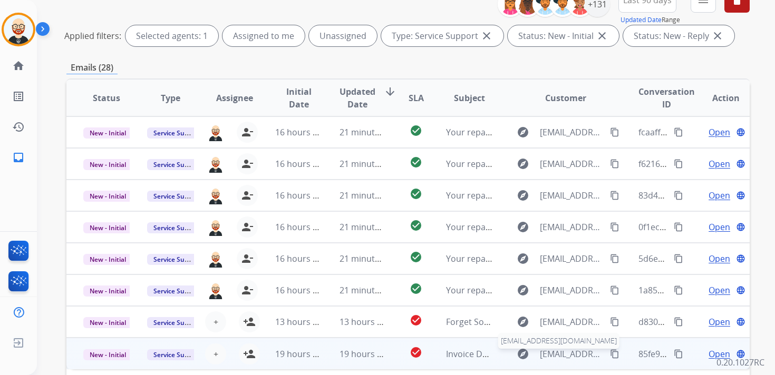
scroll to position [0, 0]
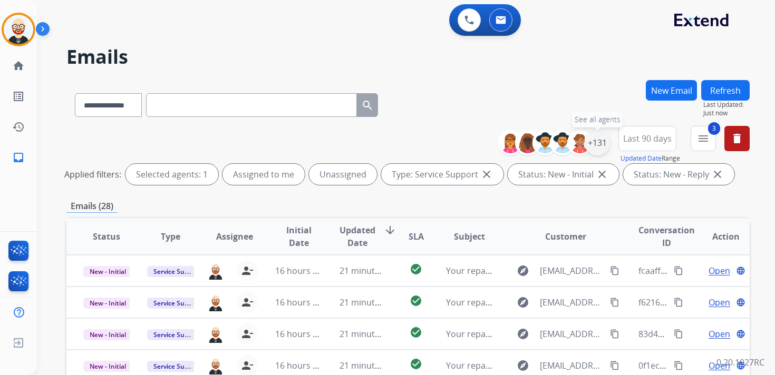
click at [602, 147] on div "+131" at bounding box center [596, 142] width 25 height 25
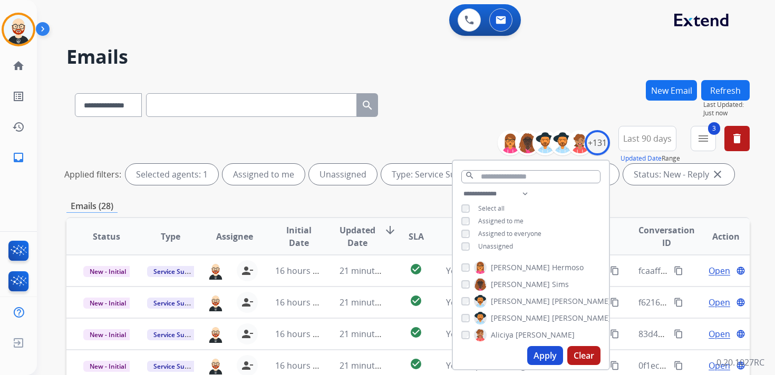
click at [504, 245] on span "Unassigned" at bounding box center [495, 246] width 35 height 9
click at [544, 350] on button "Apply" at bounding box center [545, 355] width 36 height 19
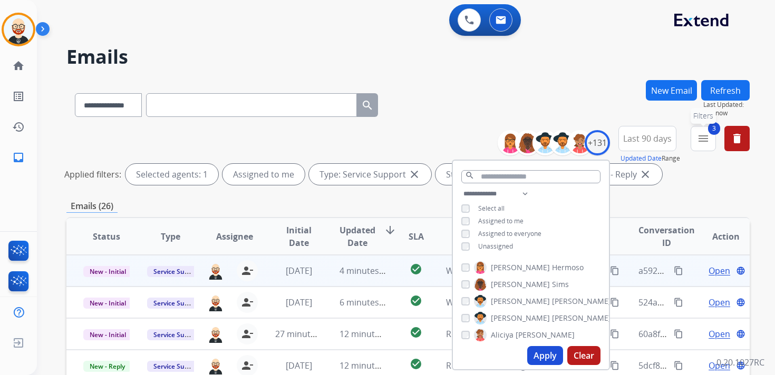
click at [700, 143] on mat-icon "menu" at bounding box center [703, 138] width 13 height 13
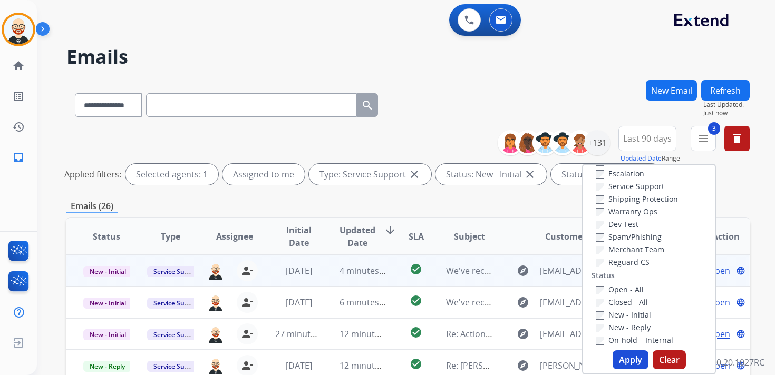
click at [626, 187] on label "Service Support" at bounding box center [629, 186] width 69 height 10
click at [625, 364] on button "Apply" at bounding box center [630, 359] width 36 height 19
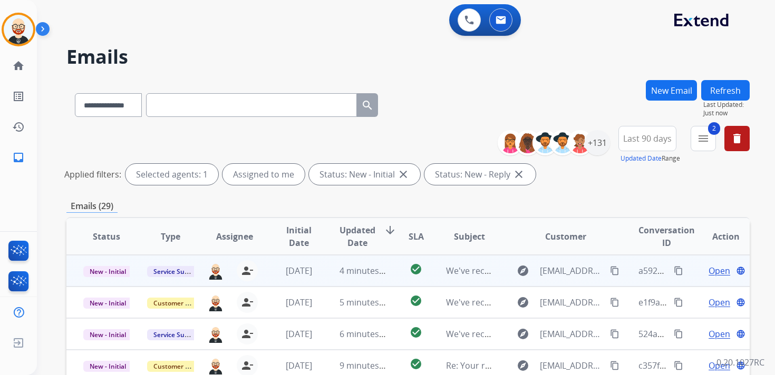
click at [356, 238] on span "Updated Date" at bounding box center [357, 236] width 36 height 25
click at [711, 271] on span "Open" at bounding box center [719, 271] width 22 height 13
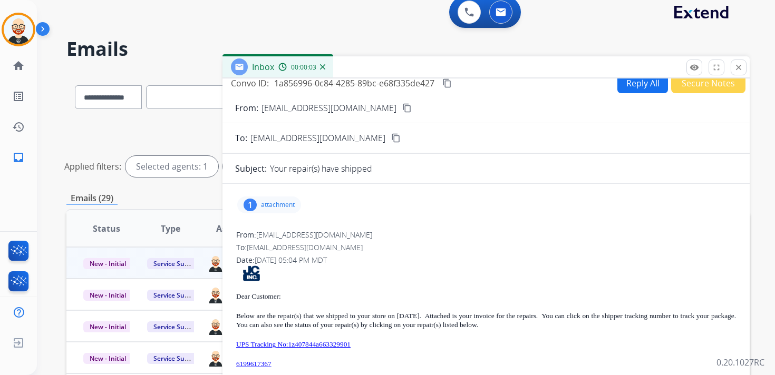
scroll to position [5, 0]
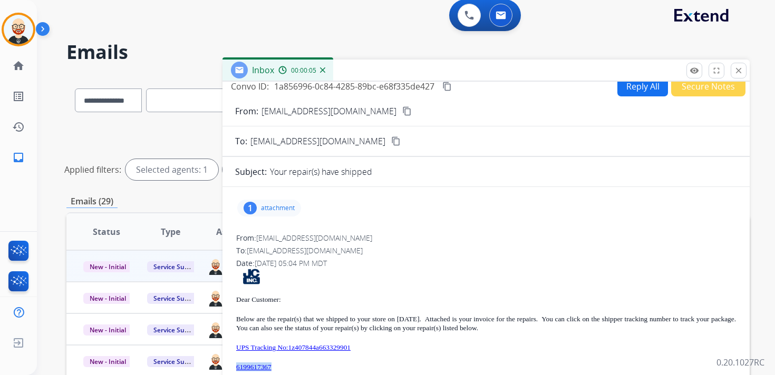
drag, startPoint x: 292, startPoint y: 367, endPoint x: 231, endPoint y: 363, distance: 61.3
click at [231, 363] on div "1 attachment From: donotreply@jewel-craft.com To: servicesupport@extend.com Dat…" at bounding box center [485, 341] width 527 height 292
copy link "6199617367"
click at [452, 87] on mat-icon "content_copy" at bounding box center [446, 86] width 9 height 9
click at [282, 209] on p "attachment" at bounding box center [278, 208] width 34 height 8
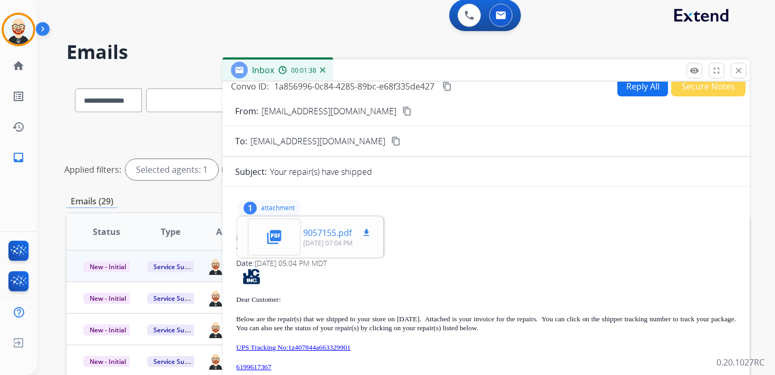
click at [369, 231] on mat-icon "download" at bounding box center [365, 232] width 9 height 9
click at [472, 245] on div "From: donotreply@jewel-craft.com To: servicesupport@extend.com Date: 09/16/2025…" at bounding box center [486, 360] width 502 height 256
click at [462, 291] on div "Dear Customer: Below are the repair(s) that we shipped to your store on 09/16/2…" at bounding box center [486, 372] width 500 height 207
click at [290, 209] on p "attachment" at bounding box center [278, 208] width 34 height 8
click at [449, 87] on mat-icon "content_copy" at bounding box center [446, 86] width 9 height 9
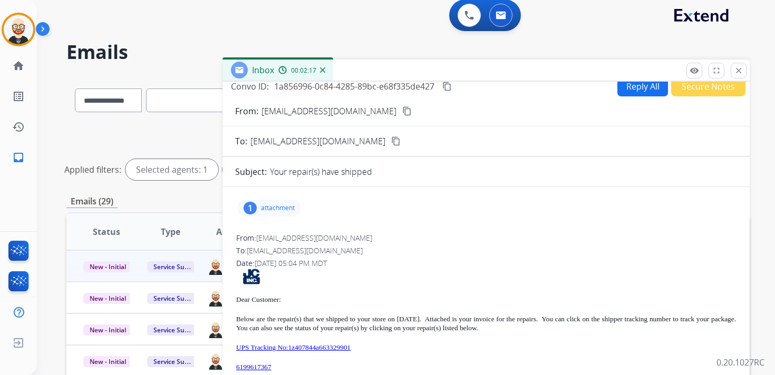
click at [403, 350] on p "UPS Tracking No:1z407844a663329901" at bounding box center [486, 347] width 500 height 9
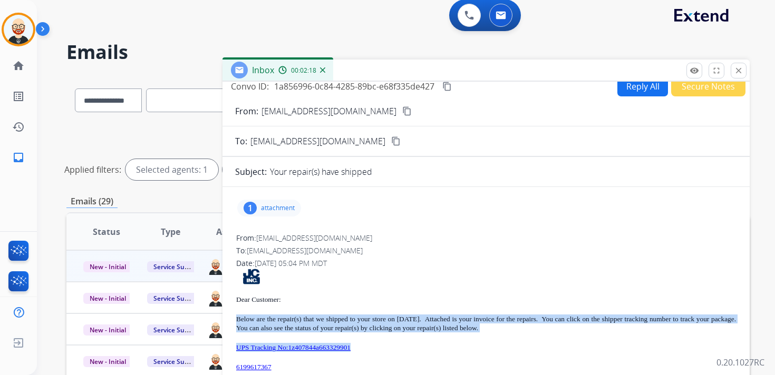
drag, startPoint x: 388, startPoint y: 346, endPoint x: 235, endPoint y: 319, distance: 155.7
click at [235, 319] on div "From: donotreply@jewel-craft.com To: servicesupport@extend.com Date: 09/16/2025…" at bounding box center [486, 360] width 502 height 256
copy div "Below are the repair(s) that we shipped to your store on 09/16/25. Attached is …"
click at [740, 71] on mat-icon "close" at bounding box center [738, 70] width 9 height 9
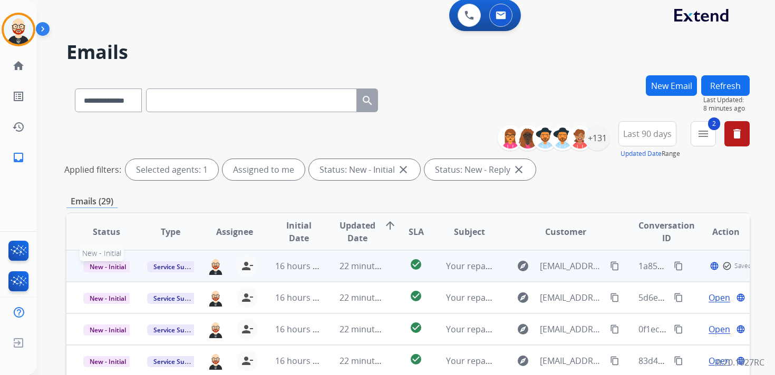
click at [107, 267] on span "New - Initial" at bounding box center [107, 266] width 49 height 11
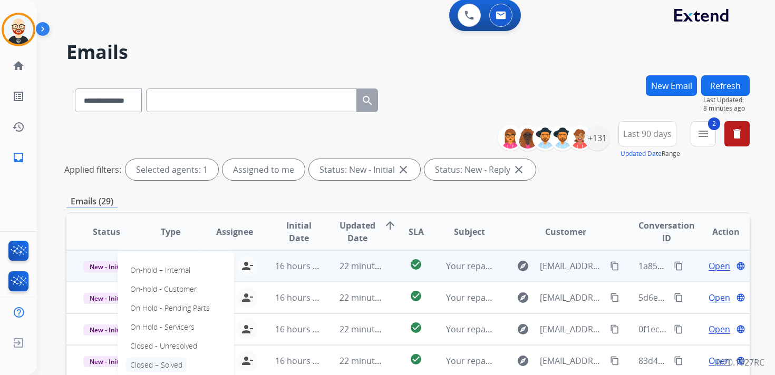
click at [173, 363] on p "Closed – Solved" at bounding box center [156, 365] width 61 height 15
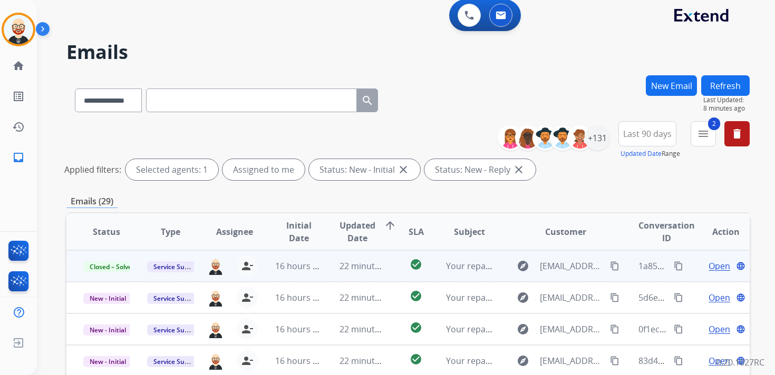
click at [729, 87] on button "Refresh" at bounding box center [725, 85] width 48 height 21
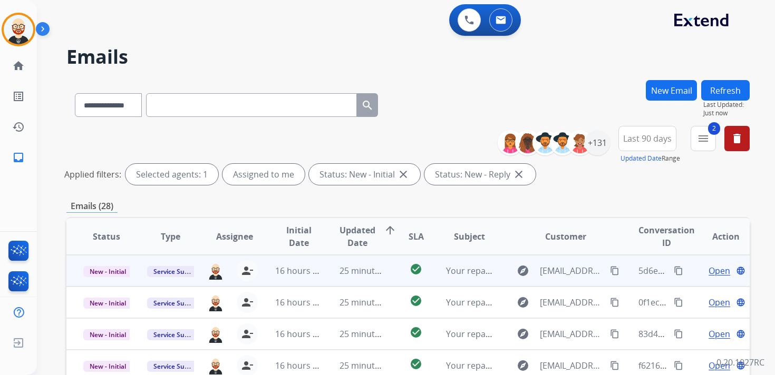
click at [710, 270] on span "Open" at bounding box center [719, 271] width 22 height 13
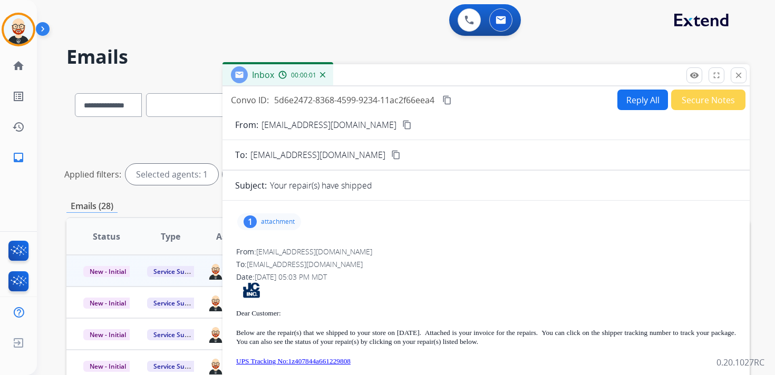
scroll to position [9, 0]
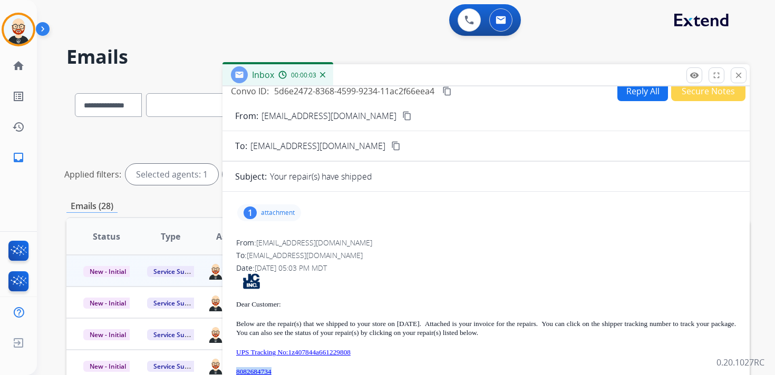
drag, startPoint x: 292, startPoint y: 371, endPoint x: 231, endPoint y: 371, distance: 61.7
click at [231, 371] on div "1 attachment From: donotreply@jewel-craft.com To: servicesupport@extend.com Dat…" at bounding box center [485, 346] width 527 height 292
copy link "8082684734"
click at [289, 210] on p "attachment" at bounding box center [278, 213] width 34 height 8
click at [368, 237] on mat-icon "download" at bounding box center [365, 237] width 9 height 9
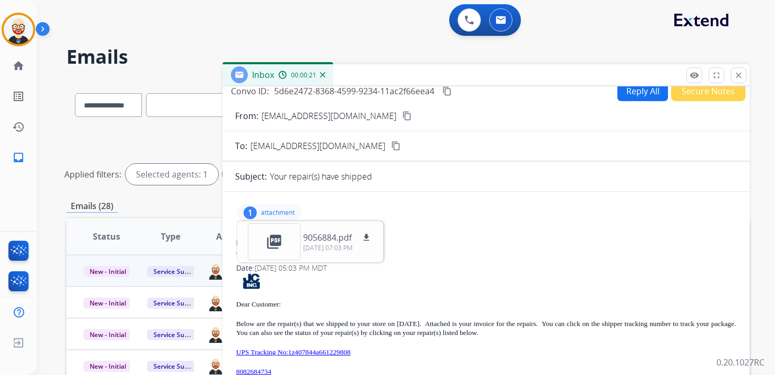
click at [287, 212] on p "attachment" at bounding box center [278, 213] width 34 height 8
click at [447, 90] on mat-icon "content_copy" at bounding box center [446, 90] width 9 height 9
click at [421, 346] on div "Dear Customer: Below are the repair(s) that we shipped to your store on 09/16/2…" at bounding box center [486, 376] width 500 height 207
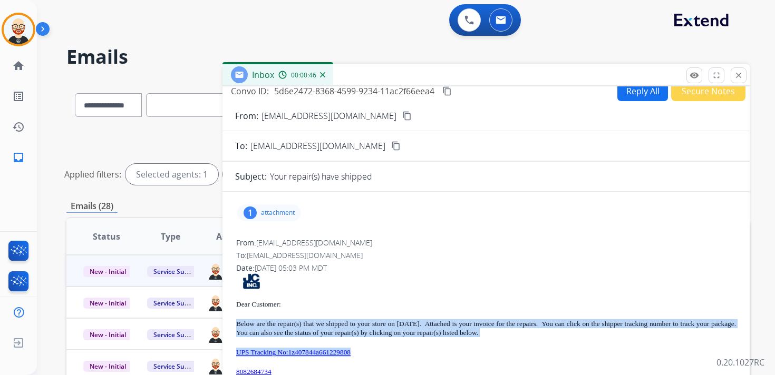
drag, startPoint x: 405, startPoint y: 348, endPoint x: 238, endPoint y: 324, distance: 168.8
click at [238, 324] on div "Dear Customer: Below are the repair(s) that we shipped to your store on 09/16/2…" at bounding box center [486, 376] width 500 height 207
copy div "Below are the repair(s) that we shipped to your store on 09/16/25. Attached is …"
click at [735, 72] on mat-icon "close" at bounding box center [738, 75] width 9 height 9
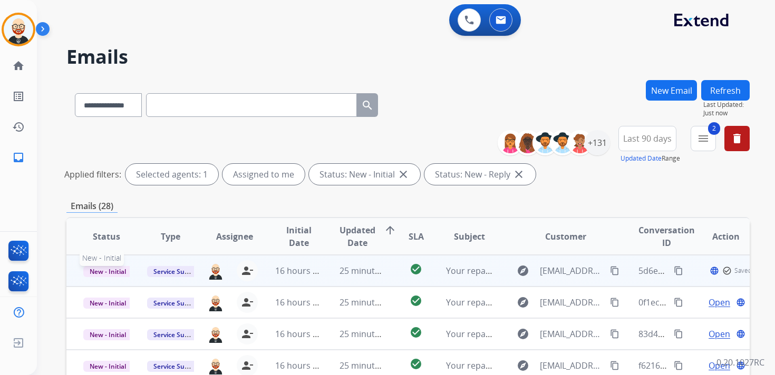
click at [111, 275] on span "New - Initial" at bounding box center [107, 271] width 49 height 11
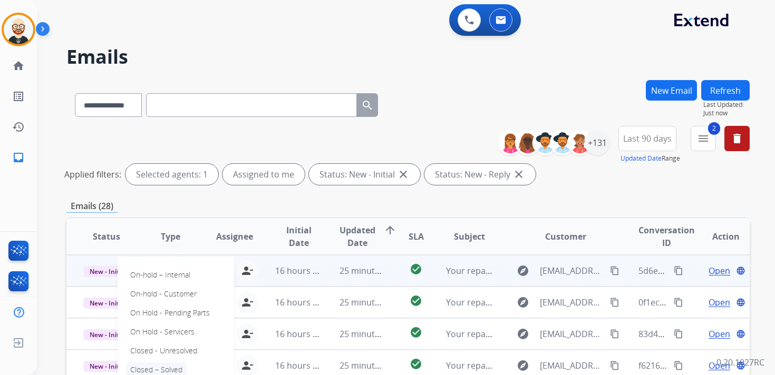
click at [159, 368] on p "Closed – Solved" at bounding box center [156, 370] width 61 height 15
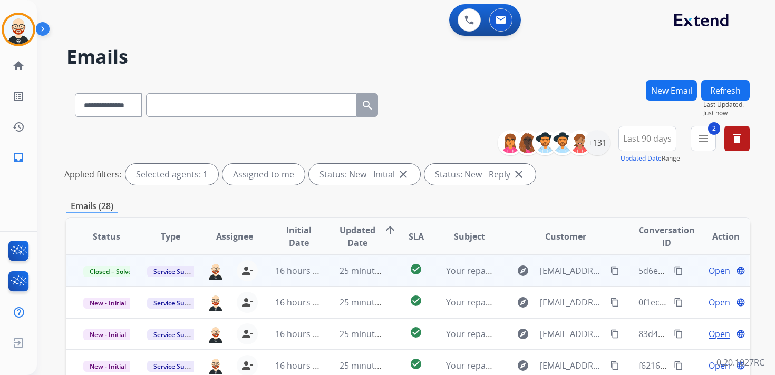
click at [716, 91] on button "Refresh" at bounding box center [725, 90] width 48 height 21
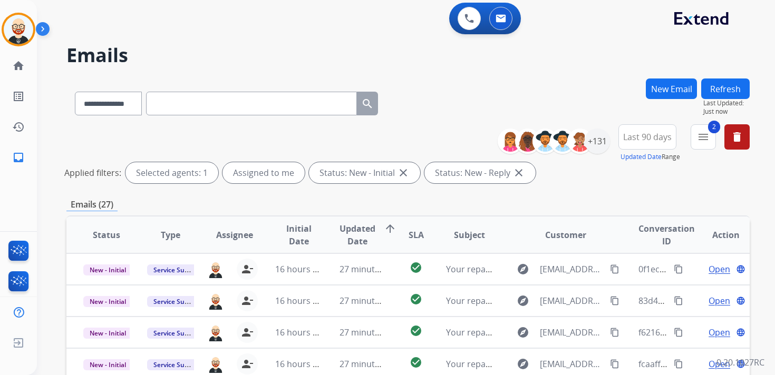
scroll to position [0, 0]
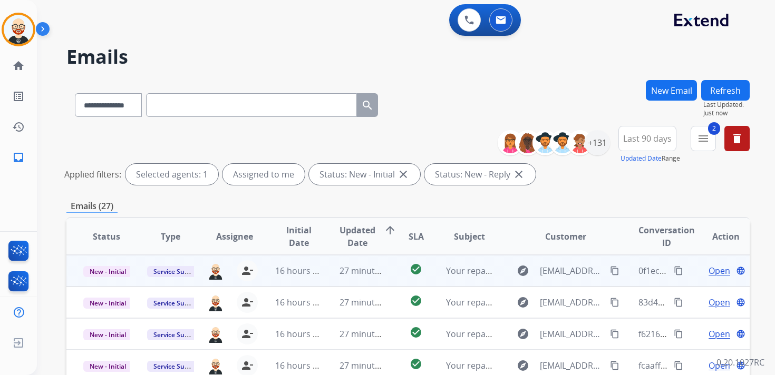
click at [708, 271] on span "Open" at bounding box center [719, 271] width 22 height 13
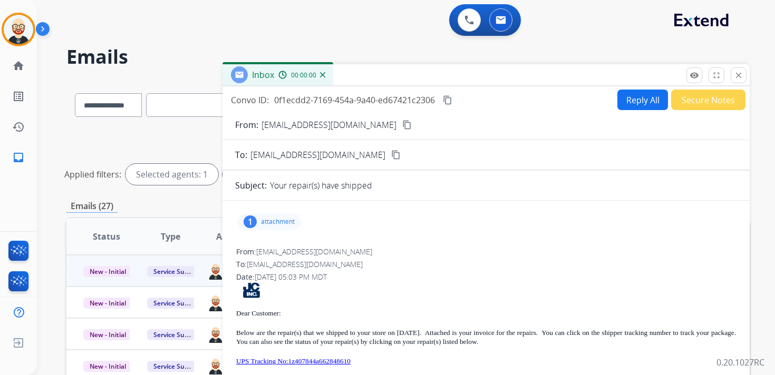
scroll to position [9, 0]
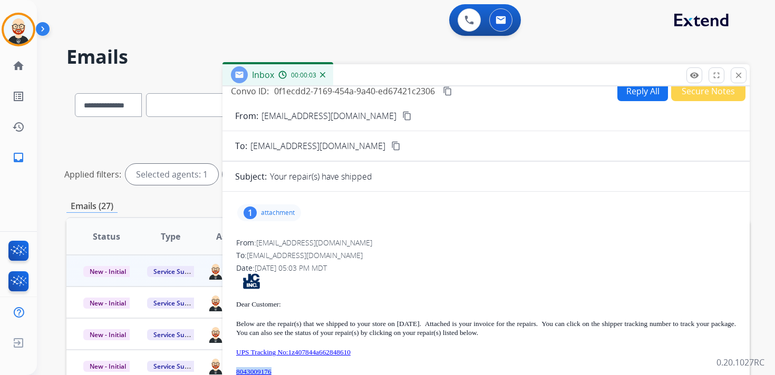
drag, startPoint x: 289, startPoint y: 371, endPoint x: 234, endPoint y: 371, distance: 54.8
click at [235, 371] on div "From: donotreply@jewel-craft.com To: servicesupport@extend.com Date: 09/16/2025…" at bounding box center [486, 365] width 502 height 256
copy link "8043009176"
click at [451, 90] on mat-icon "content_copy" at bounding box center [447, 90] width 9 height 9
click at [288, 216] on p "attachment" at bounding box center [278, 213] width 34 height 8
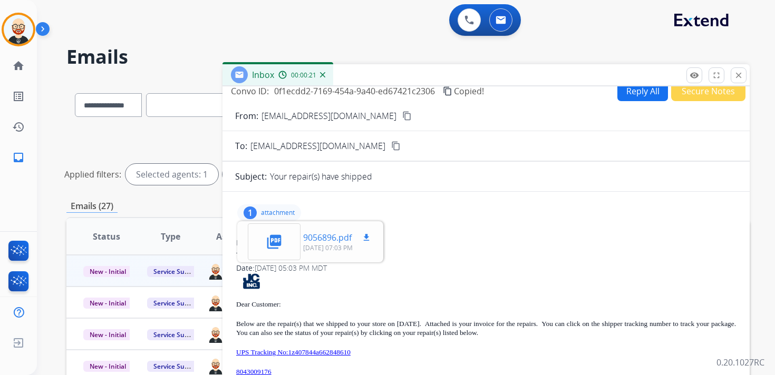
click at [367, 236] on mat-icon "download" at bounding box center [365, 237] width 9 height 9
click at [287, 211] on p "attachment" at bounding box center [278, 213] width 34 height 8
click at [384, 353] on p "UPS Tracking No:1z407844a662848610" at bounding box center [486, 352] width 500 height 9
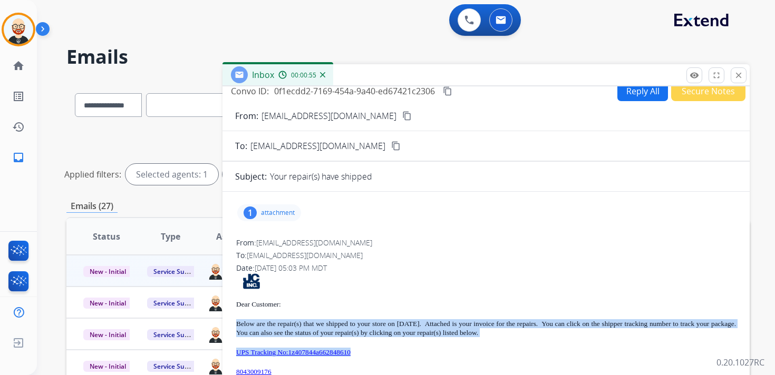
drag, startPoint x: 384, startPoint y: 353, endPoint x: 237, endPoint y: 324, distance: 150.0
click at [237, 324] on div "Dear Customer: Below are the repair(s) that we shipped to your store on 09/16/2…" at bounding box center [486, 376] width 500 height 207
copy div "Below are the repair(s) that we shipped to your store on 09/16/25. Attached is …"
click at [739, 75] on mat-icon "close" at bounding box center [738, 75] width 9 height 9
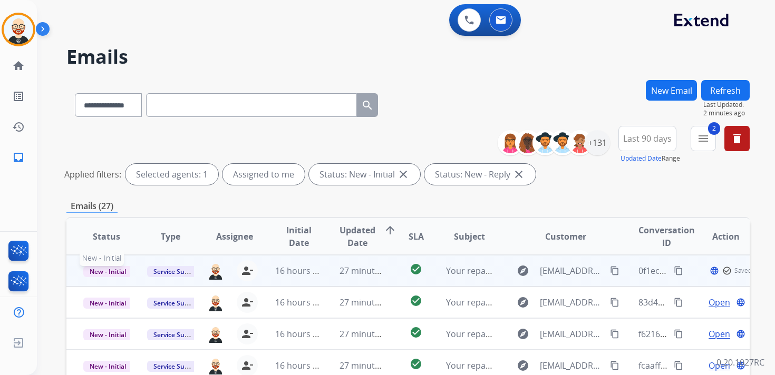
click at [110, 269] on span "New - Initial" at bounding box center [107, 271] width 49 height 11
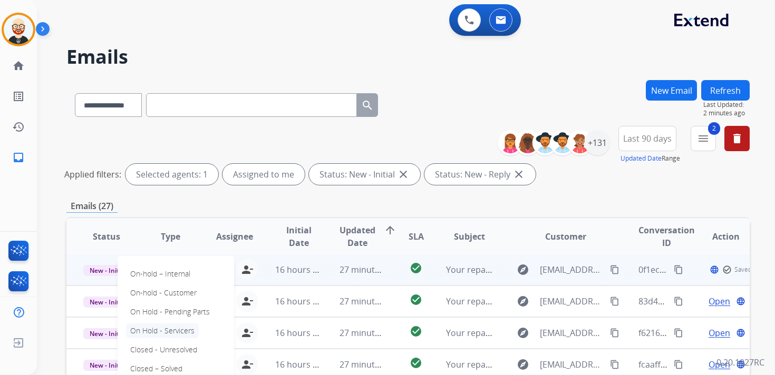
scroll to position [1, 0]
click at [162, 364] on p "Closed – Solved" at bounding box center [156, 368] width 61 height 15
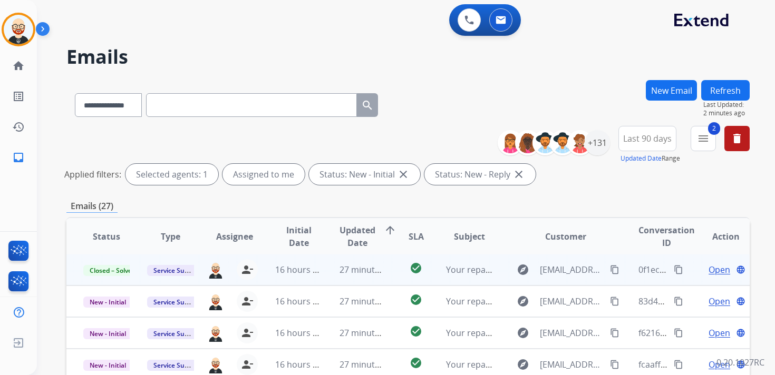
click at [726, 91] on button "Refresh" at bounding box center [725, 90] width 48 height 21
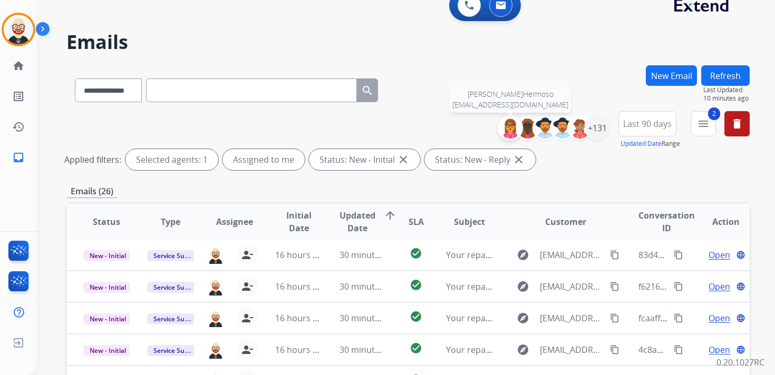
scroll to position [23, 0]
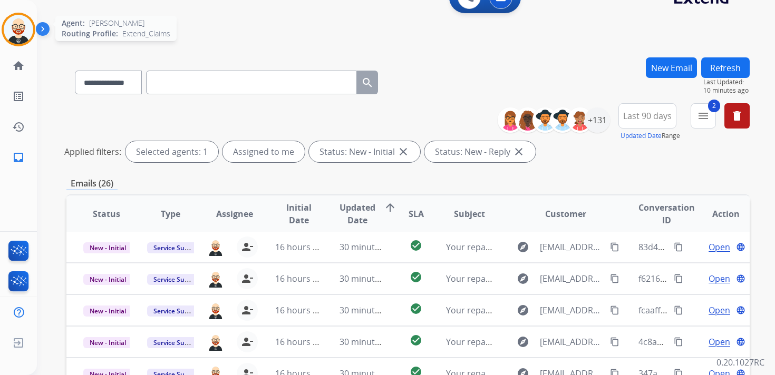
click at [24, 28] on img at bounding box center [19, 30] width 30 height 30
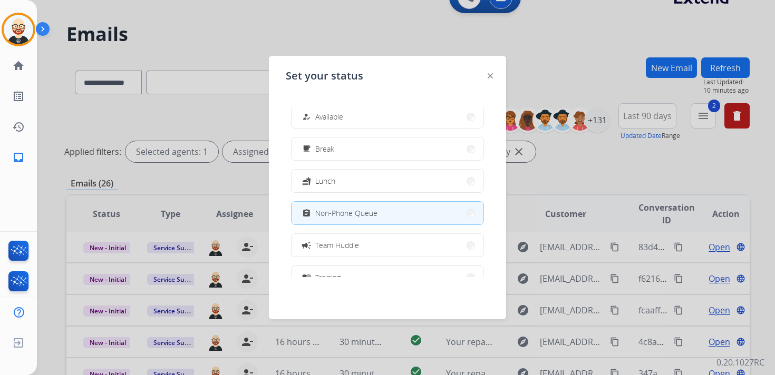
scroll to position [18, 0]
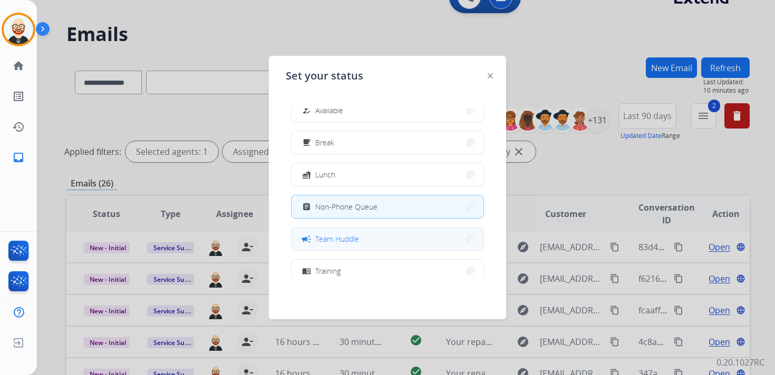
click at [341, 236] on span "Team Huddle" at bounding box center [337, 238] width 44 height 11
